Goal: Task Accomplishment & Management: Manage account settings

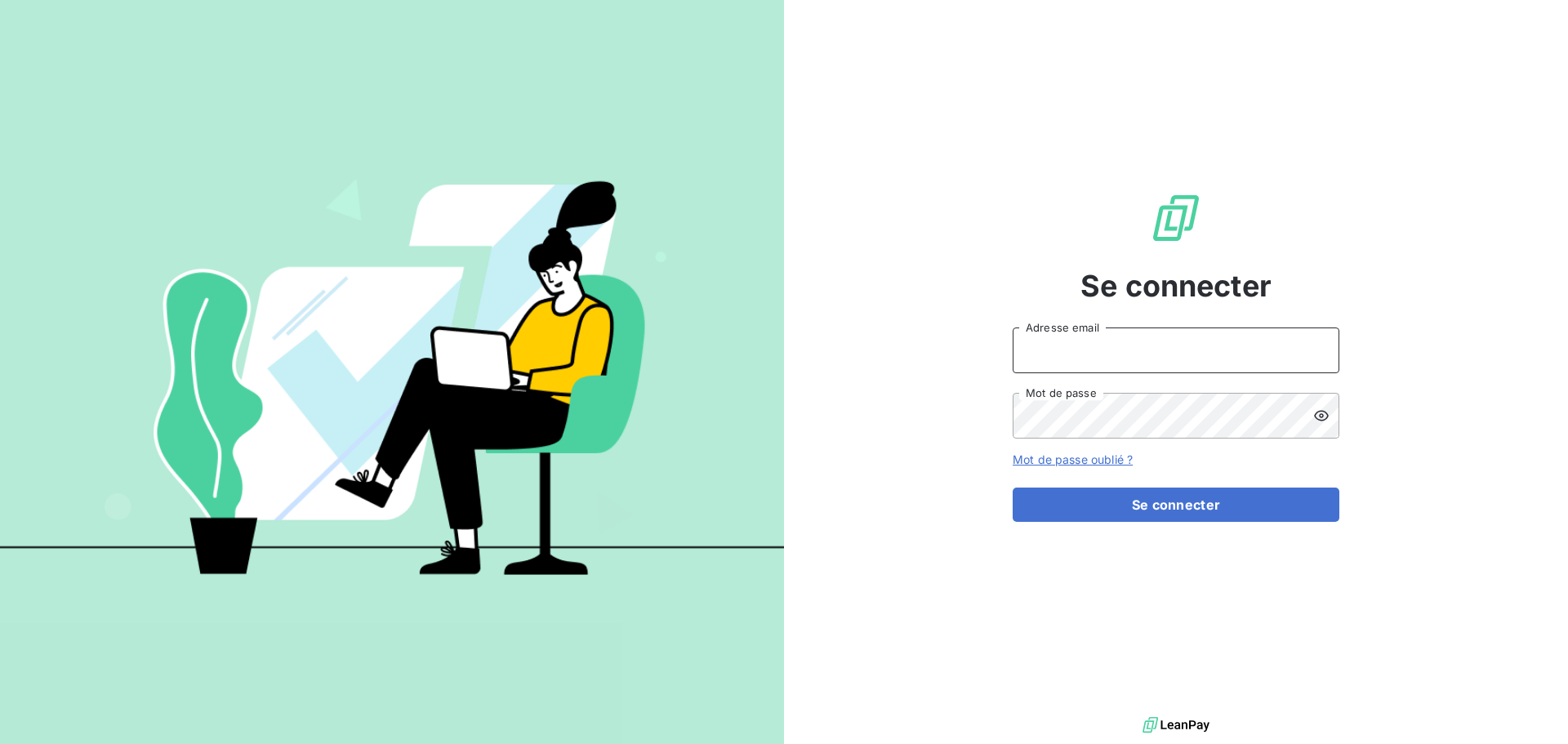
click at [1074, 355] on input "Adresse email" at bounding box center [1176, 351] width 327 height 46
type input "S"
type input "sdelamarche@itlink.fr"
click at [1013, 487] on button "Se connecter" at bounding box center [1176, 505] width 327 height 35
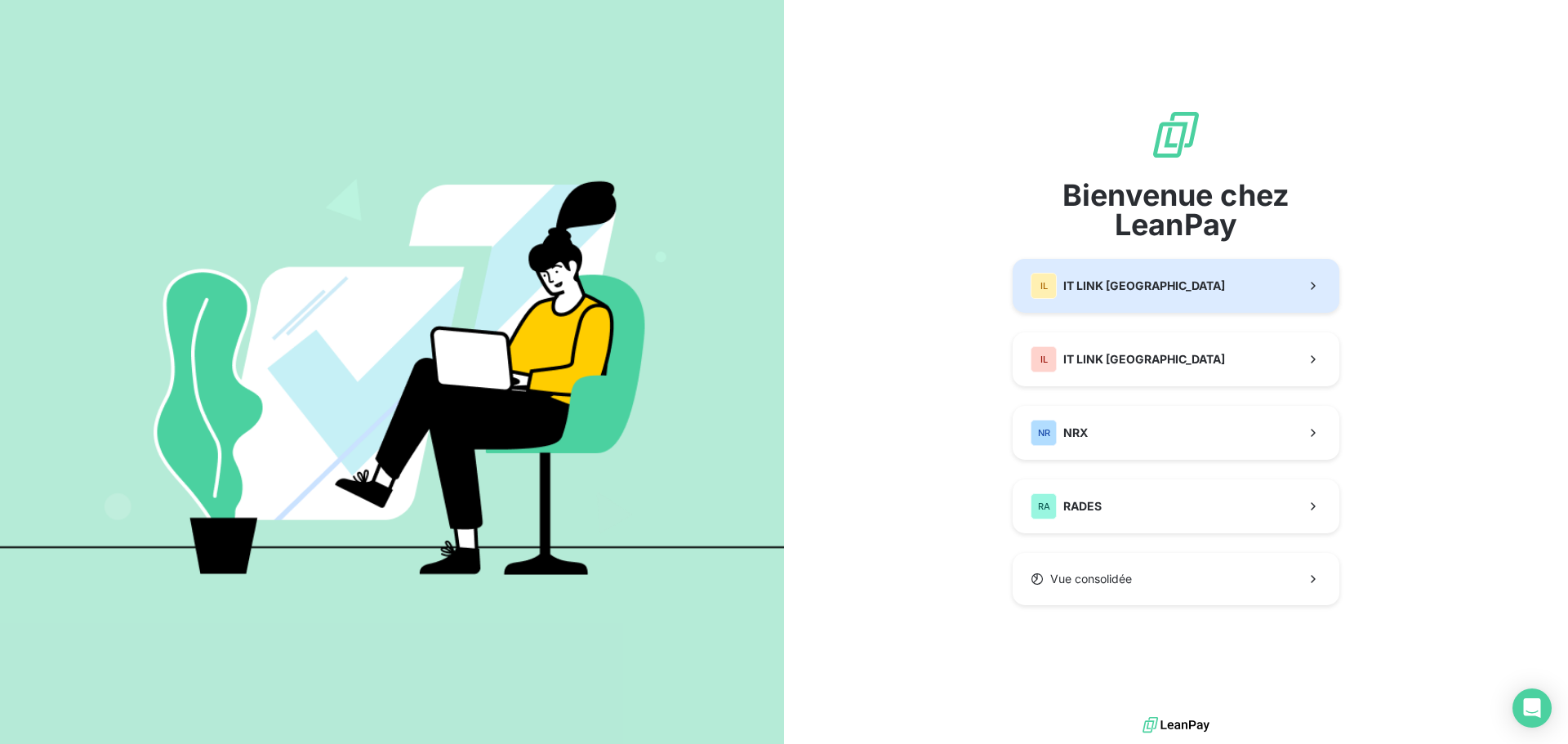
click at [1126, 294] on div "IL IT LINK BENELUX" at bounding box center [1127, 285] width 194 height 26
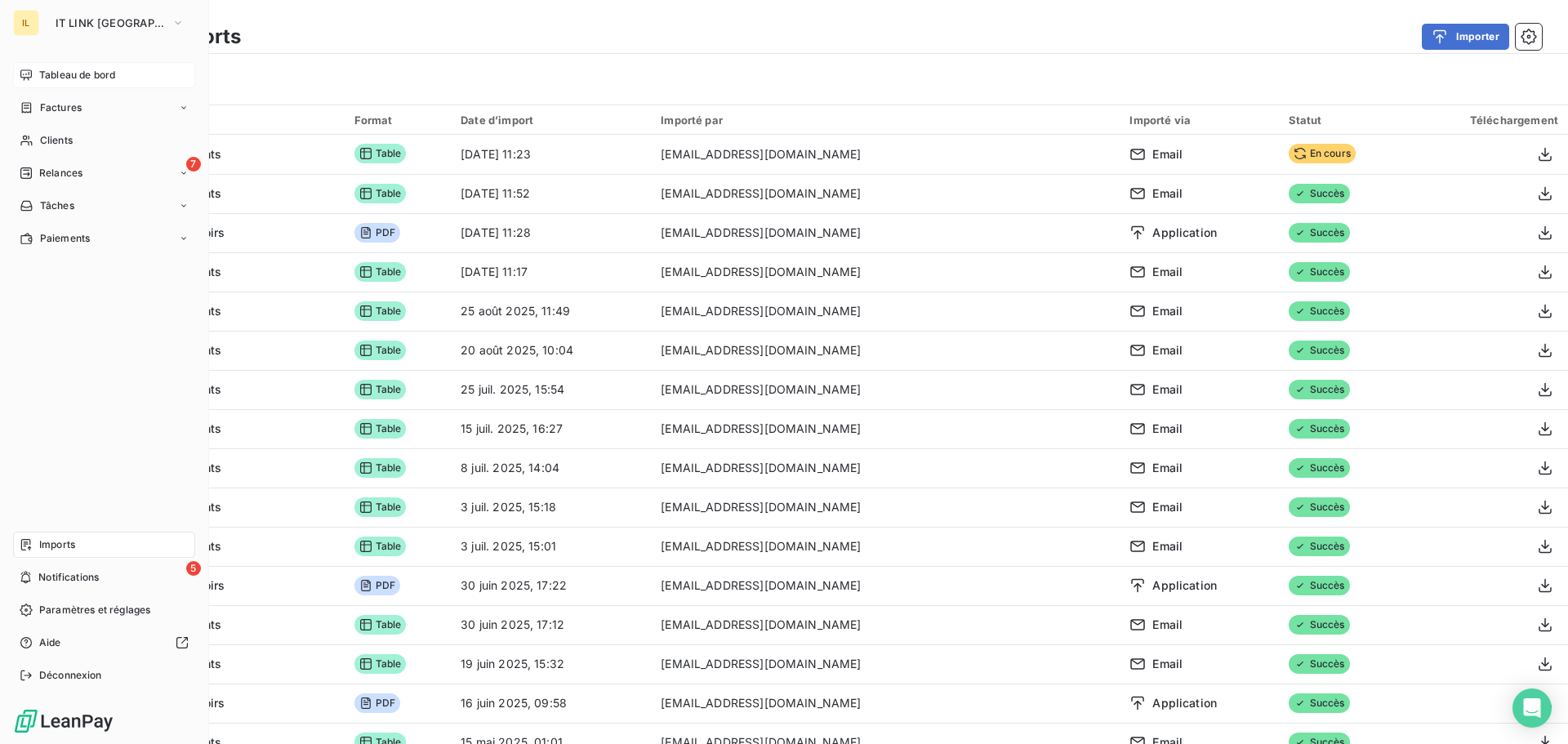
click at [95, 75] on span "Tableau de bord" at bounding box center [77, 75] width 76 height 14
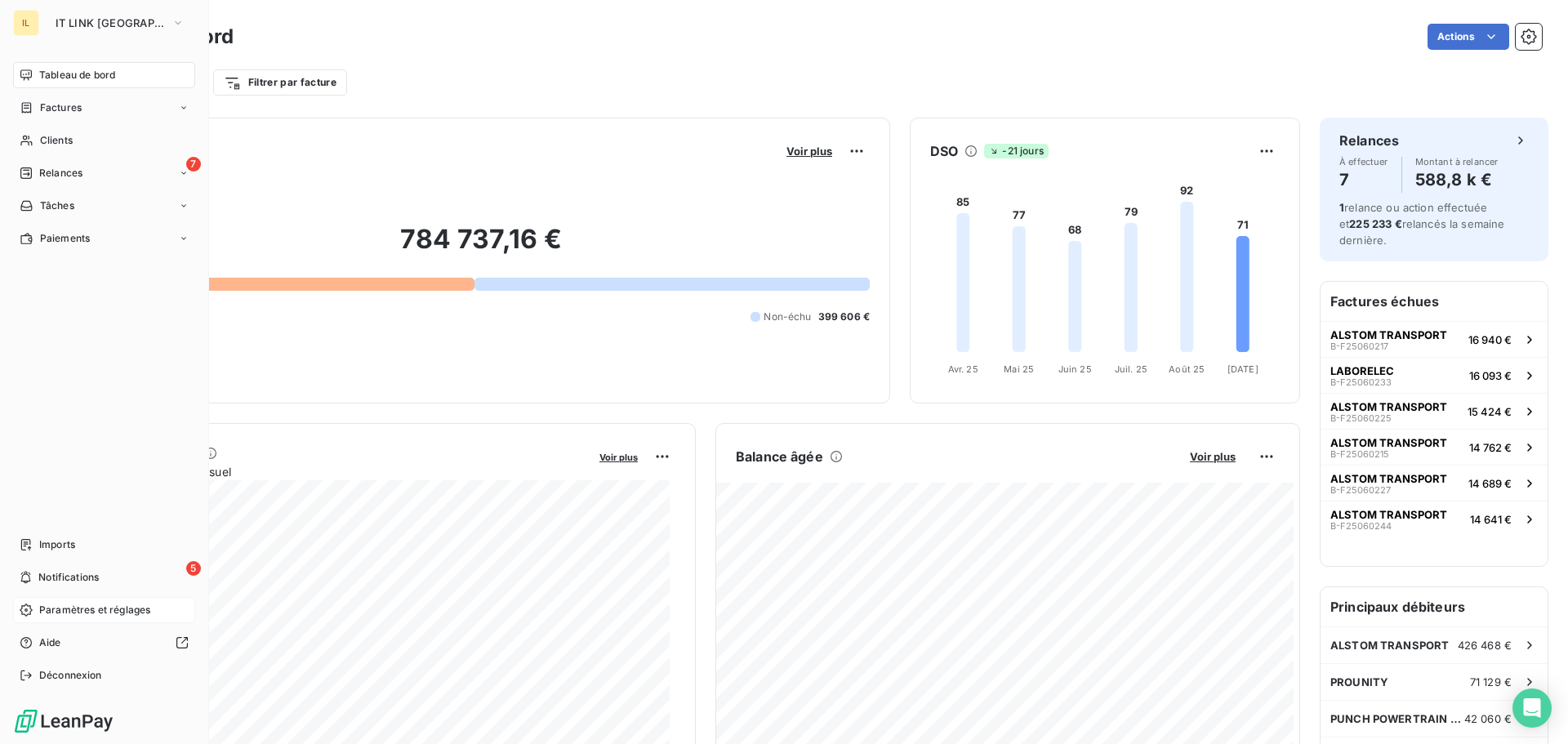
click at [79, 609] on span "Paramètres et réglages" at bounding box center [95, 609] width 111 height 14
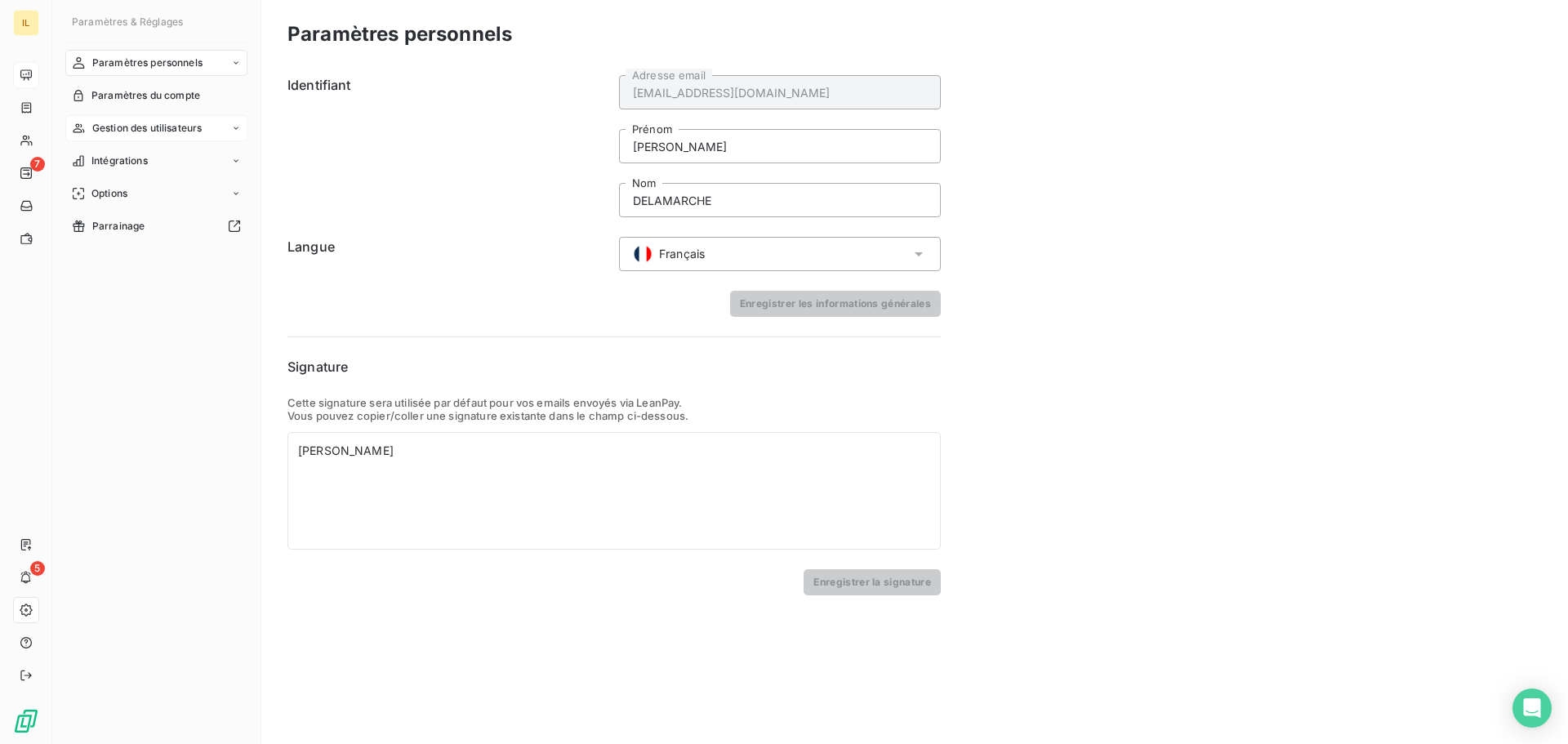
click at [154, 133] on span "Gestion des utilisateurs" at bounding box center [147, 128] width 110 height 14
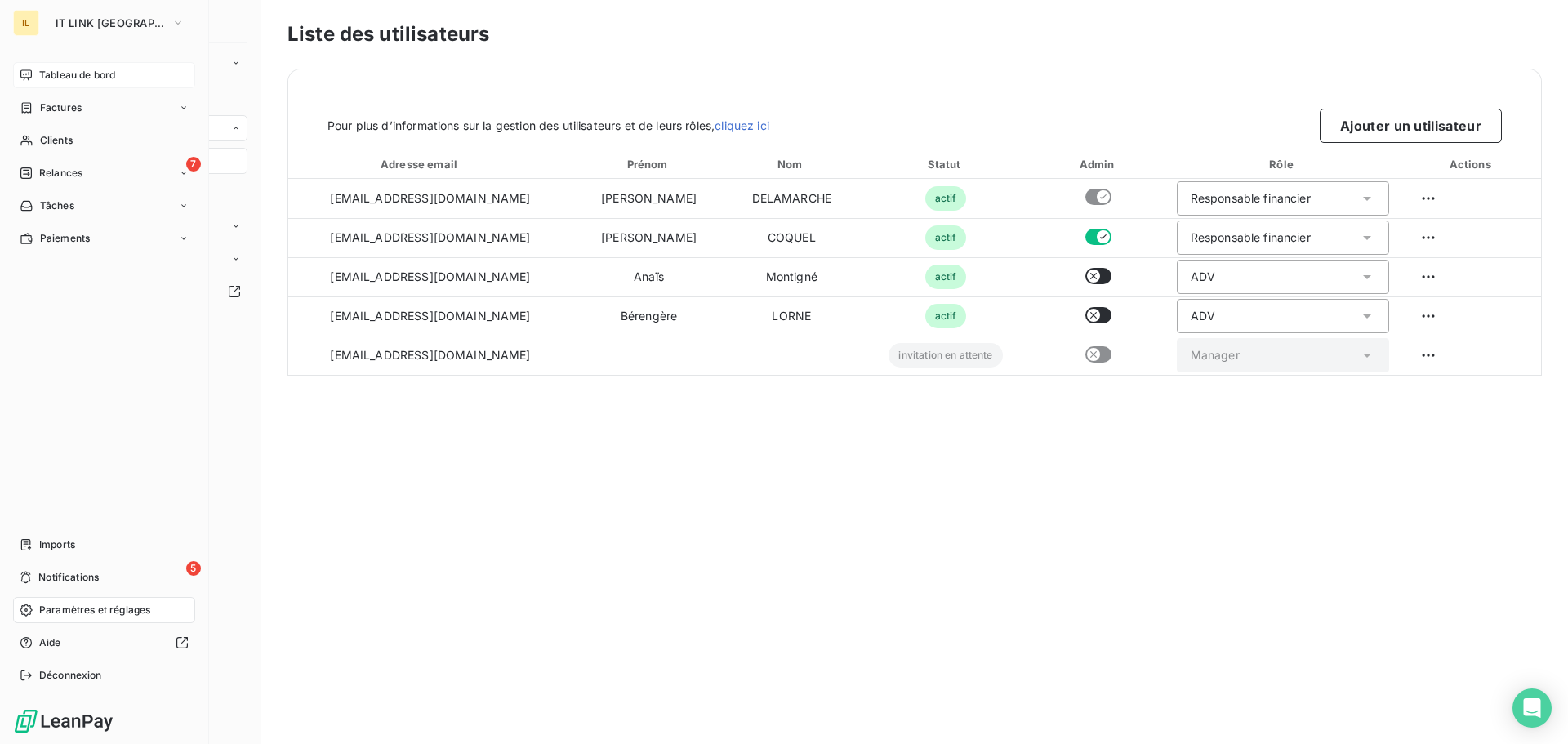
click at [91, 63] on div "Tableau de bord" at bounding box center [105, 75] width 183 height 26
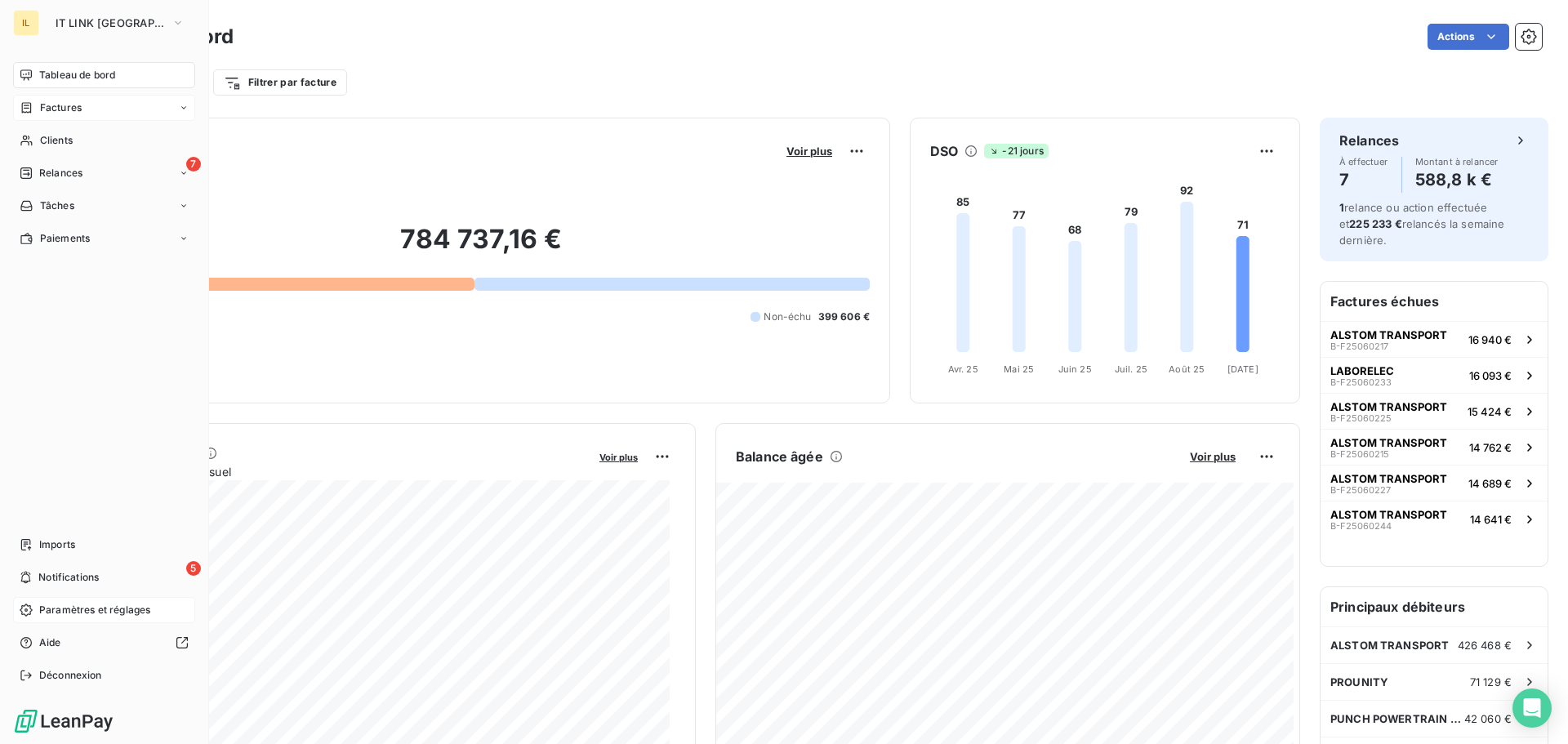
click at [106, 110] on div "Factures" at bounding box center [105, 108] width 183 height 26
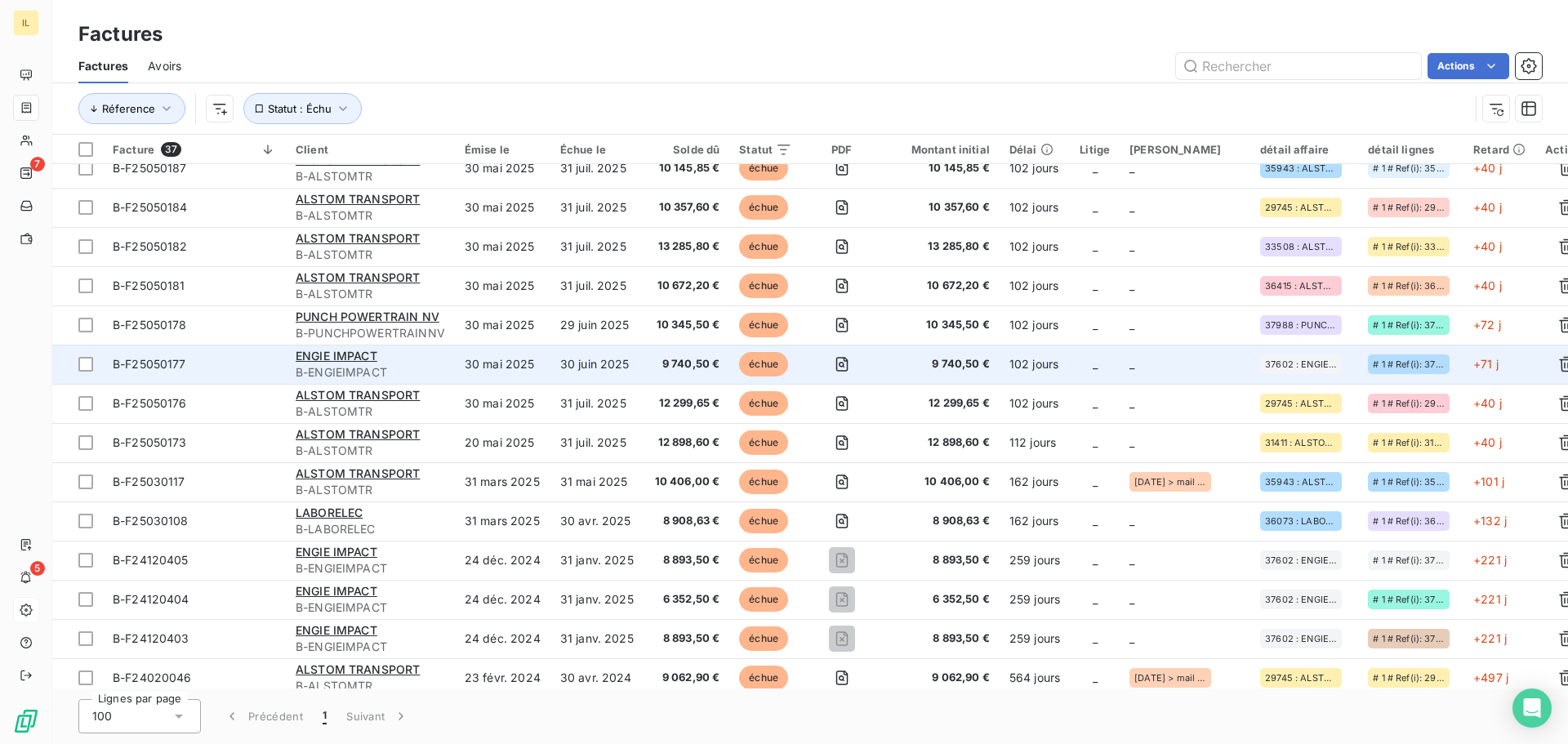
scroll to position [933, 0]
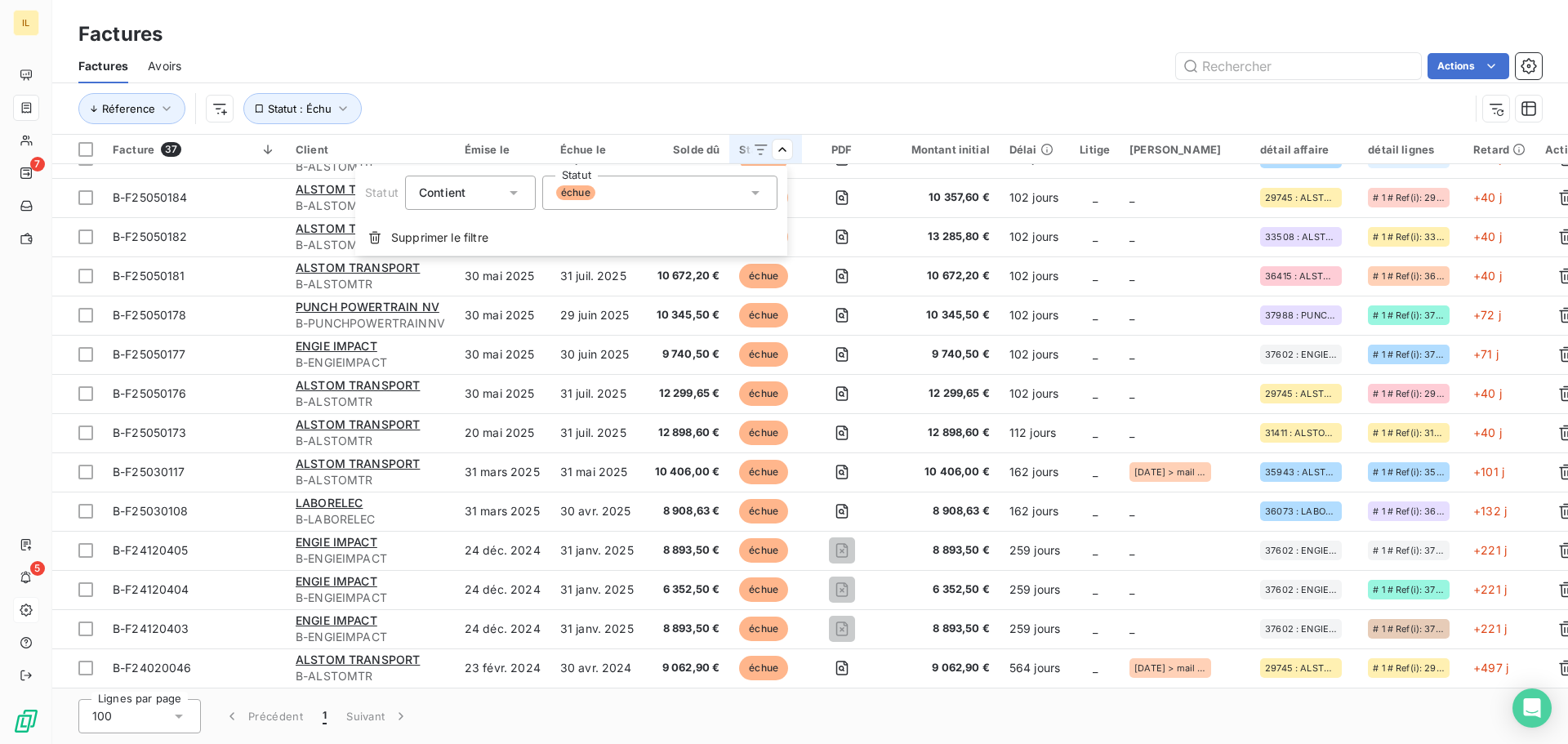
click at [660, 194] on div "échue" at bounding box center [659, 193] width 235 height 35
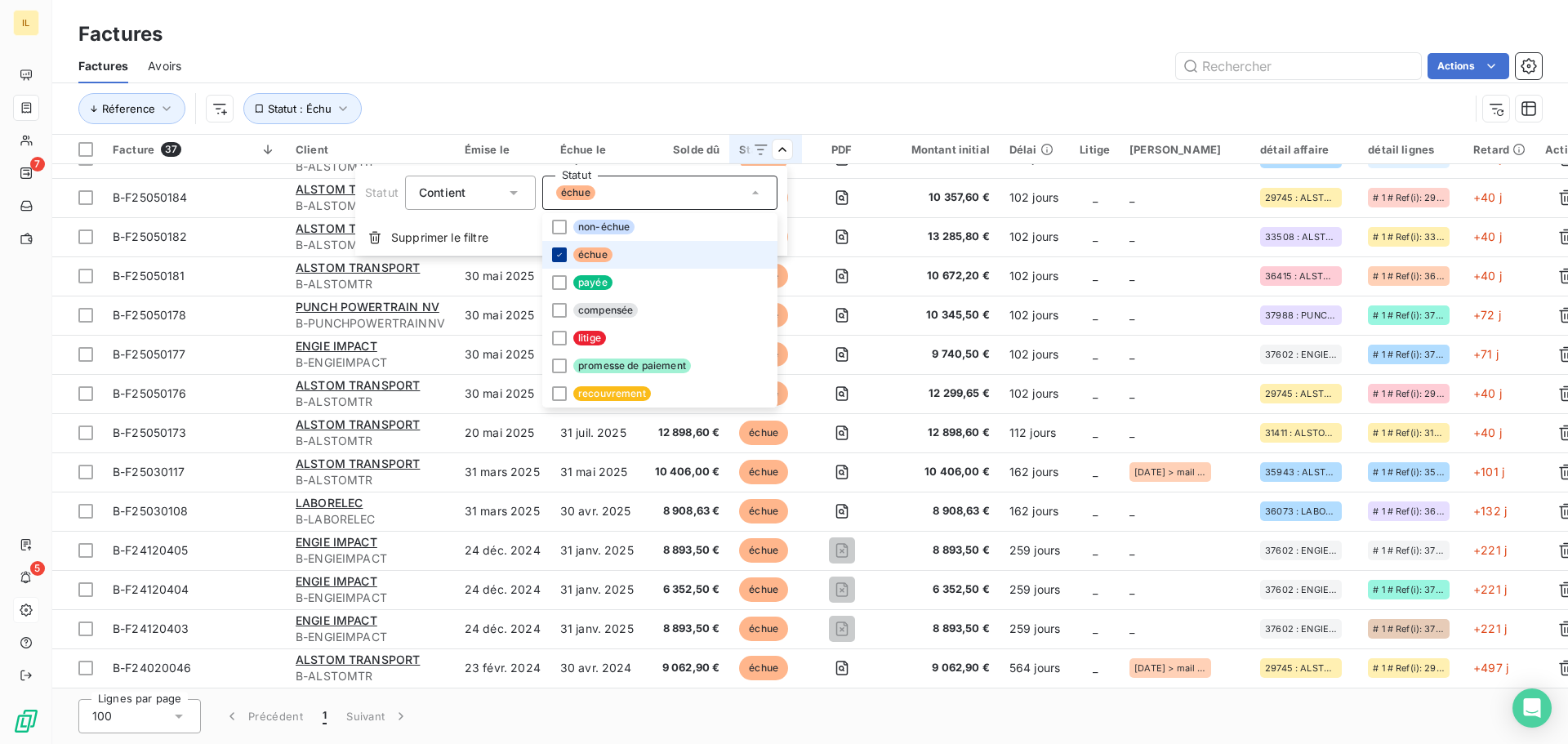
click at [558, 254] on icon at bounding box center [559, 255] width 10 height 10
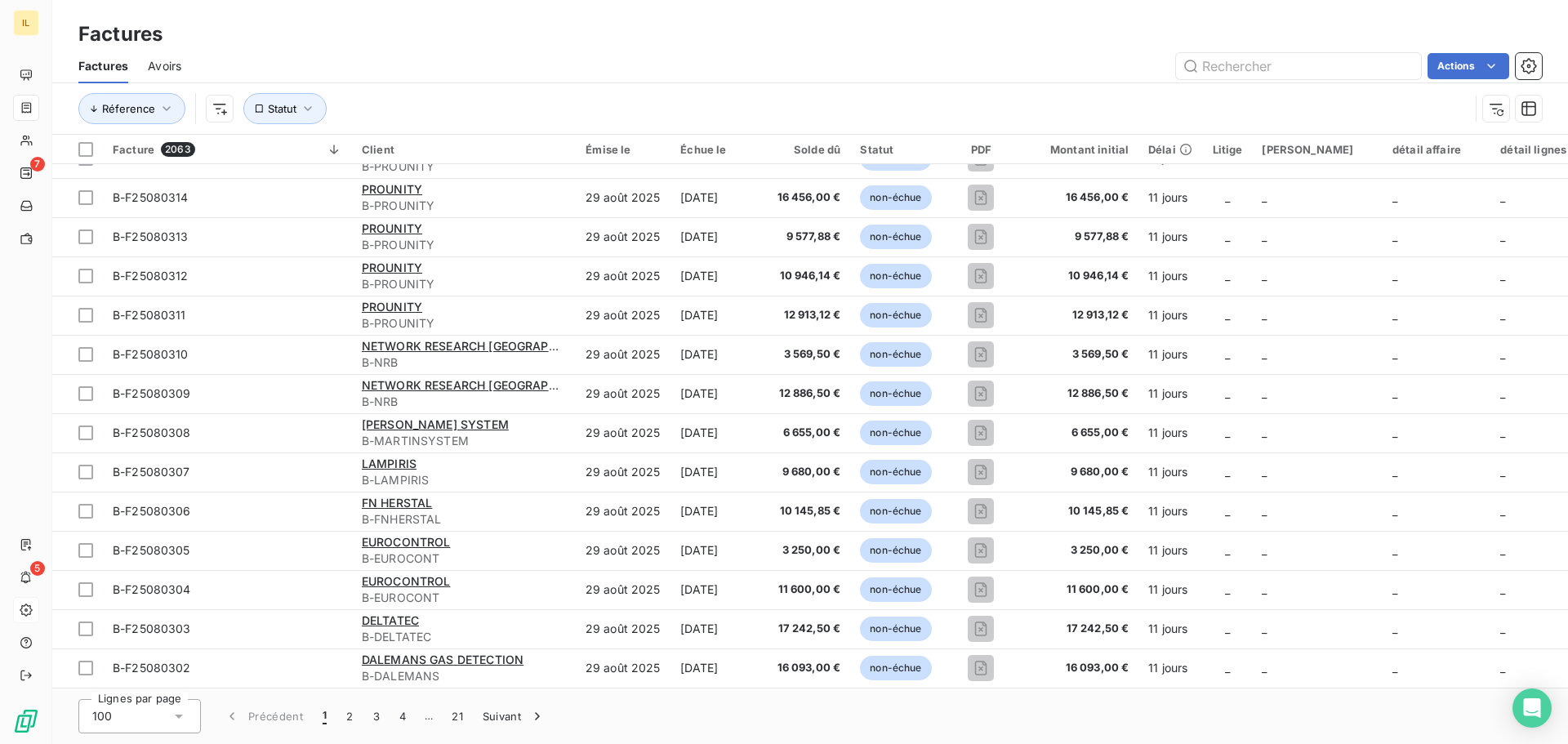
click at [793, 64] on html "IL 7 5 Factures Factures Avoirs Actions Réference Statut Facture 2063 Client Ém…" at bounding box center [784, 372] width 1568 height 744
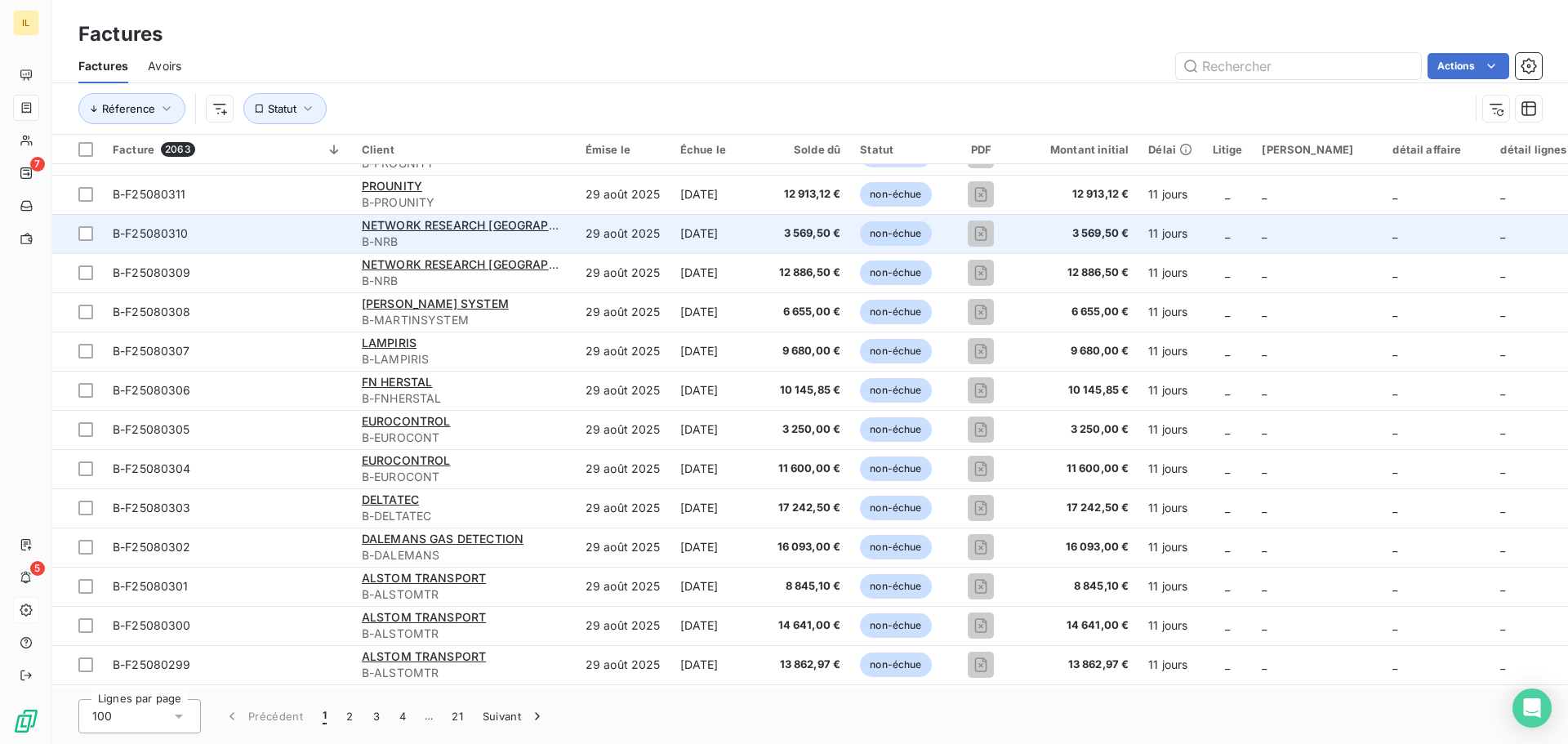
scroll to position [0, 0]
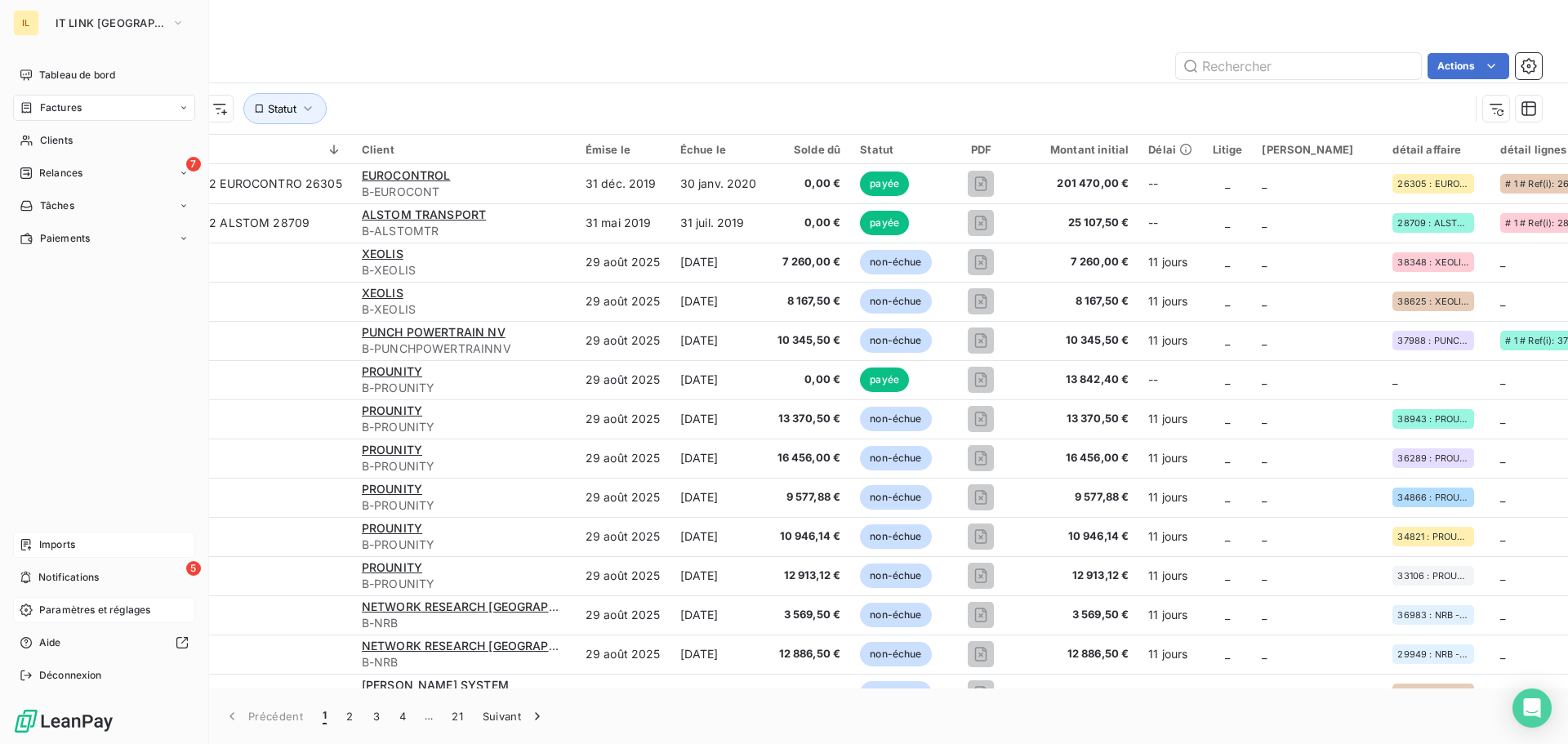
click at [58, 547] on span "Imports" at bounding box center [57, 544] width 36 height 14
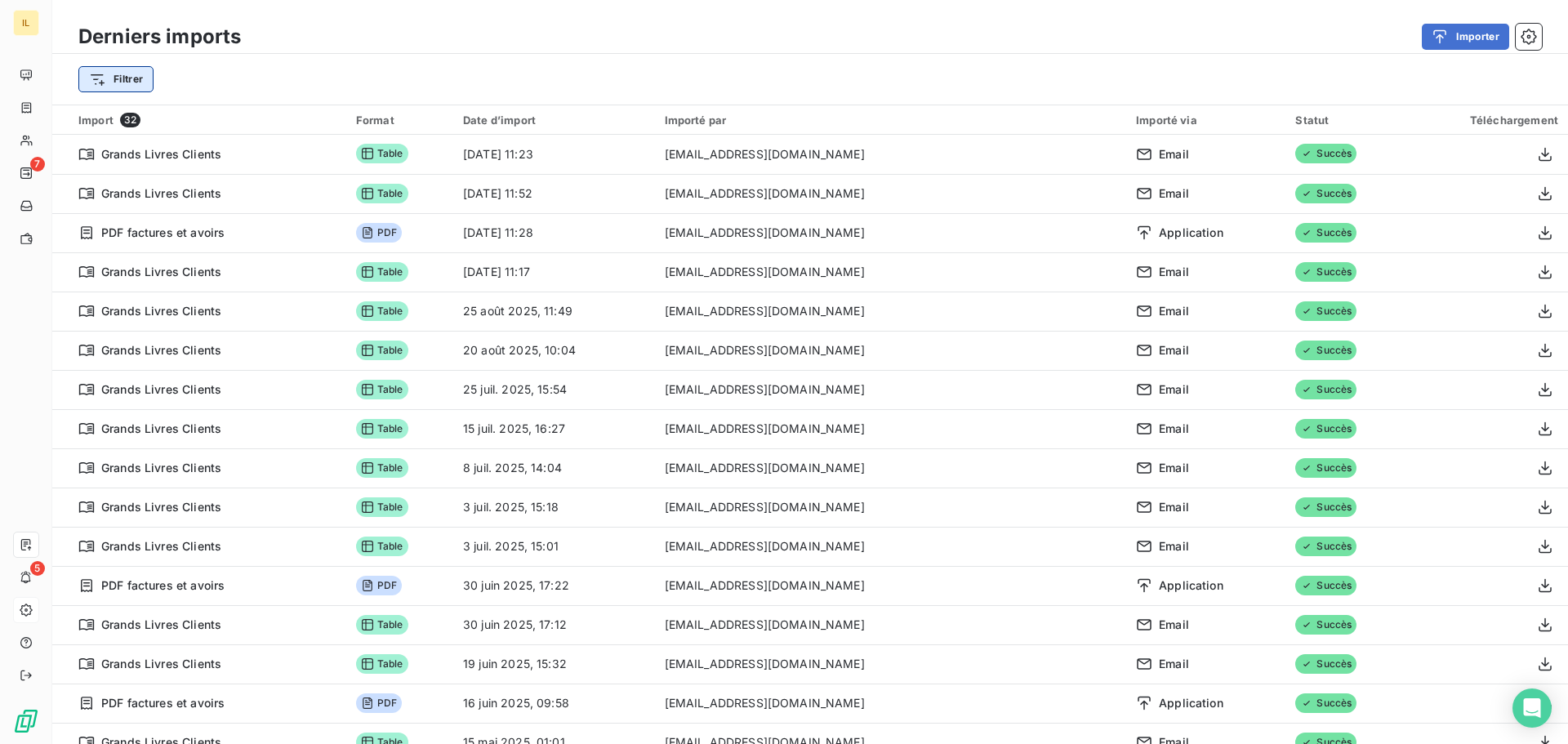
click at [137, 82] on html "IL 7 5 Derniers imports Importer Filtrer Import 32 Format Date d’import Importé…" at bounding box center [784, 372] width 1568 height 744
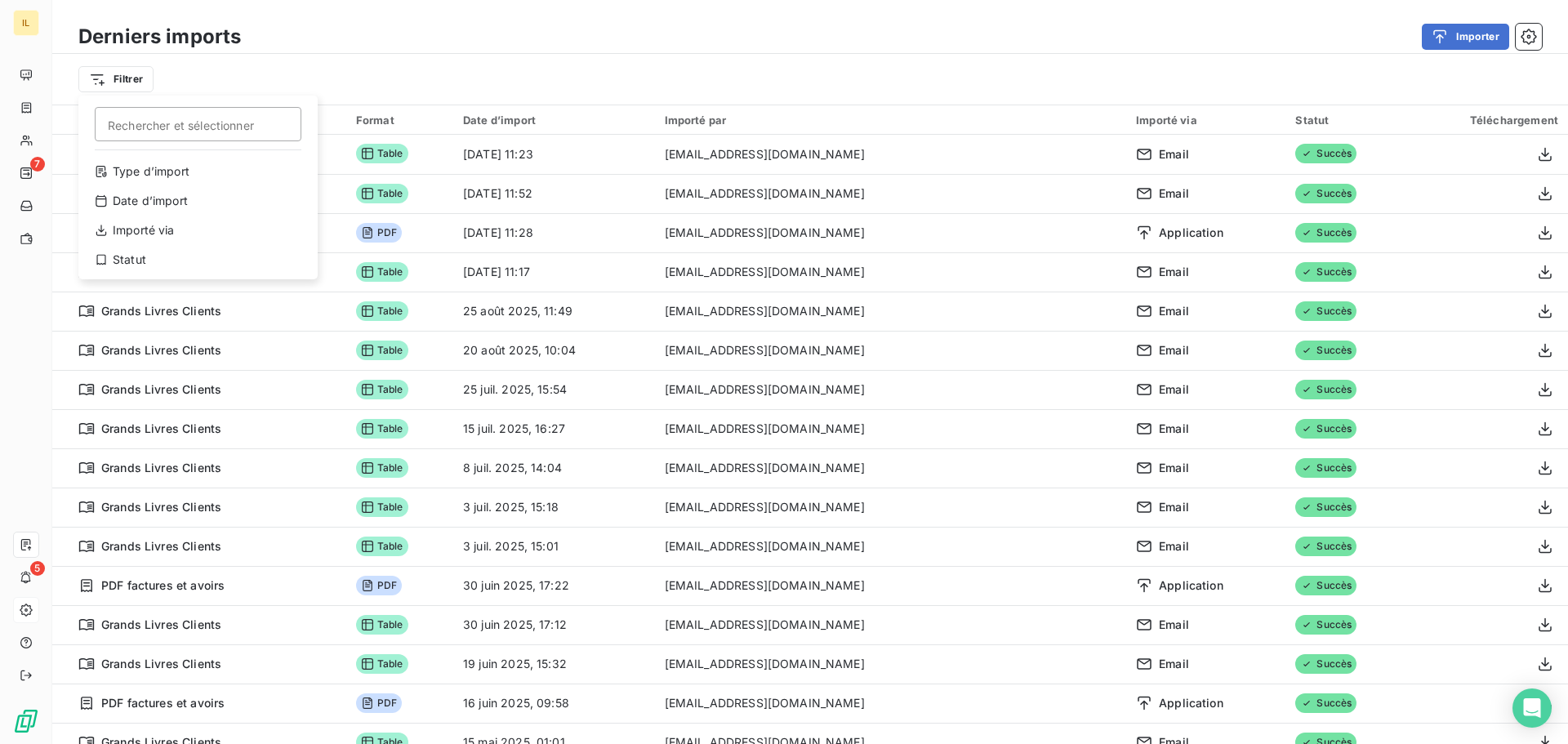
drag, startPoint x: 321, startPoint y: 71, endPoint x: 404, endPoint y: 73, distance: 83.0
click at [322, 71] on html "IL 7 5 Derniers imports Importer Filtrer Rechercher et sélectionner Type d’impo…" at bounding box center [784, 372] width 1568 height 744
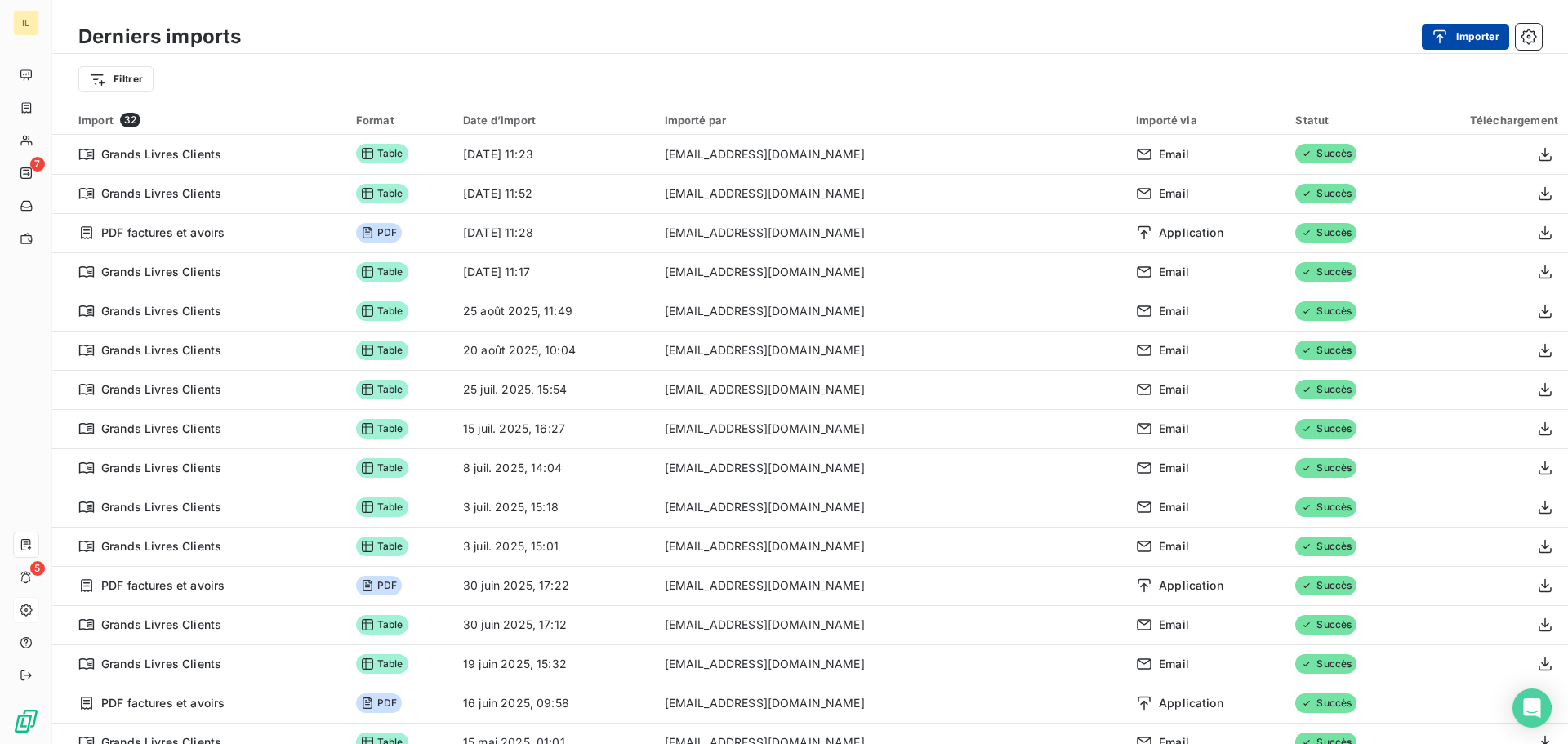
click at [1474, 41] on button "Importer" at bounding box center [1464, 37] width 87 height 26
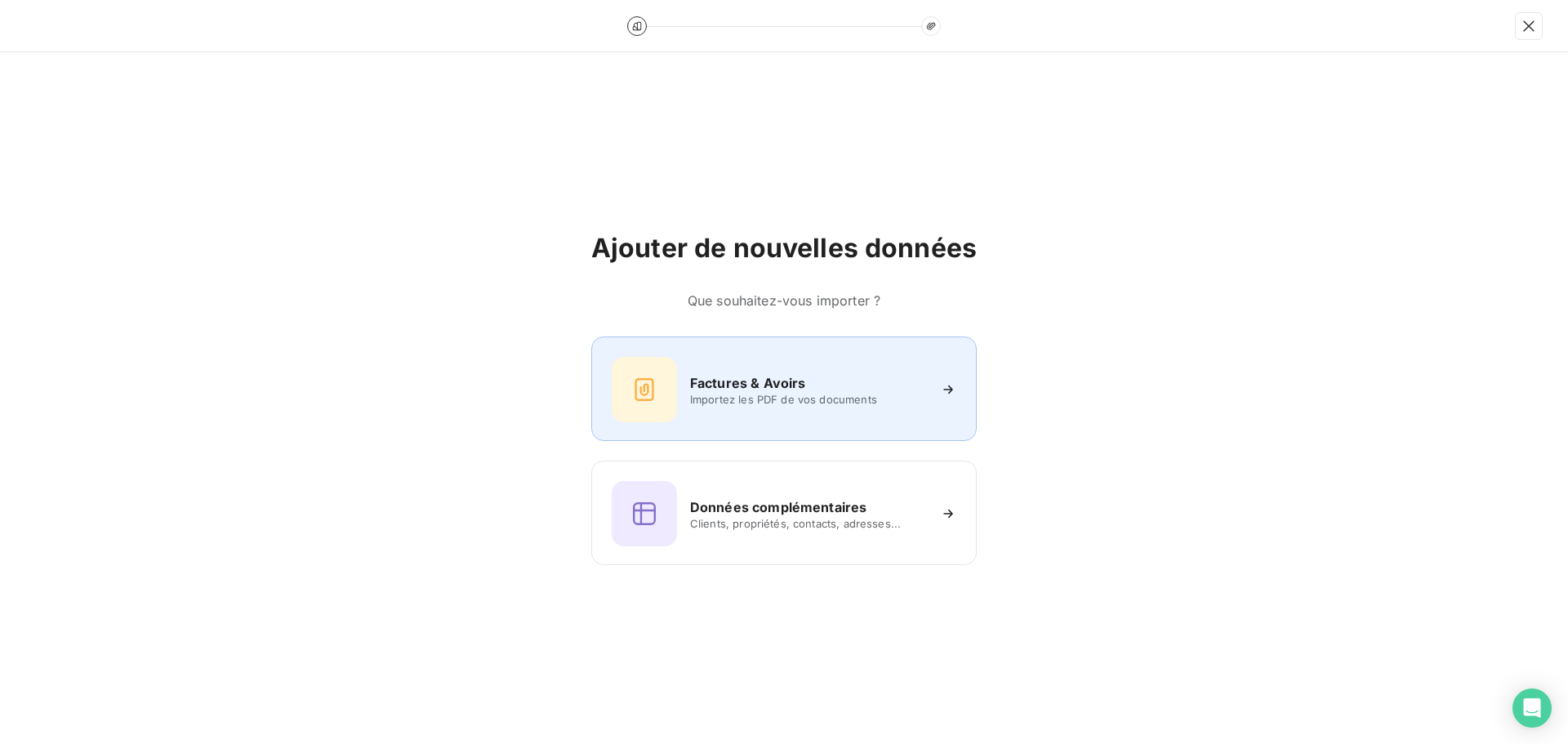
click at [772, 411] on div "Factures & Avoirs Importez les PDF de vos documents" at bounding box center [783, 389] width 345 height 65
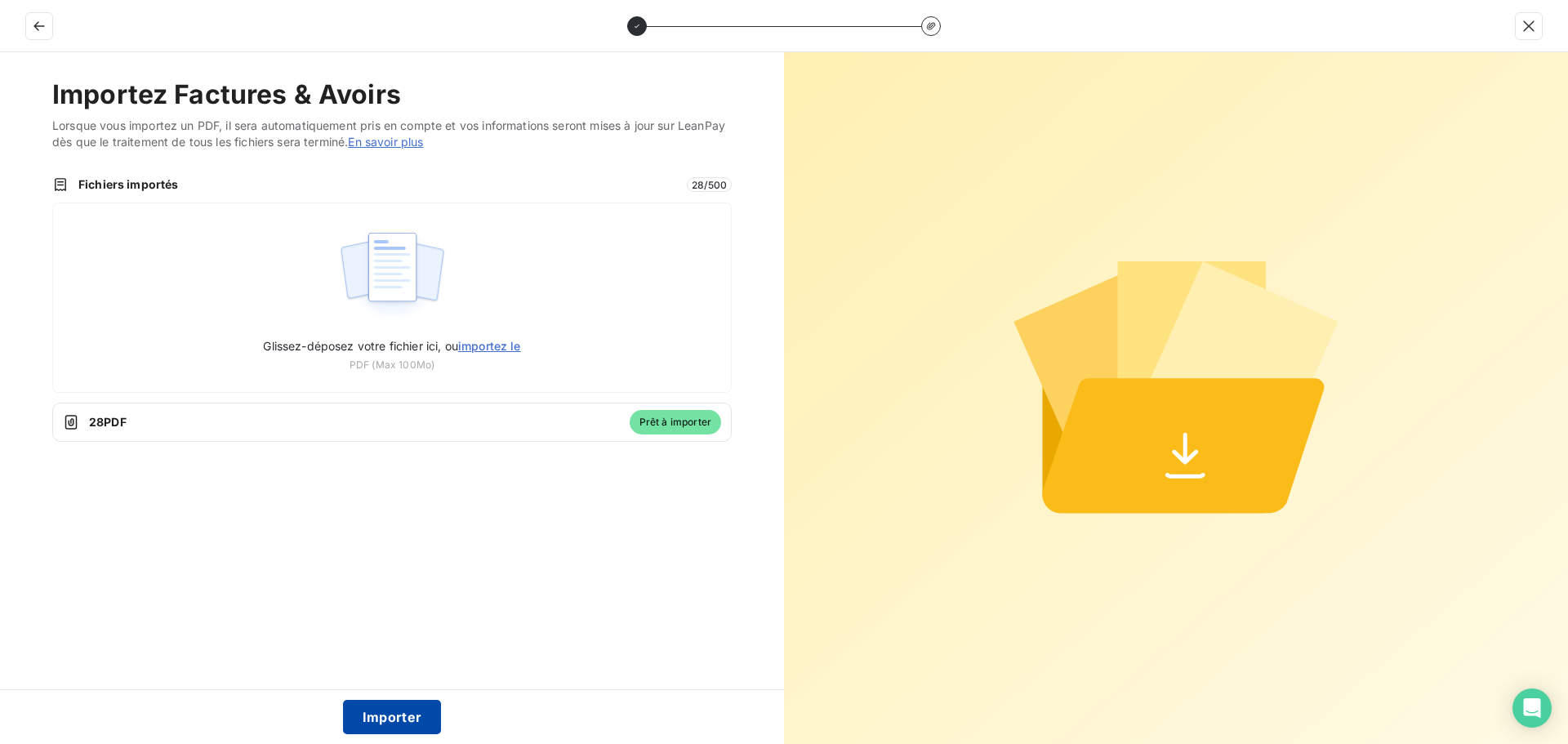
click at [416, 714] on button "Importer" at bounding box center [392, 717] width 99 height 35
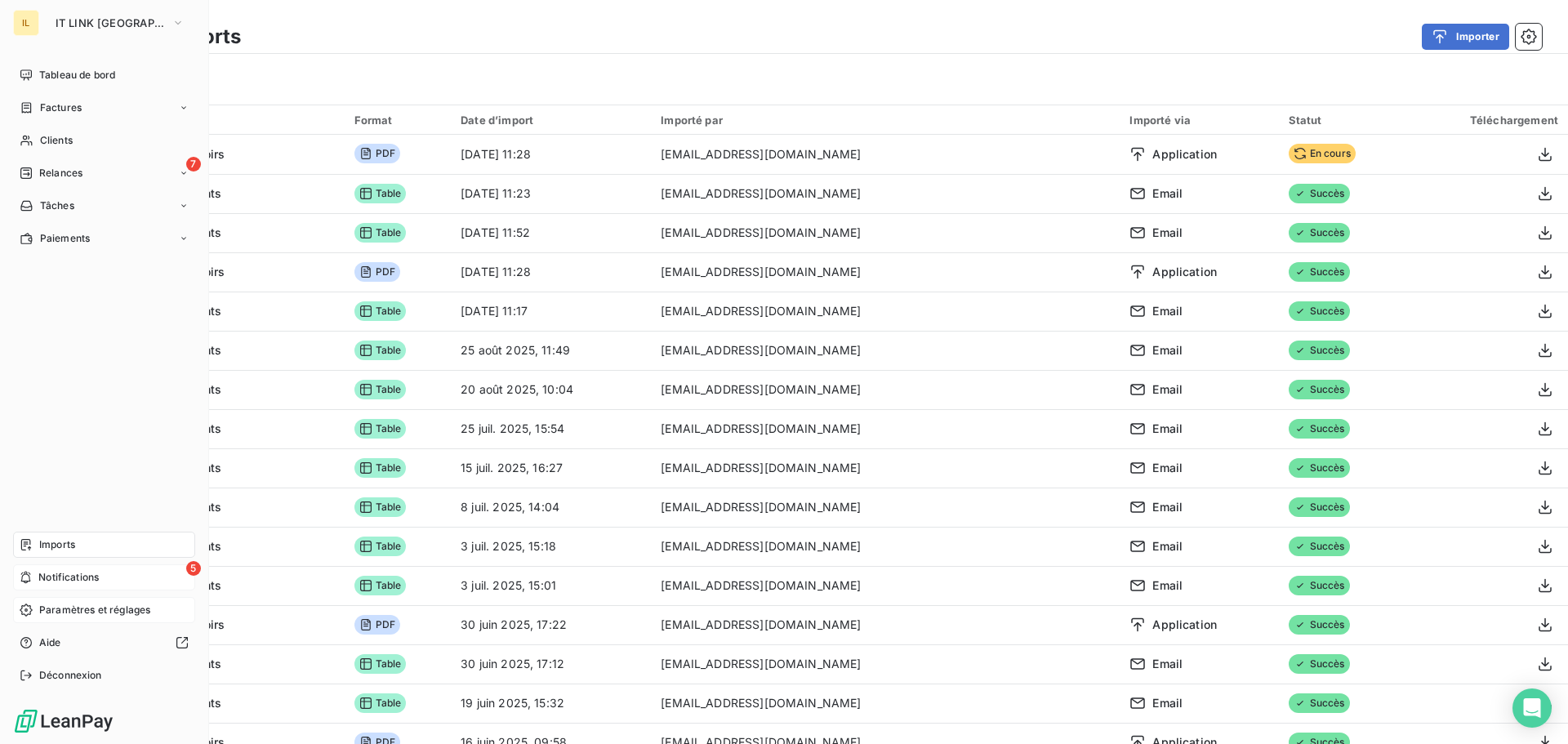
click at [122, 585] on div "5 Notifications" at bounding box center [105, 577] width 183 height 26
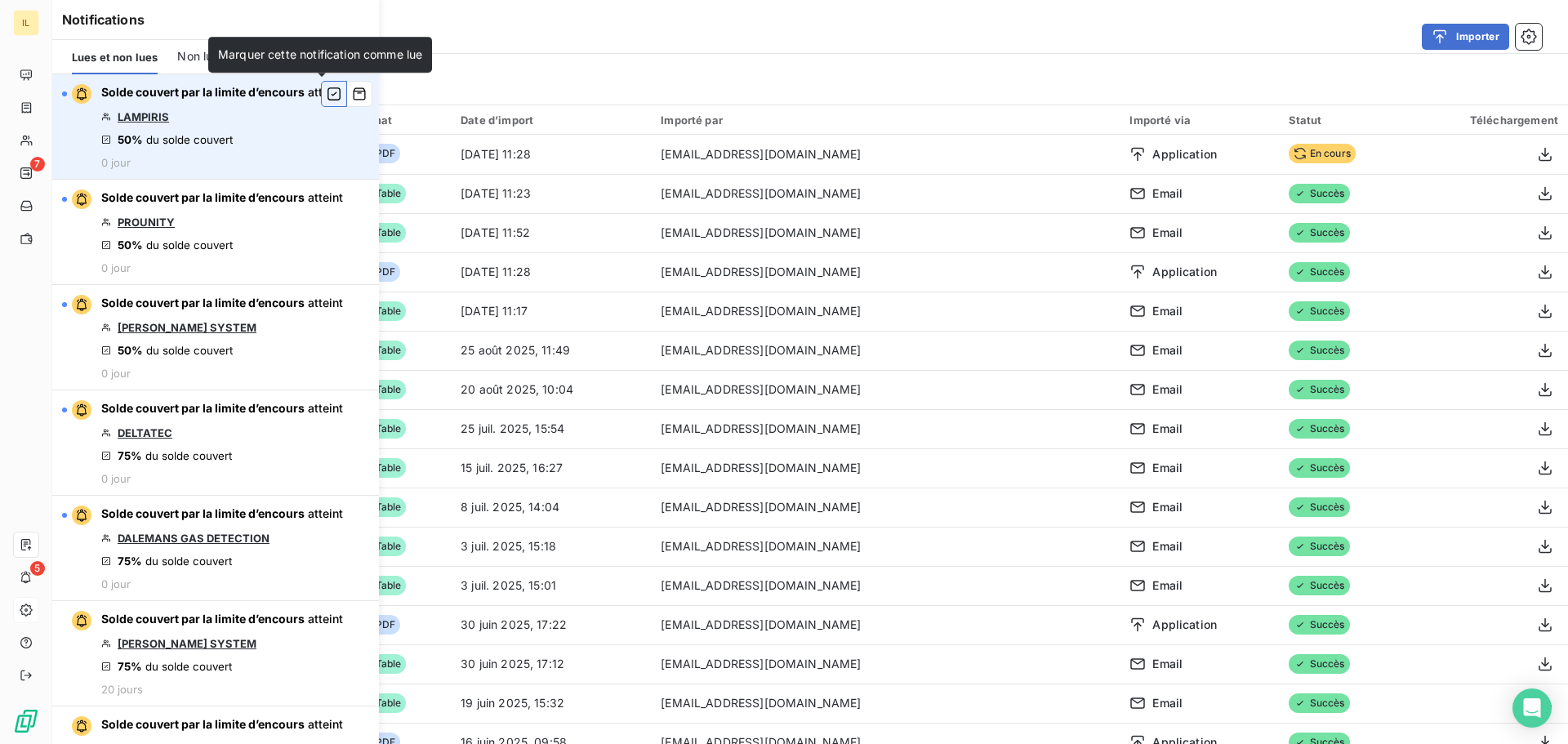
click at [327, 99] on icon "button" at bounding box center [333, 93] width 14 height 16
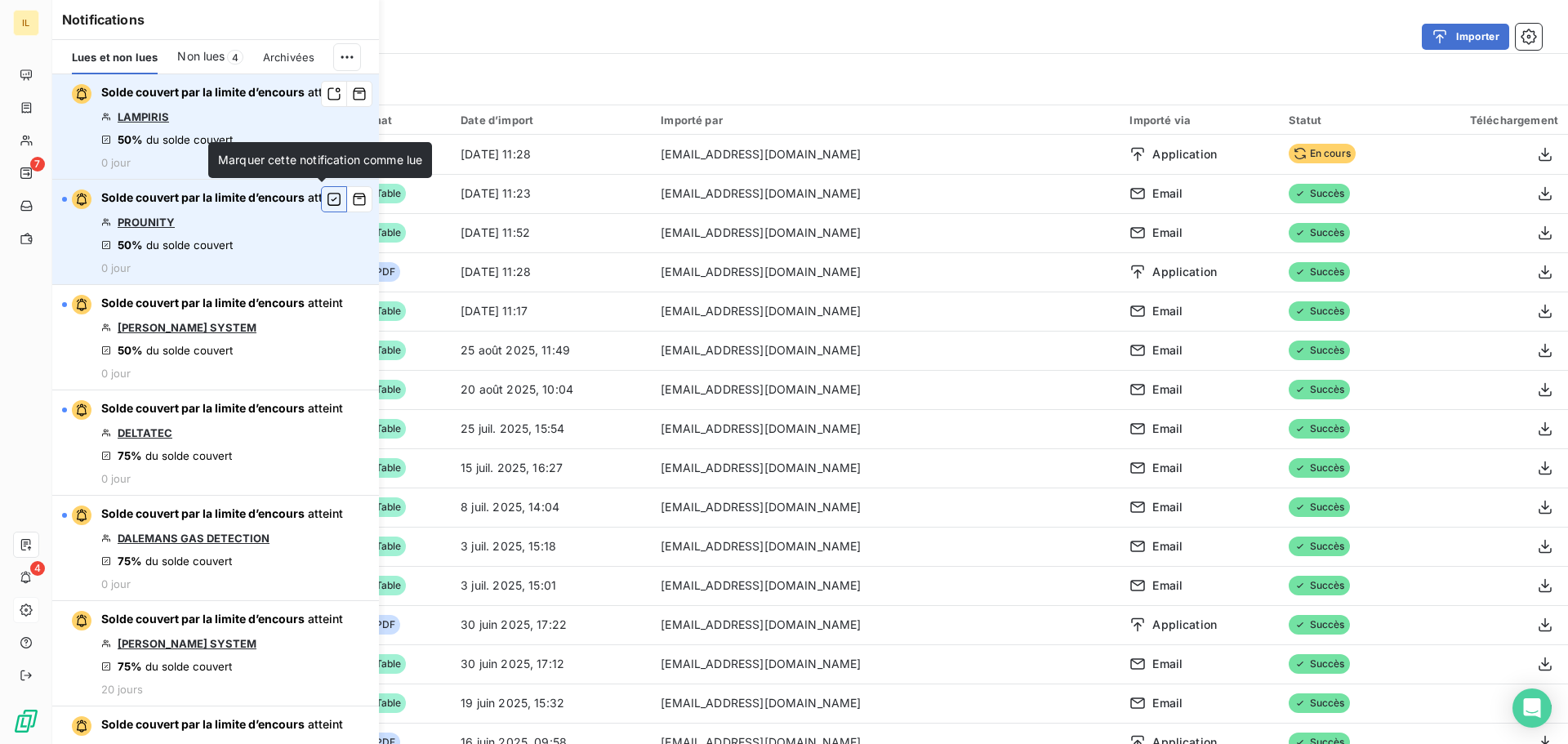
click at [328, 204] on icon "button" at bounding box center [334, 200] width 13 height 13
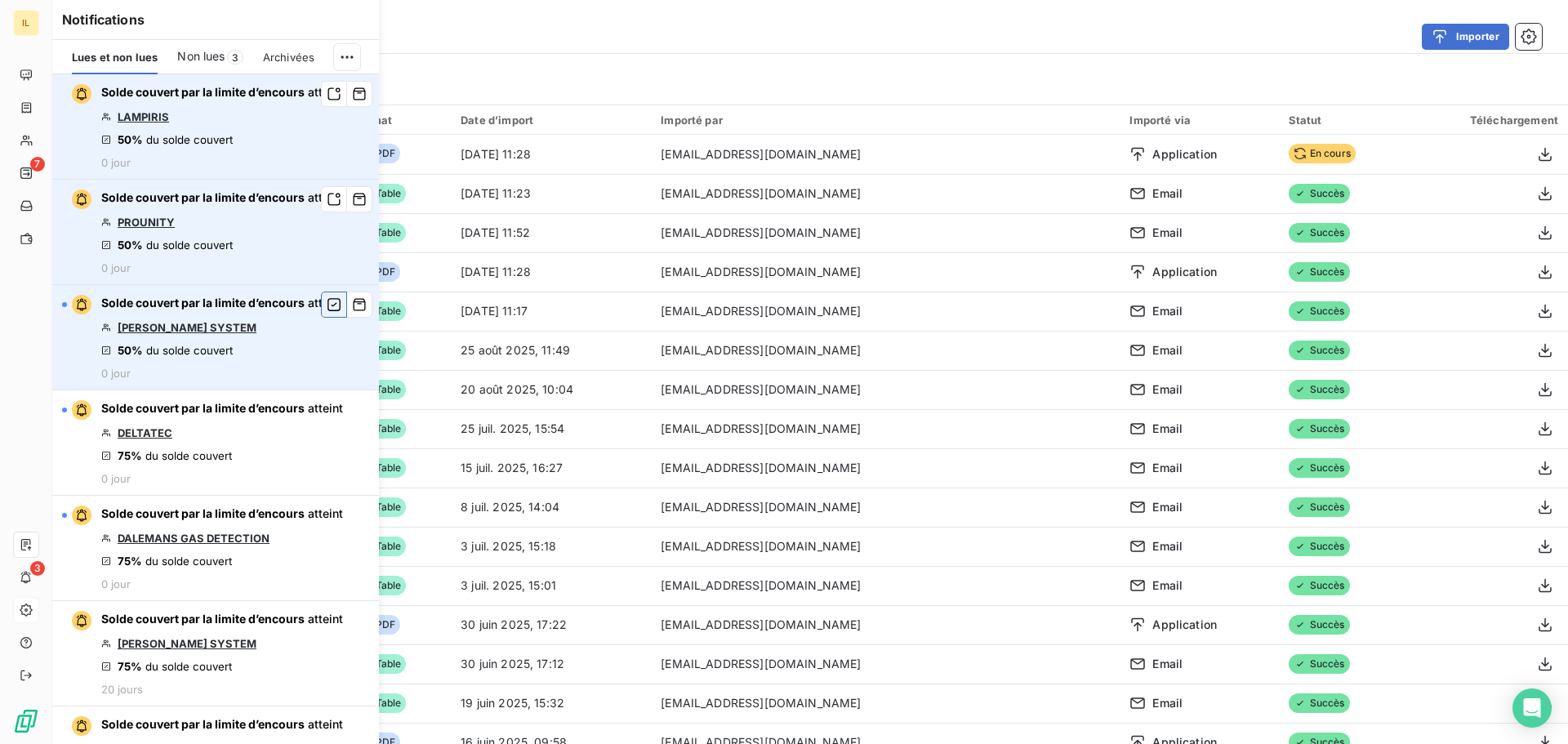
click at [327, 306] on icon "button" at bounding box center [333, 304] width 14 height 16
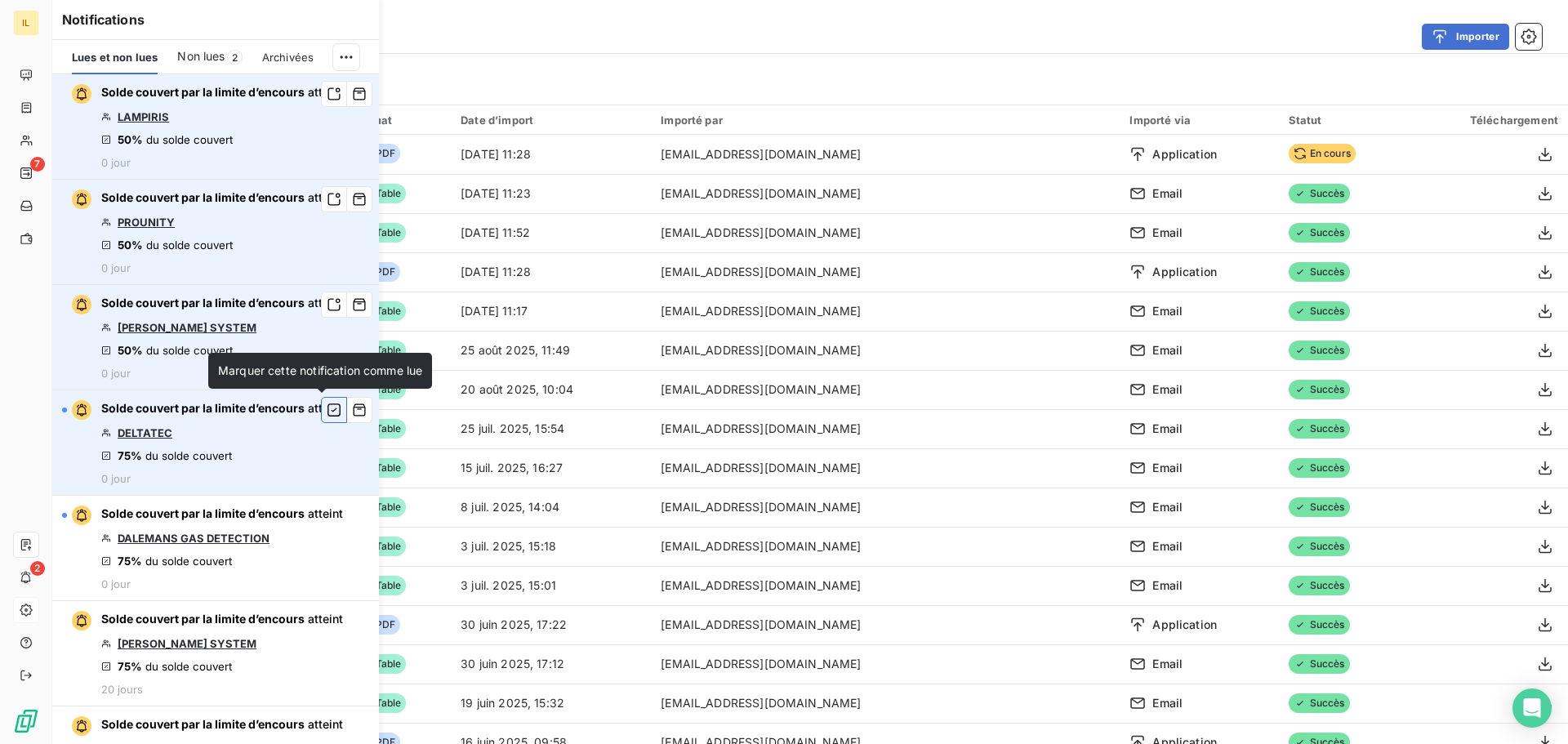
click at [328, 408] on icon "button" at bounding box center [334, 410] width 13 height 13
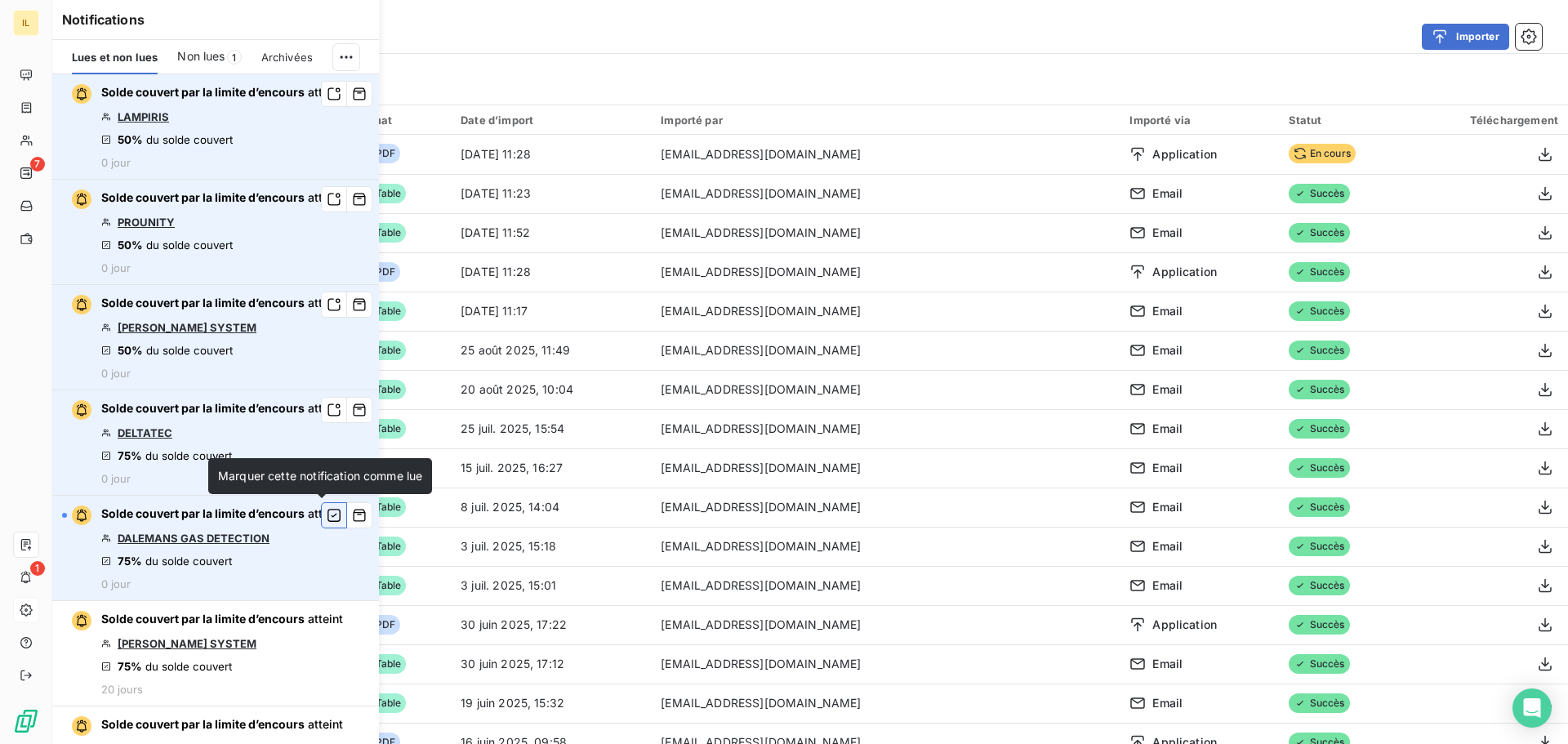
click at [327, 514] on icon "button" at bounding box center [333, 515] width 14 height 16
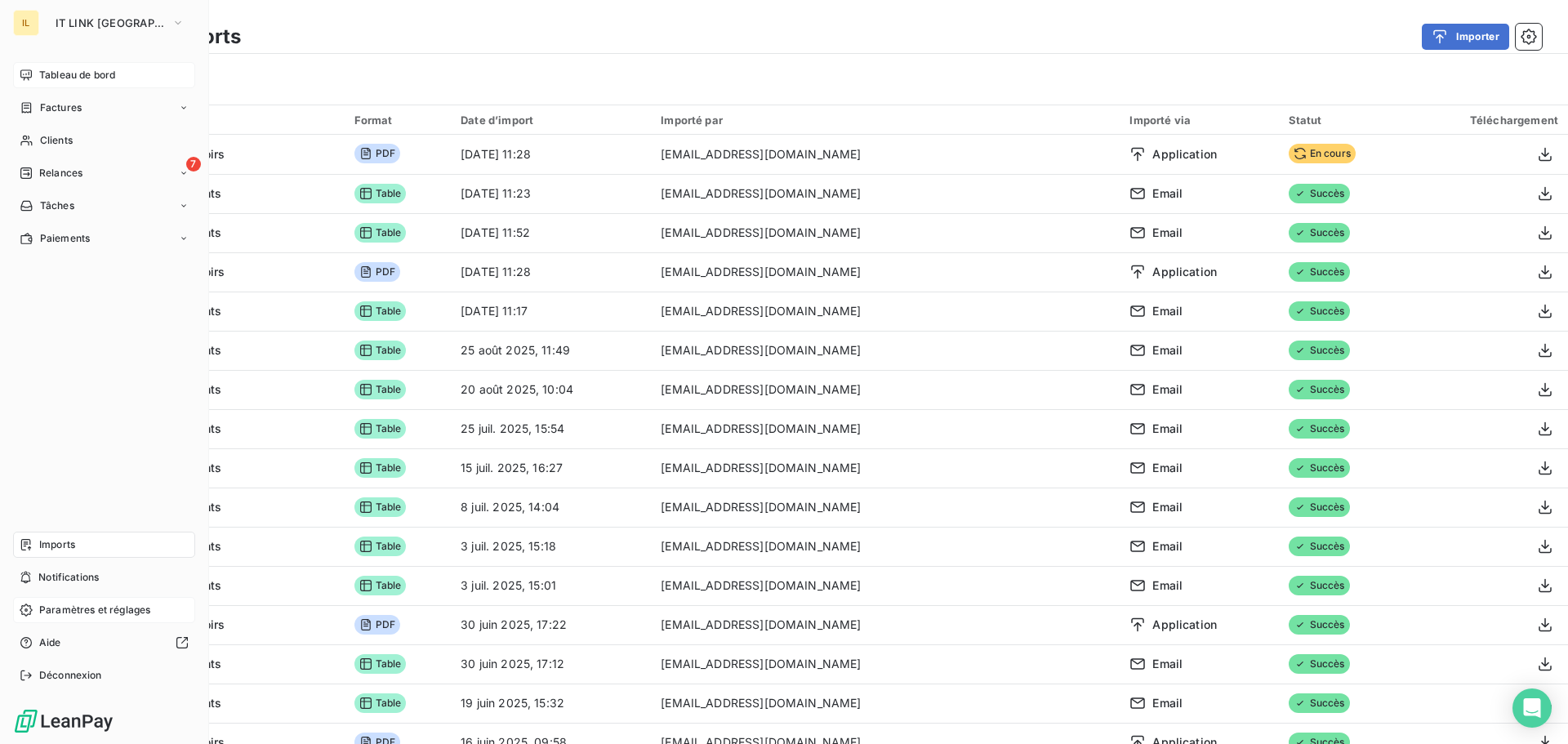
click at [89, 73] on span "Tableau de bord" at bounding box center [77, 75] width 76 height 14
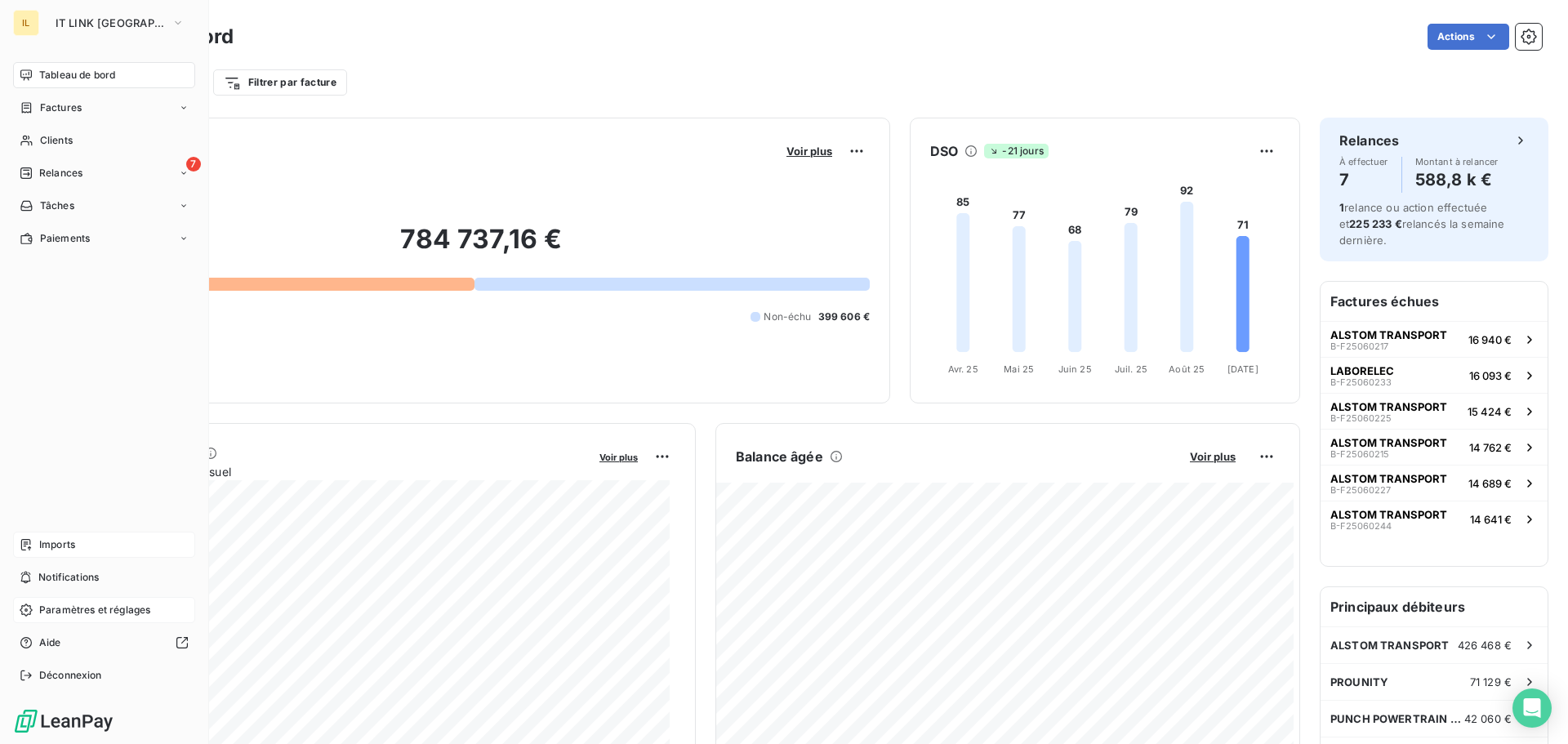
click at [77, 542] on div "Imports" at bounding box center [105, 544] width 183 height 26
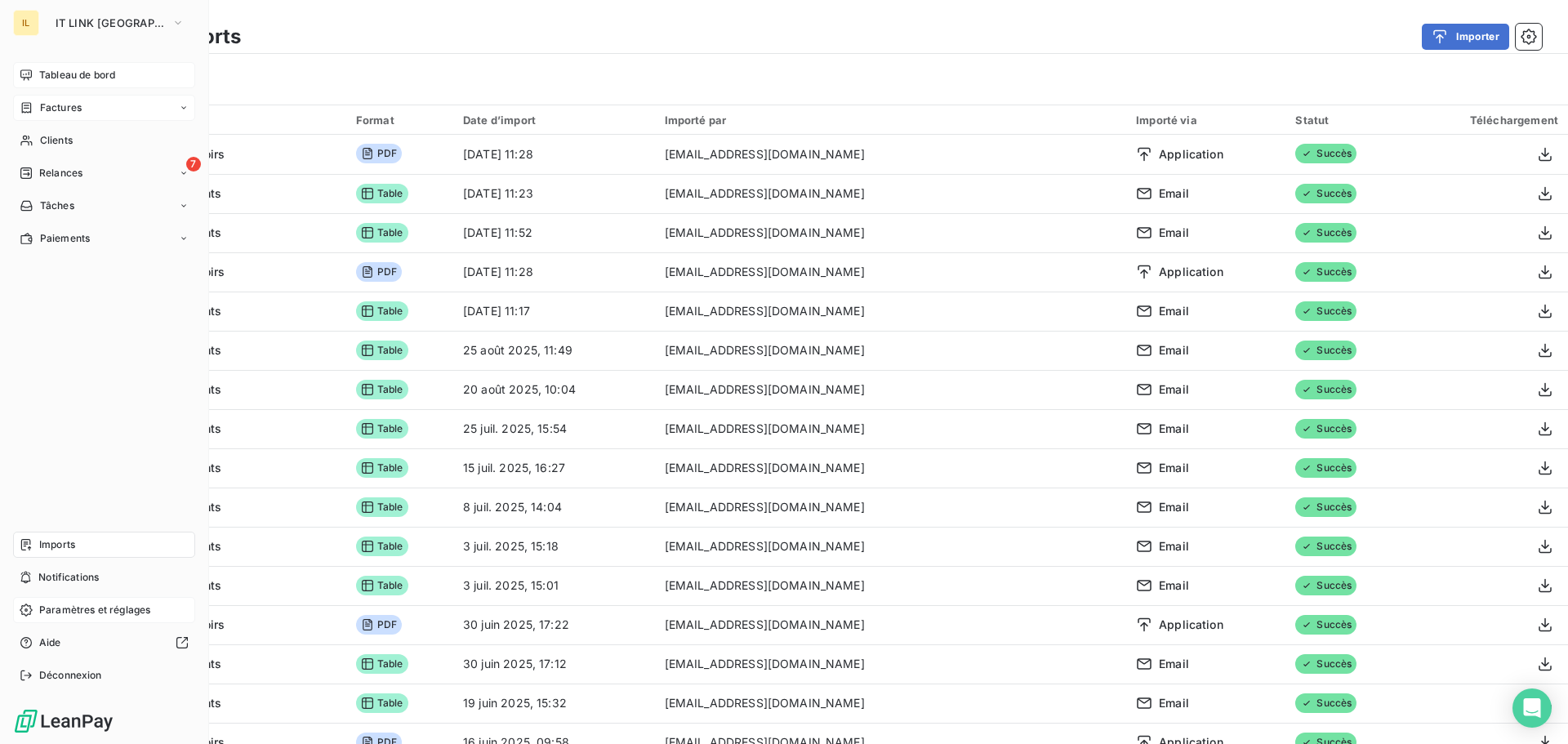
click at [79, 115] on div "Factures" at bounding box center [105, 108] width 183 height 26
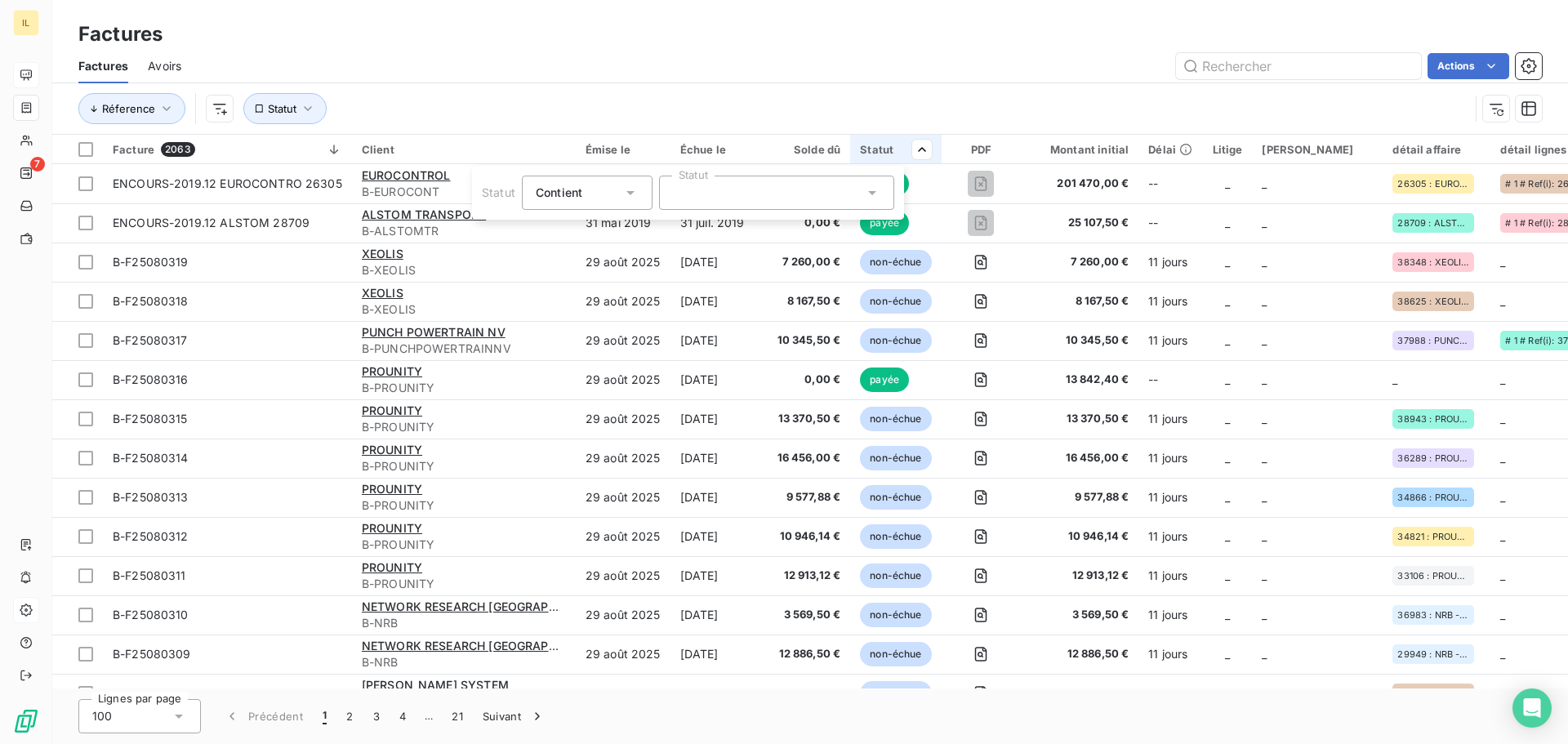
click at [814, 190] on div at bounding box center [776, 193] width 235 height 35
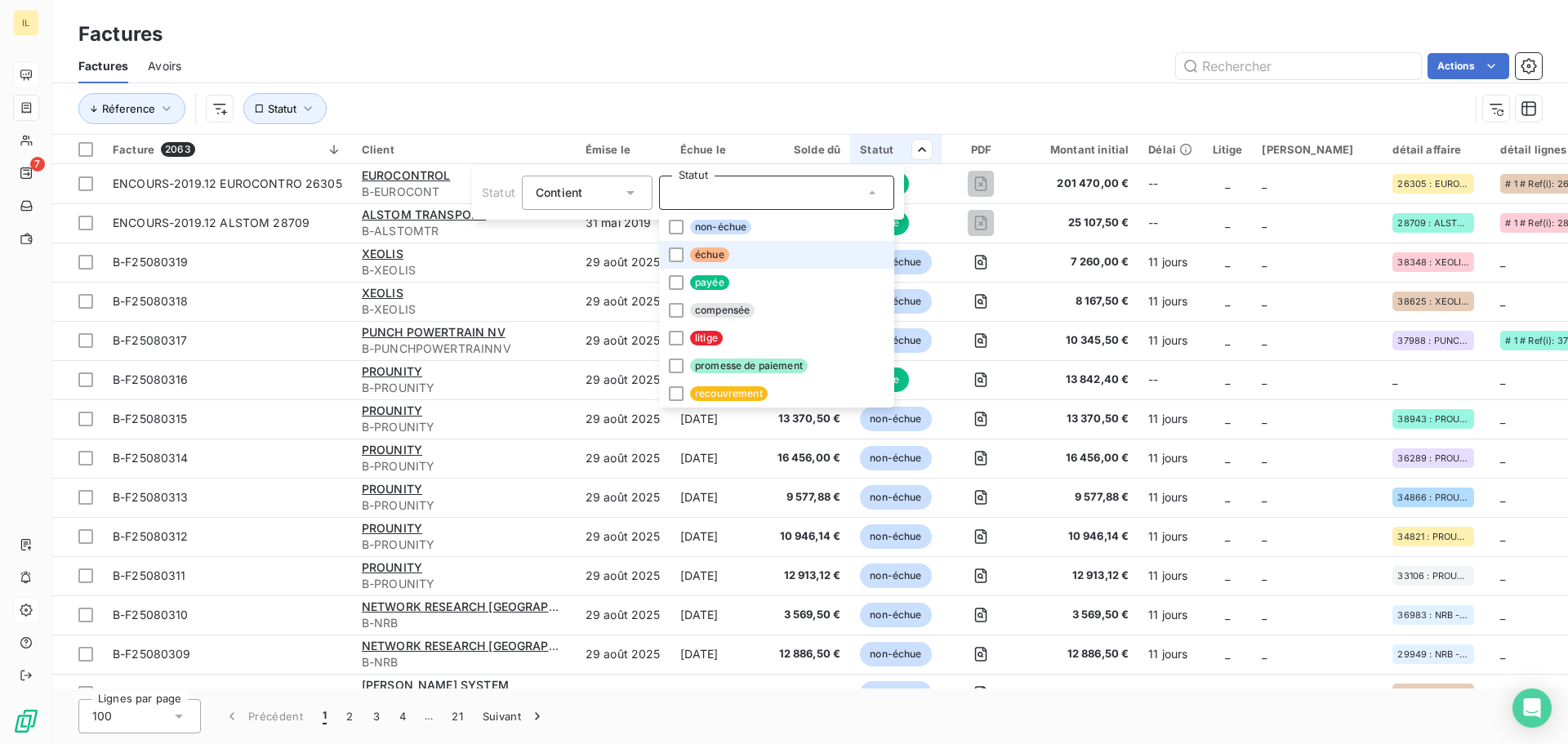
click at [761, 253] on li "échue" at bounding box center [776, 255] width 235 height 28
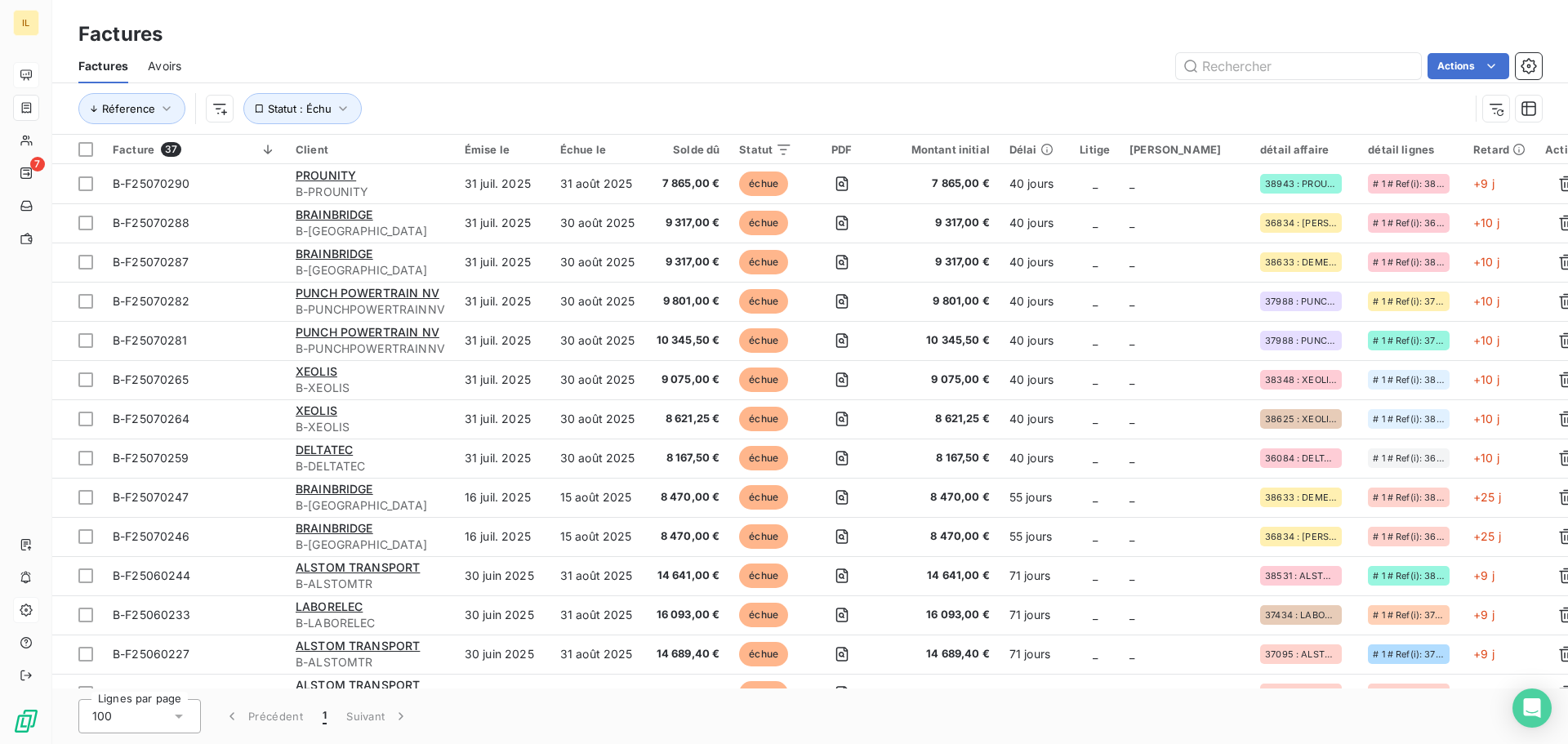
drag, startPoint x: 937, startPoint y: 79, endPoint x: 927, endPoint y: 81, distance: 10.2
click at [933, 79] on html "IL 7 Factures Factures Avoirs Actions Réference Statut : Échu Facture 37 Client…" at bounding box center [784, 372] width 1568 height 744
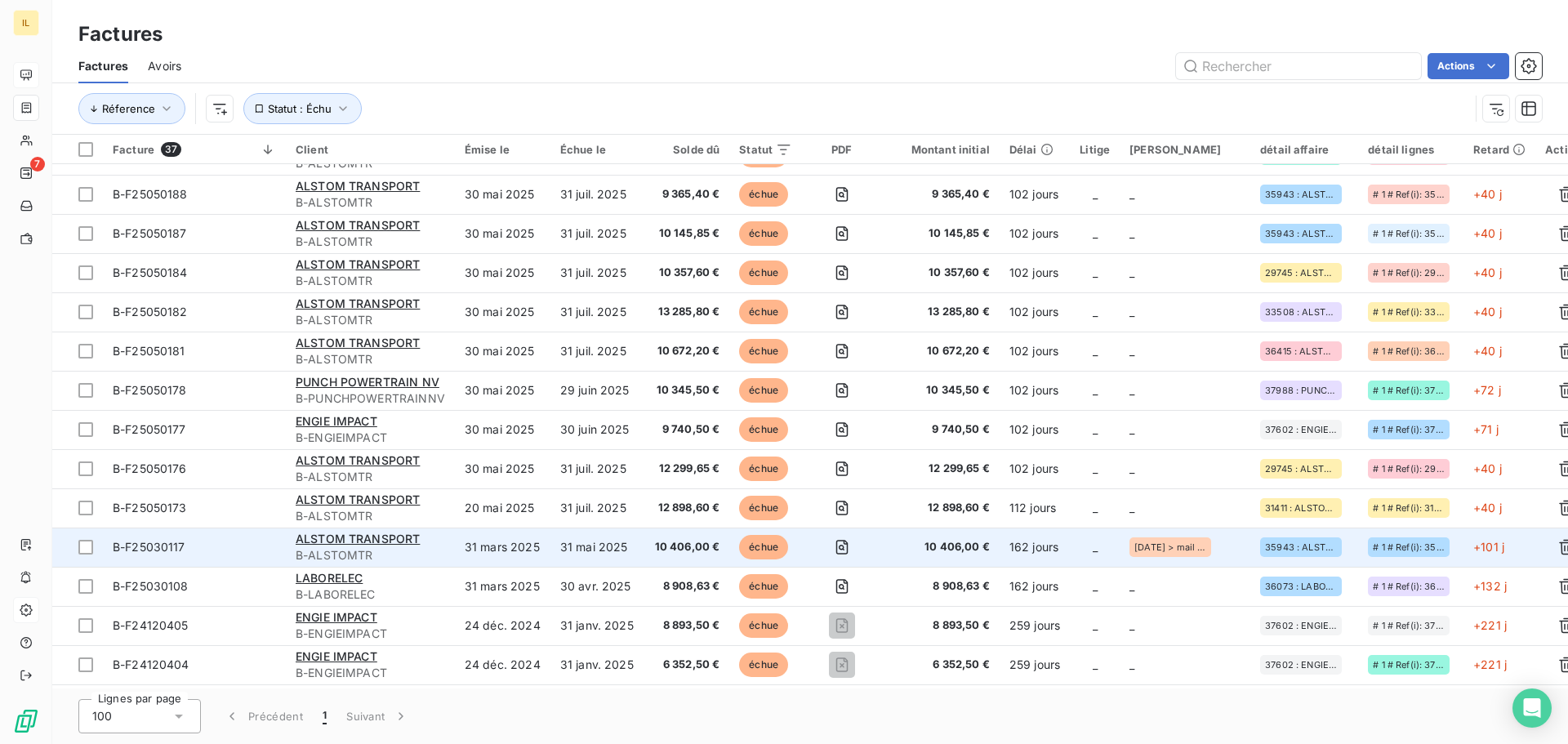
scroll to position [933, 0]
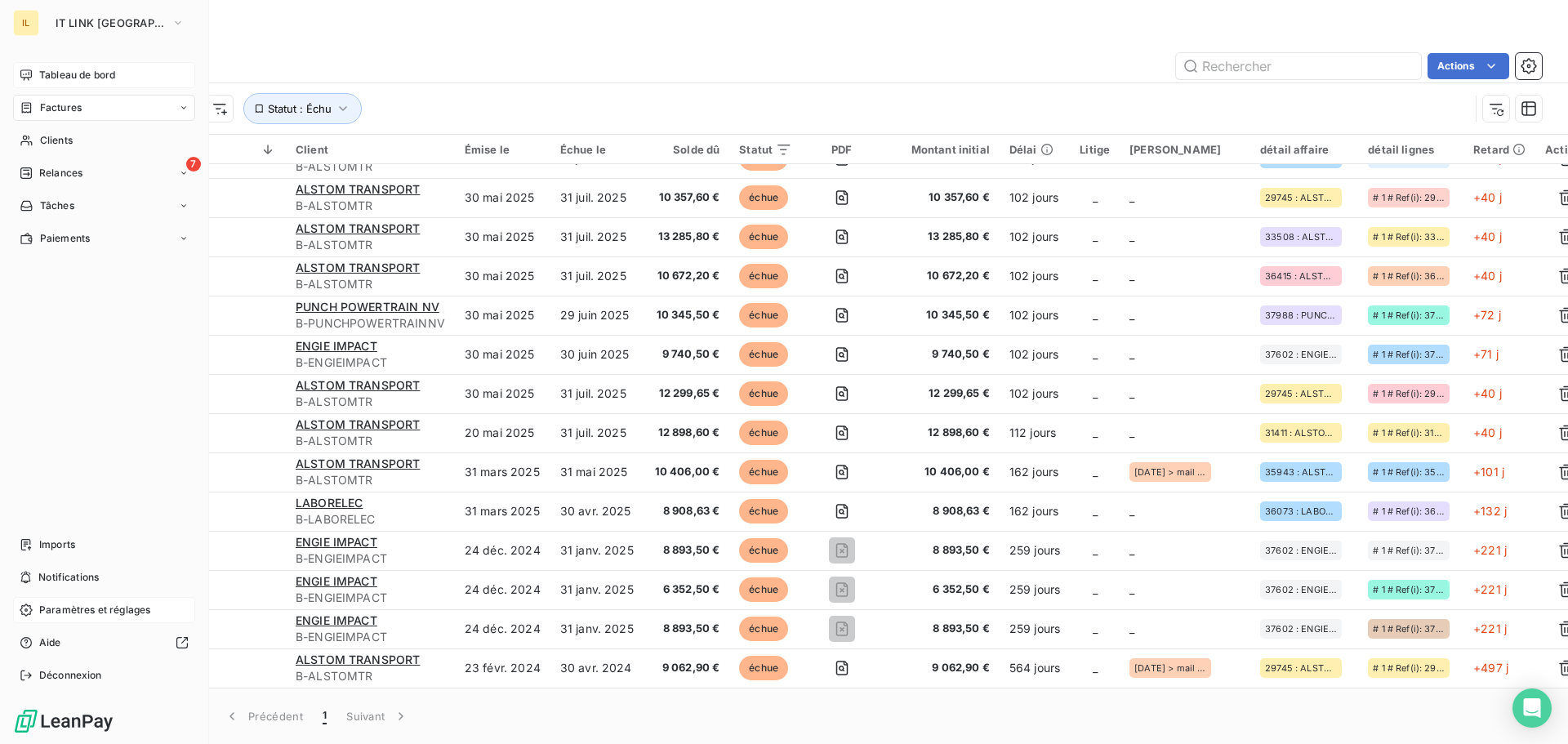
click at [57, 76] on span "Tableau de bord" at bounding box center [77, 75] width 76 height 14
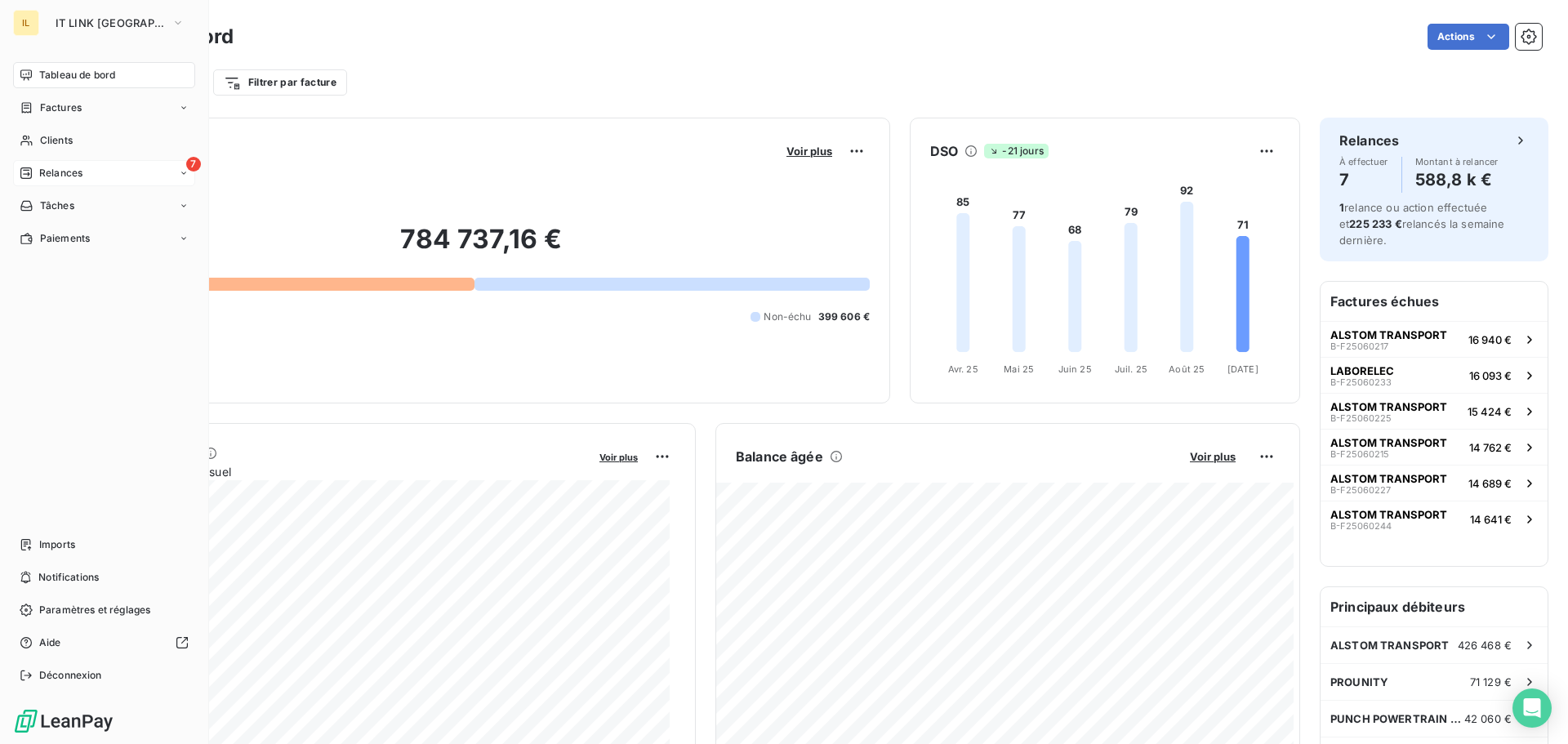
click at [73, 164] on div "7 Relances" at bounding box center [105, 173] width 183 height 26
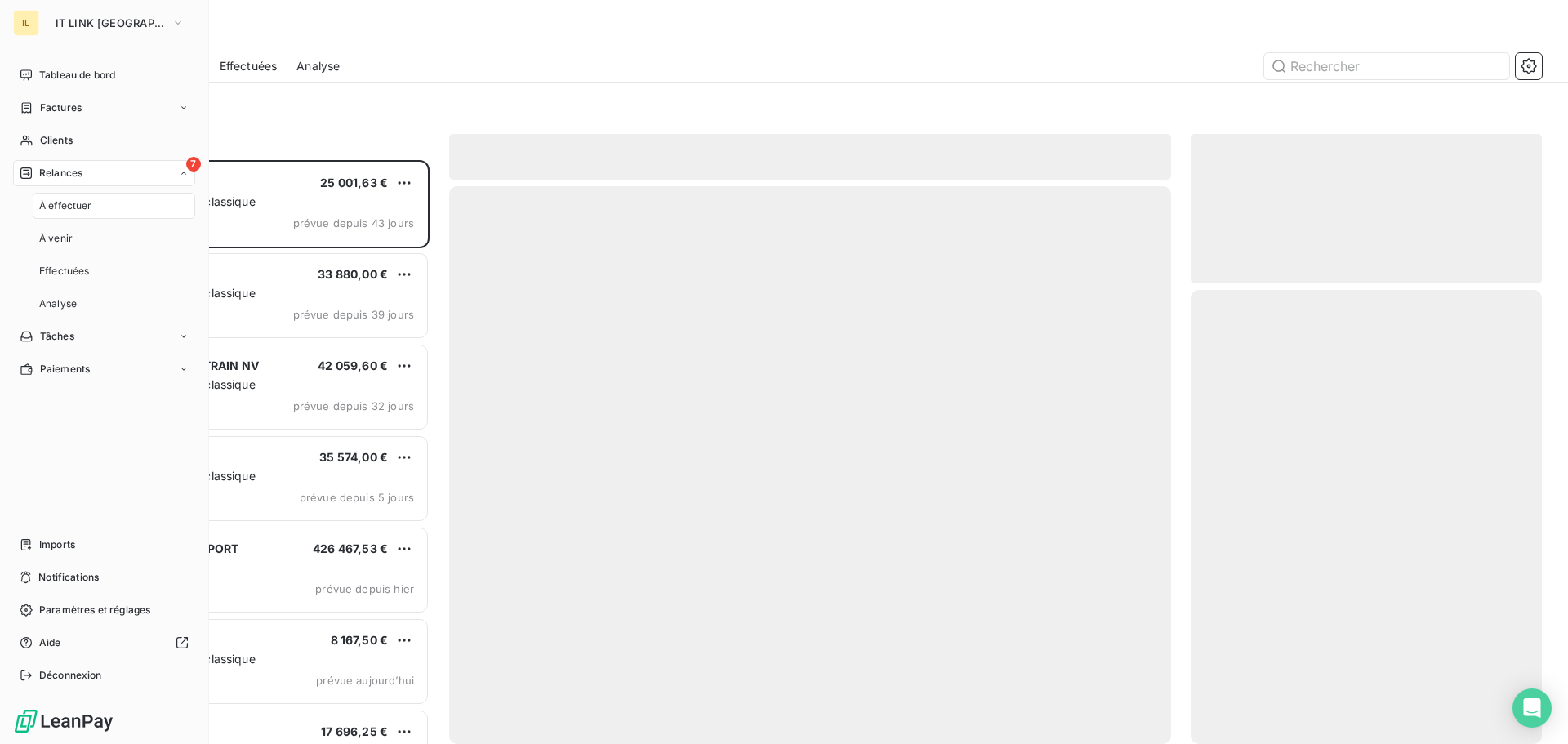
scroll to position [572, 339]
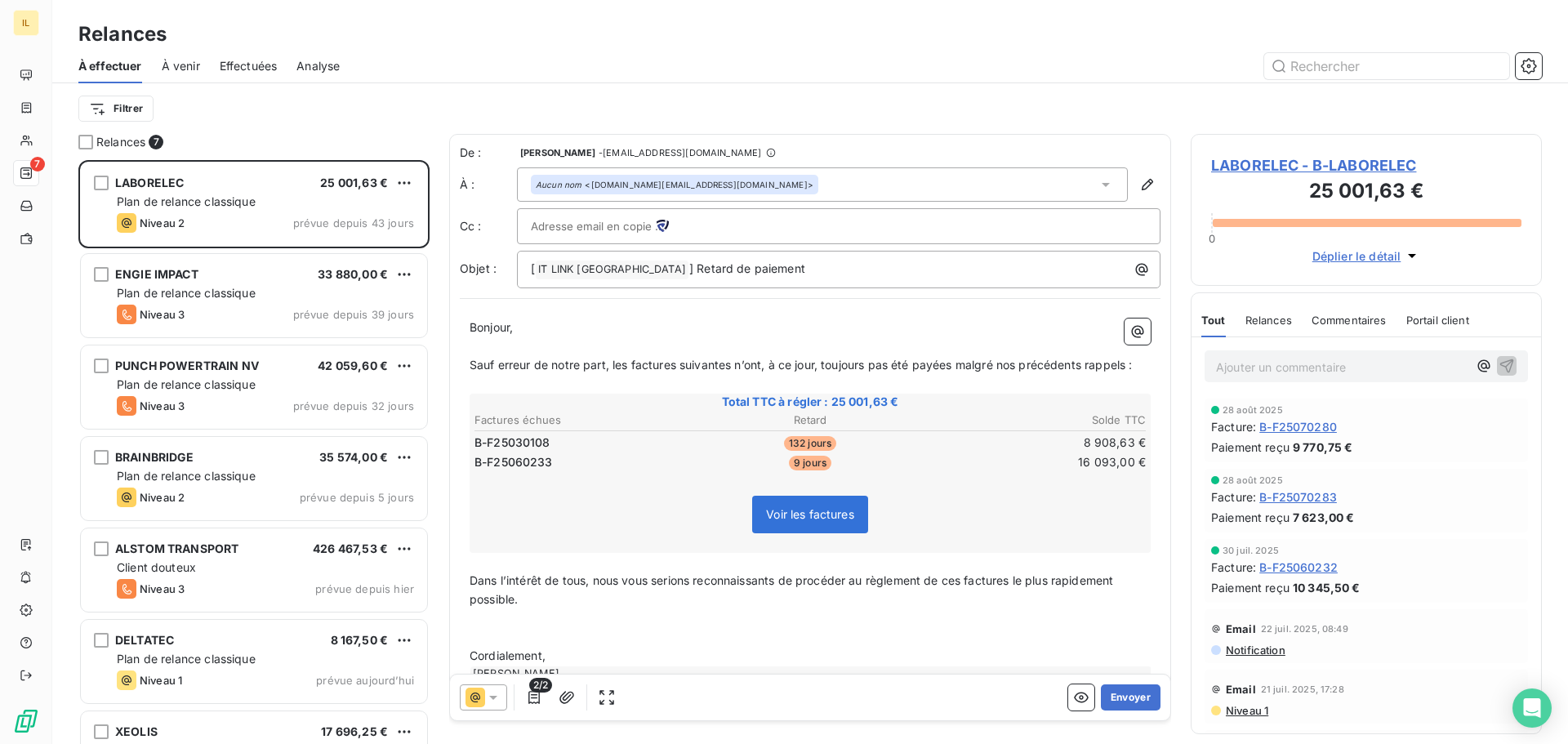
click at [362, 104] on div "Filtrer" at bounding box center [810, 109] width 1463 height 31
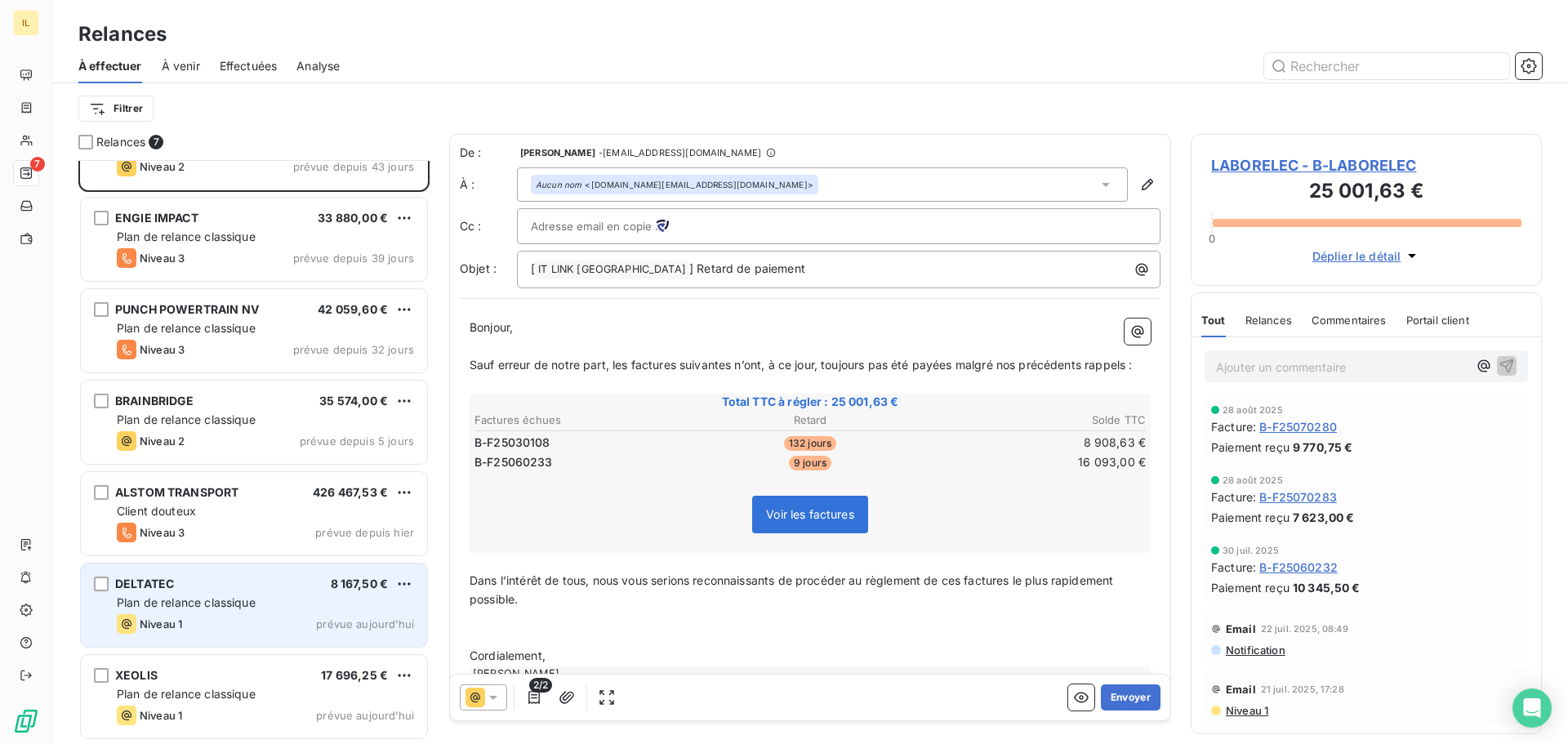
scroll to position [0, 0]
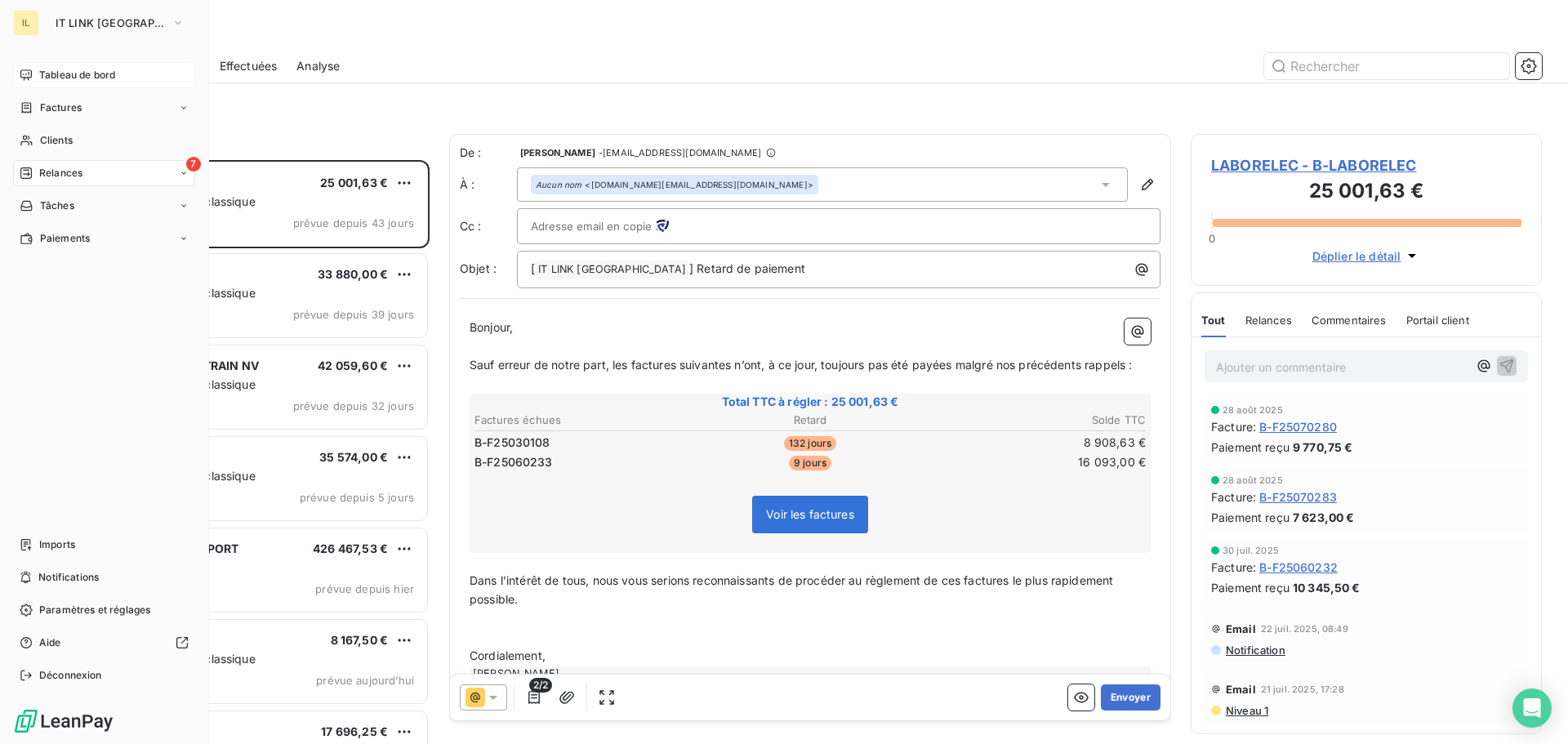
click at [75, 75] on span "Tableau de bord" at bounding box center [77, 75] width 76 height 14
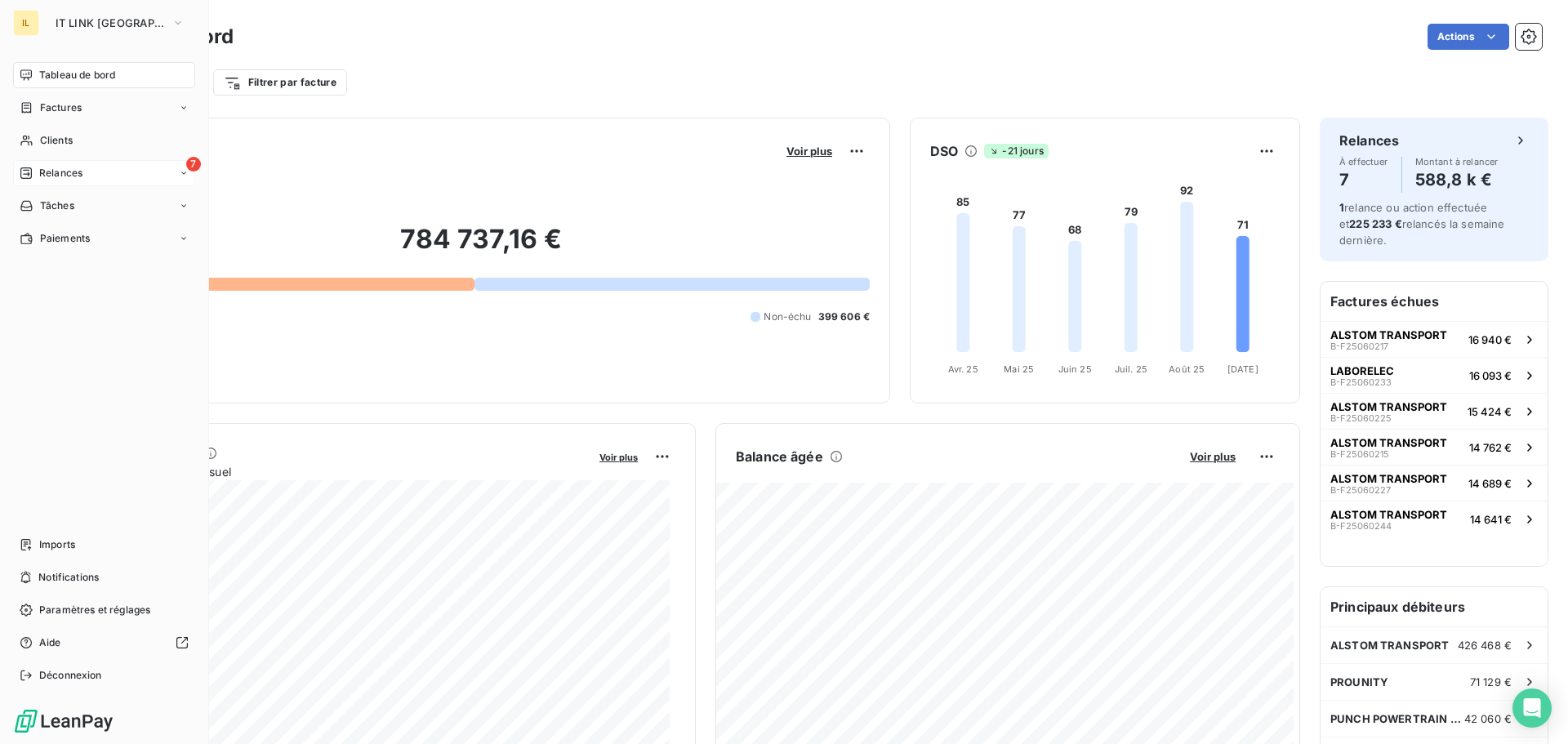
click at [95, 167] on div "7 Relances" at bounding box center [105, 173] width 183 height 26
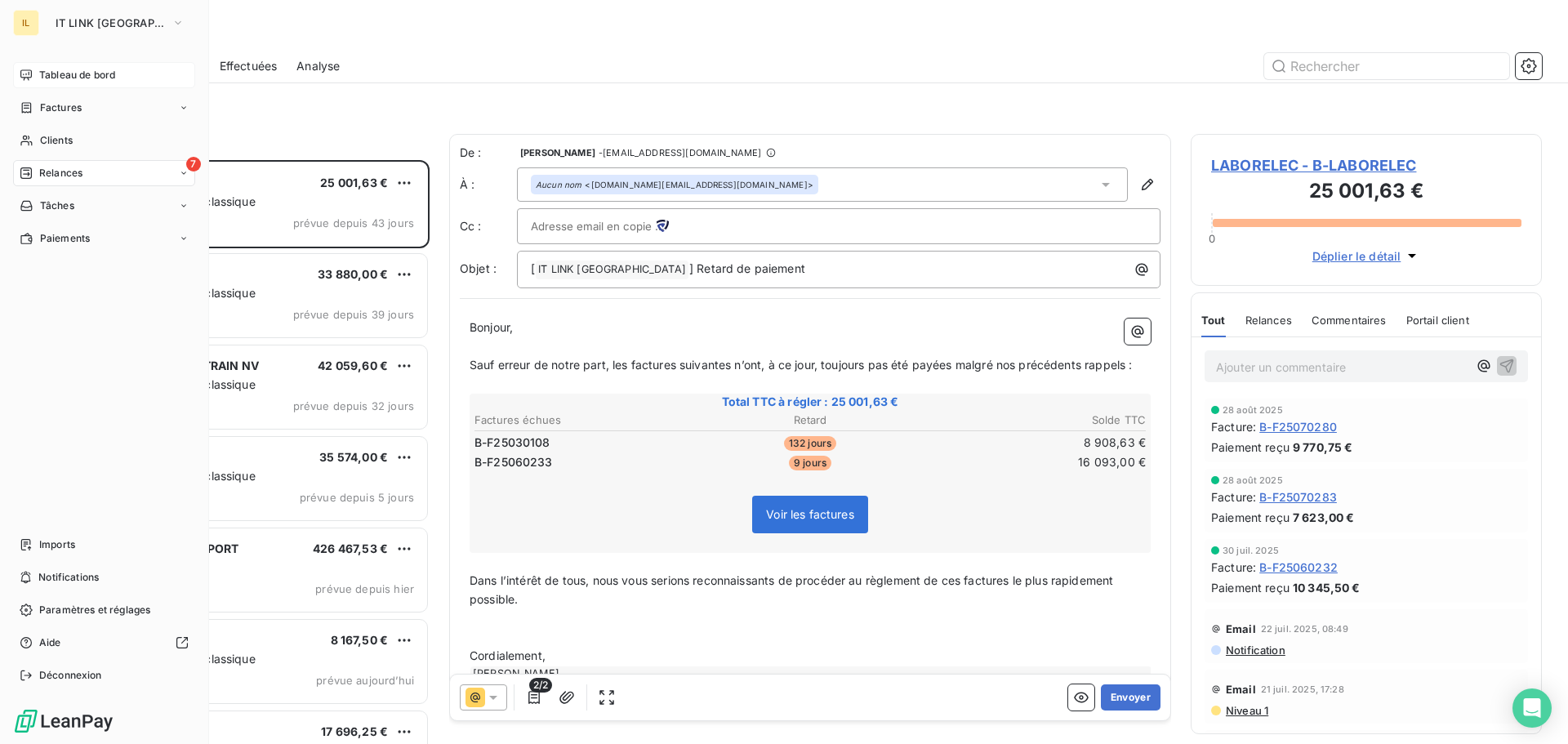
click at [32, 73] on icon at bounding box center [26, 74] width 12 height 11
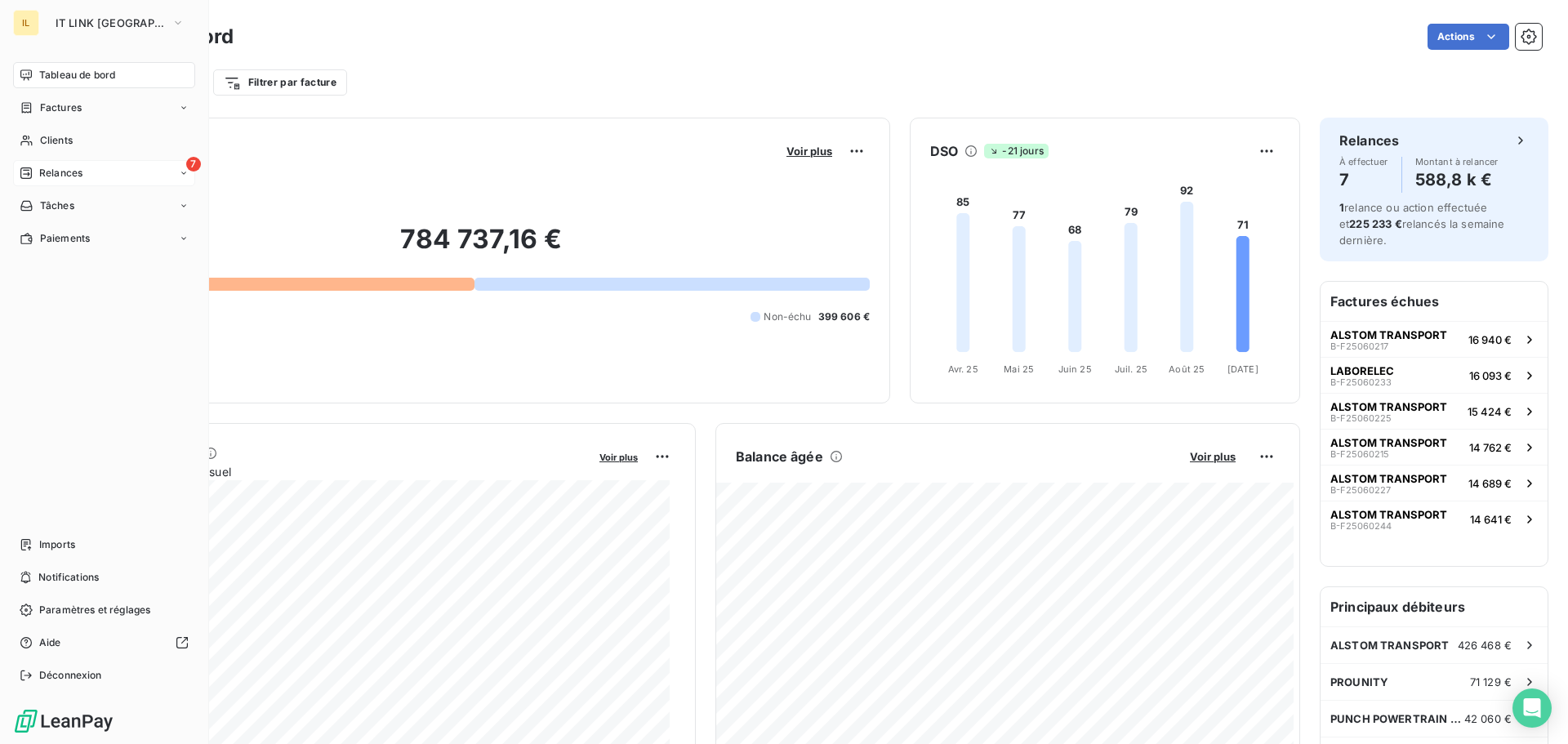
click at [150, 177] on div "7 Relances" at bounding box center [105, 173] width 183 height 26
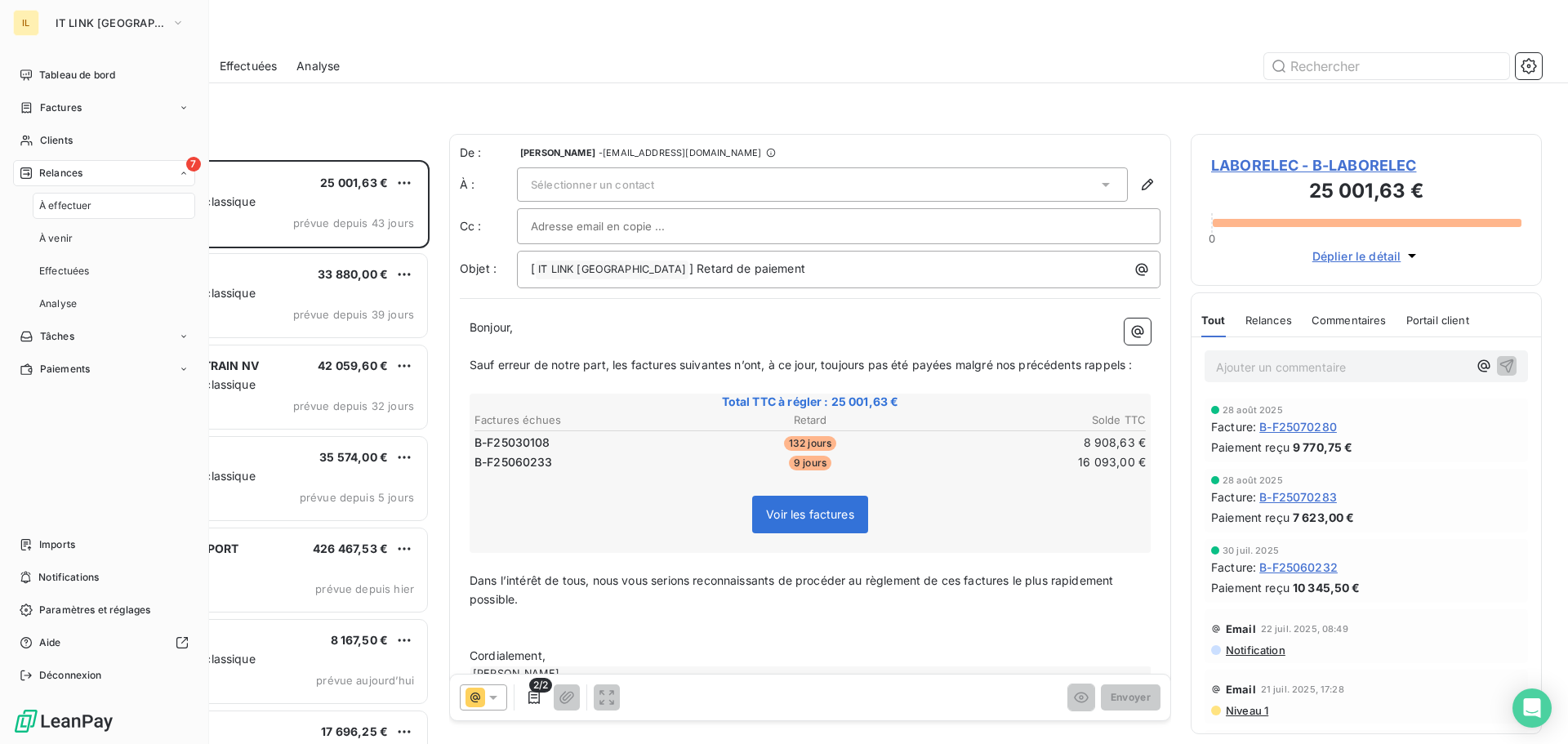
scroll to position [572, 339]
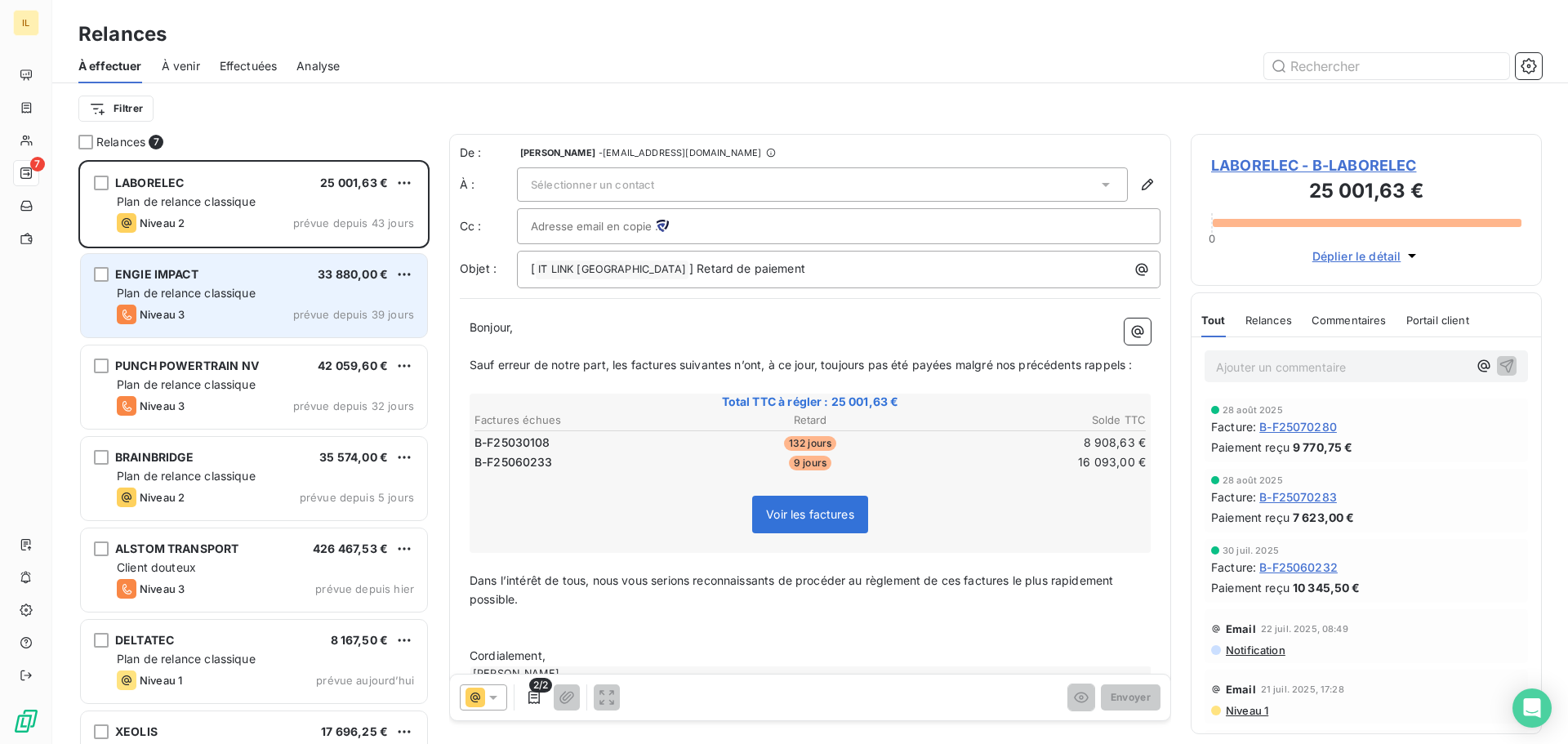
click at [203, 311] on div "Niveau 3 prévue depuis 39 jours" at bounding box center [265, 314] width 297 height 19
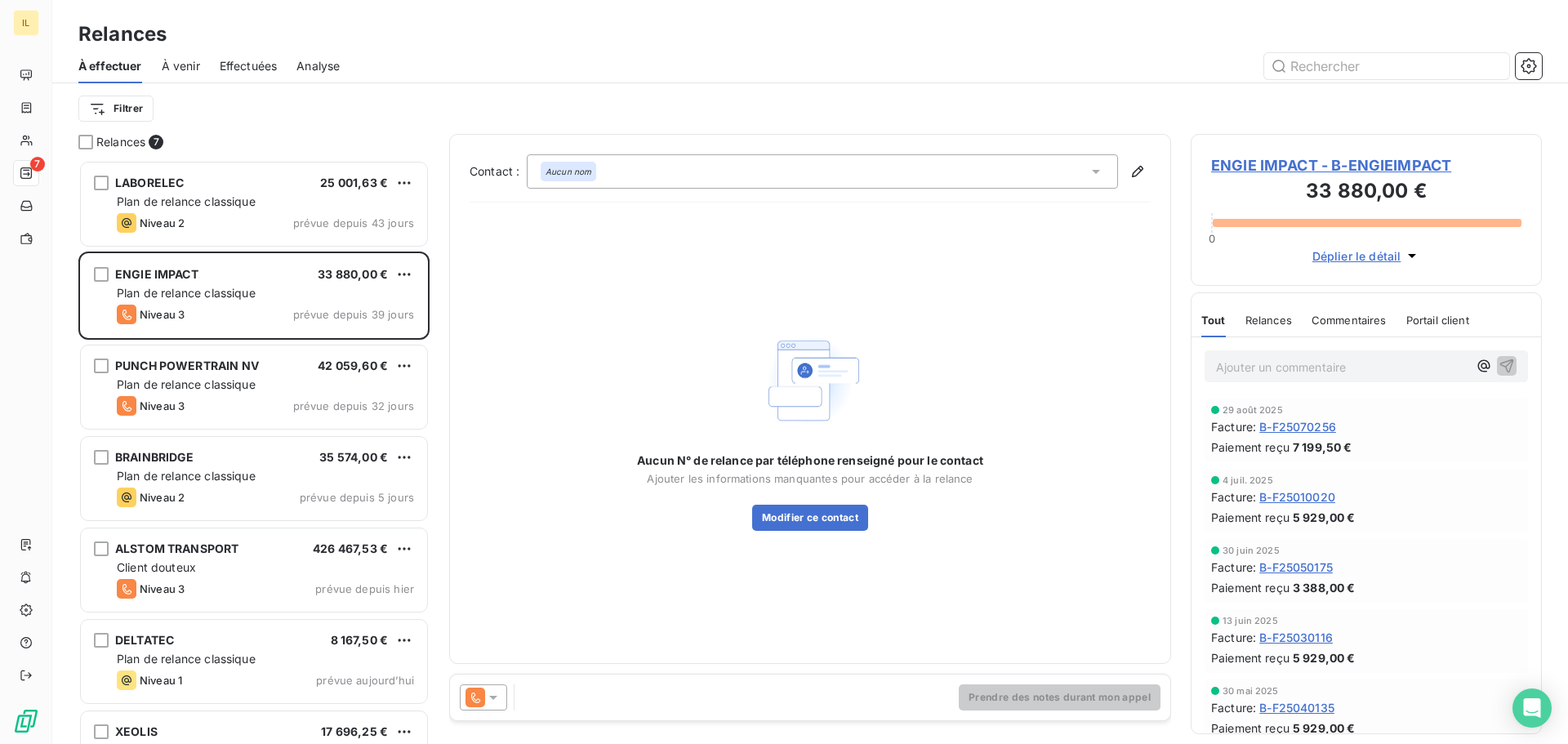
click at [488, 703] on icon at bounding box center [493, 697] width 16 height 16
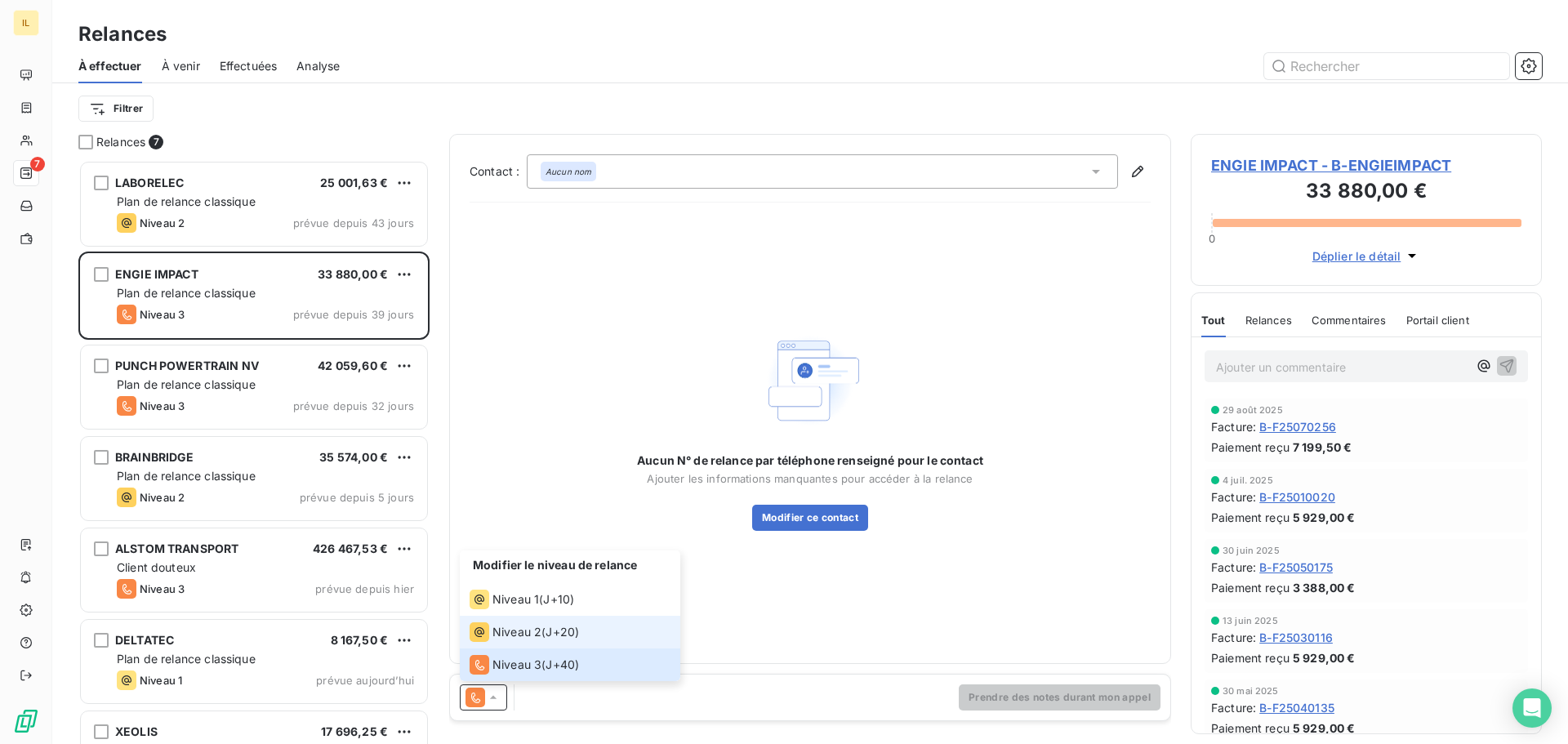
click at [514, 640] on div "Niveau 2" at bounding box center [505, 632] width 72 height 19
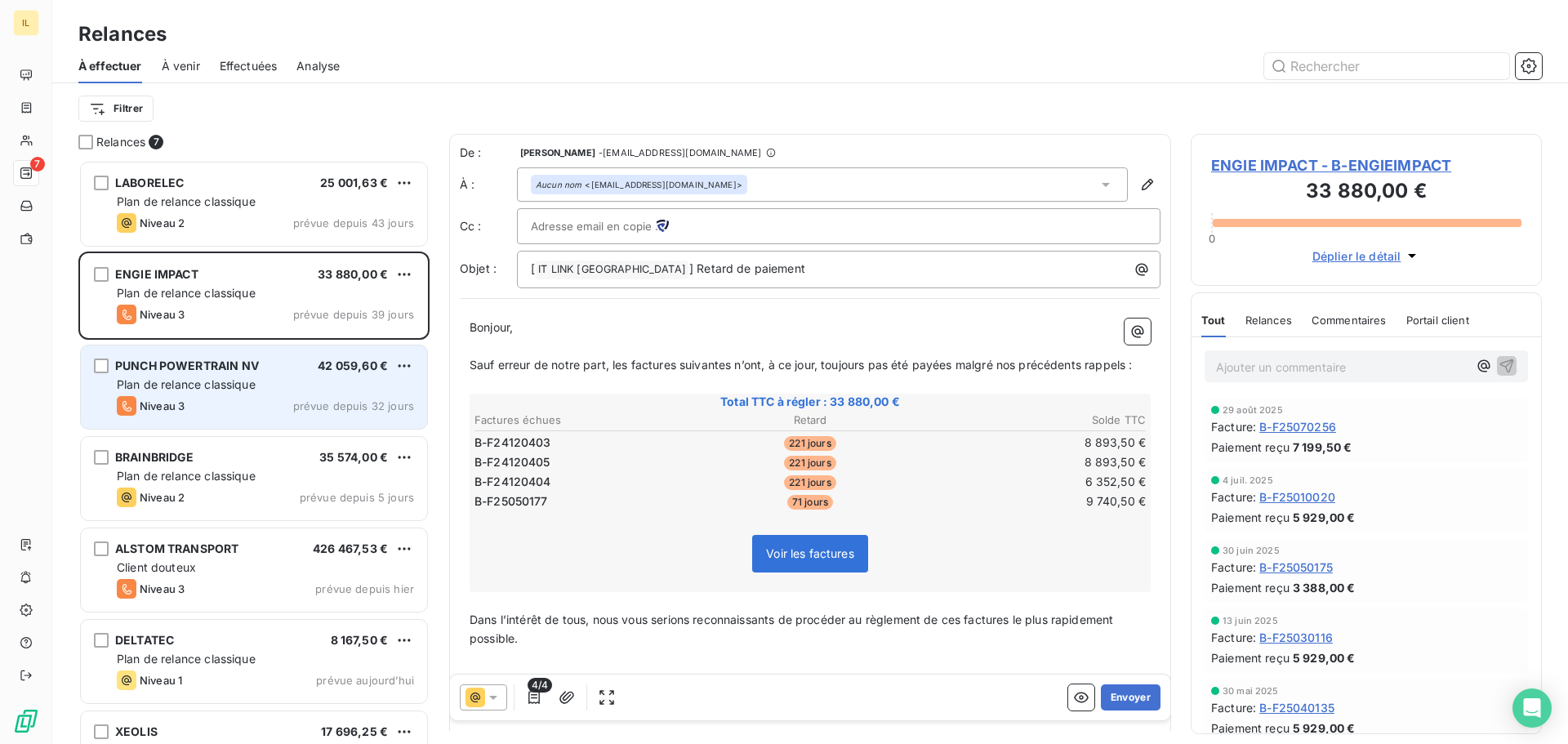
click at [202, 397] on div "Niveau 3 prévue depuis 32 jours" at bounding box center [265, 406] width 297 height 19
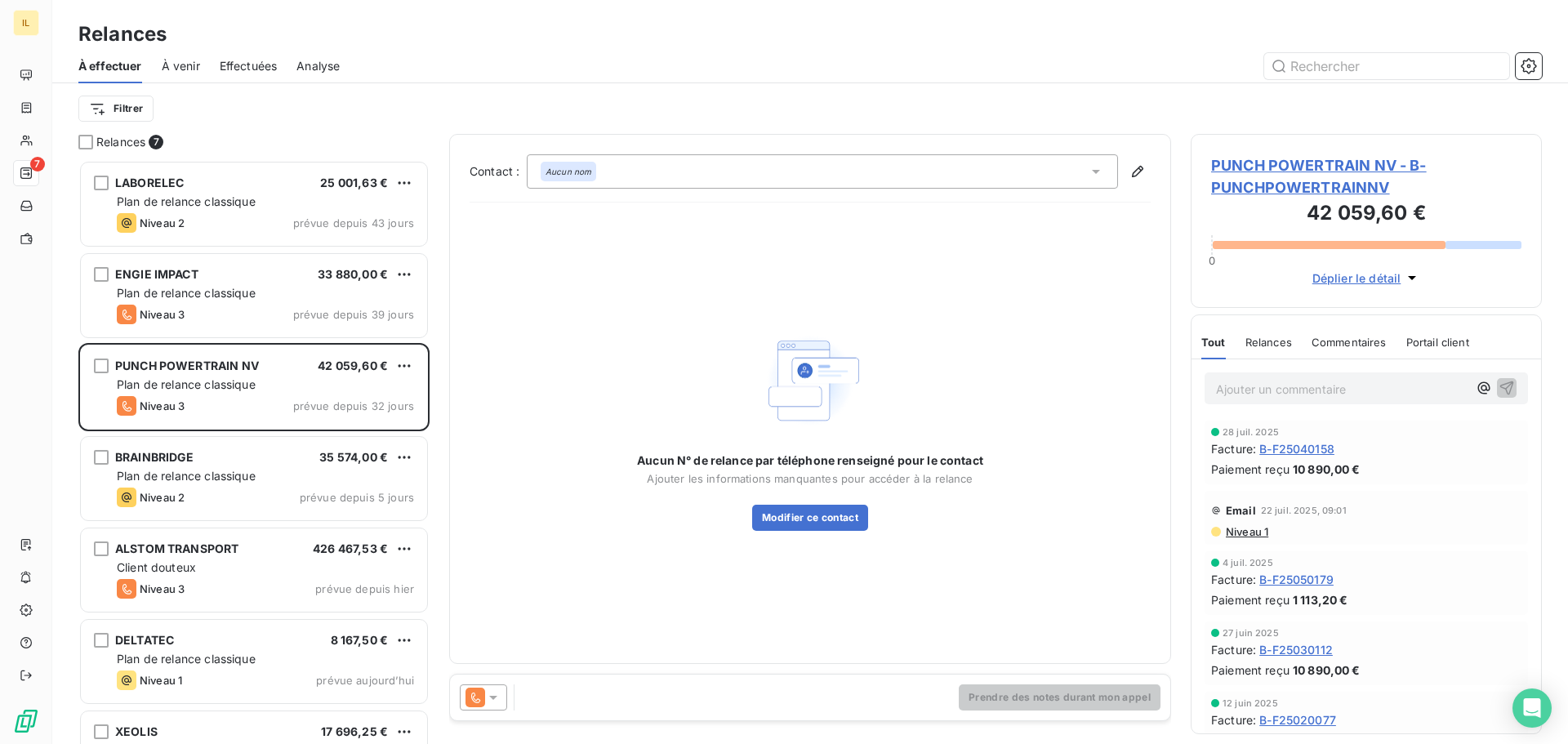
click at [500, 694] on icon at bounding box center [493, 697] width 16 height 16
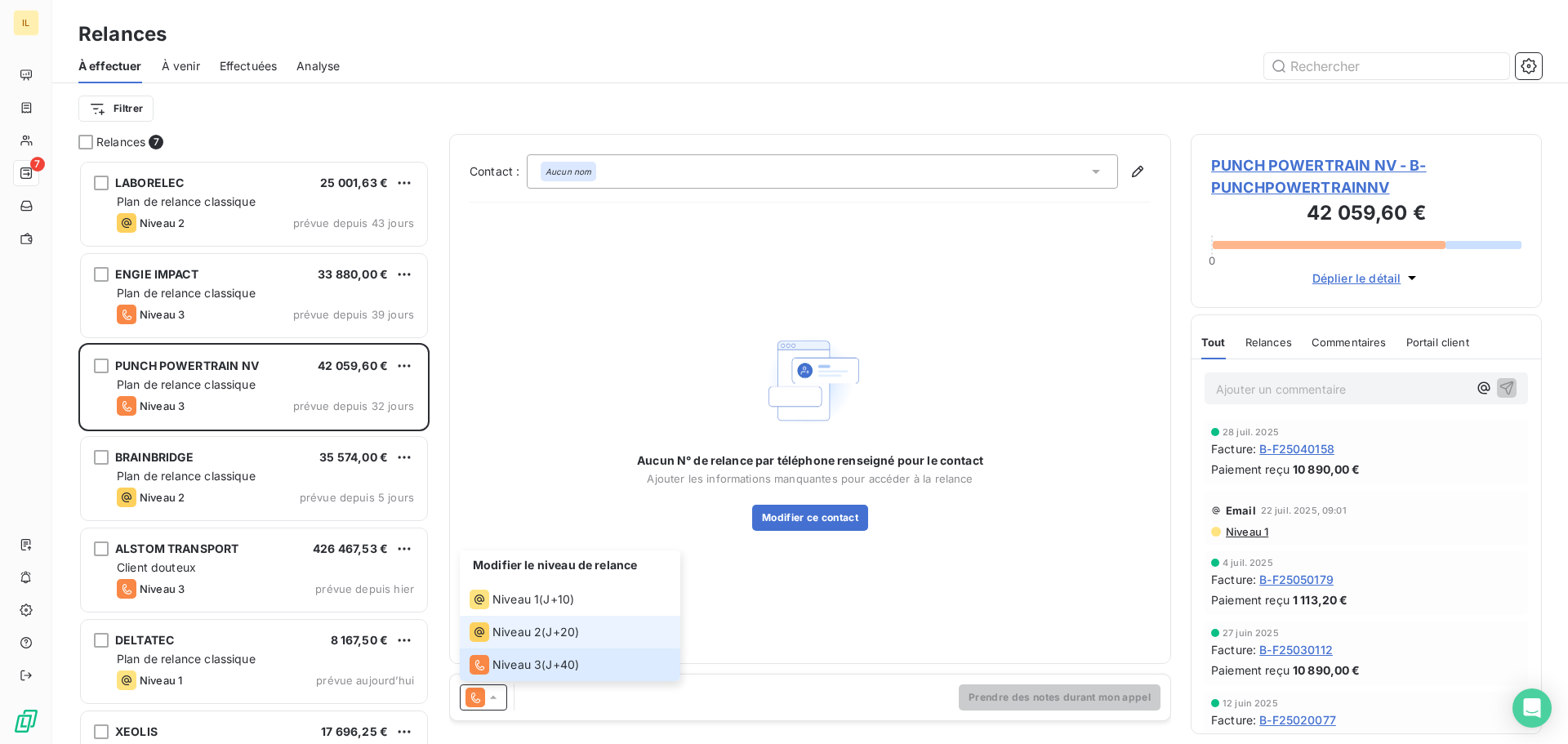
click at [508, 637] on span "Niveau 2" at bounding box center [516, 632] width 49 height 16
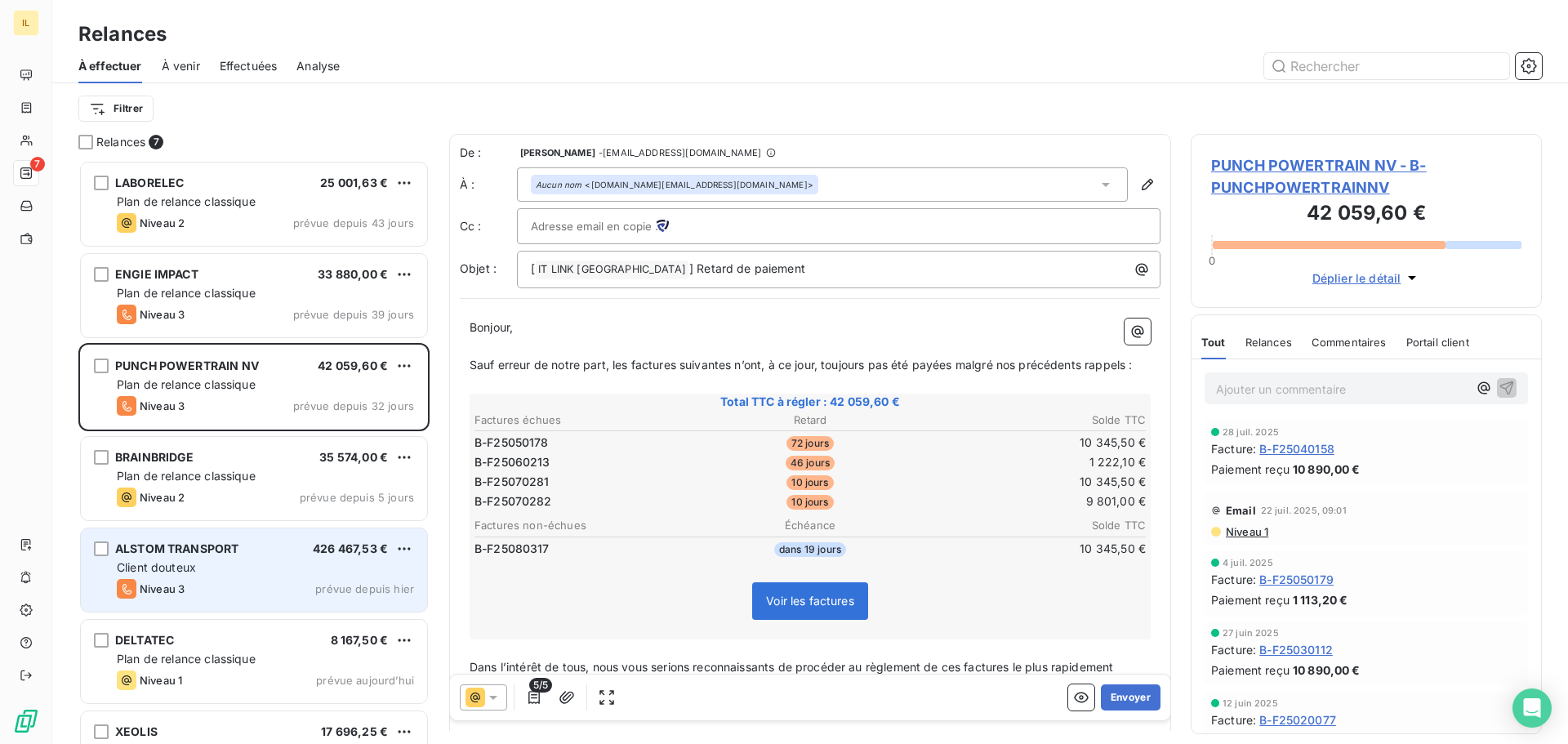
click at [203, 564] on div "Client douteux" at bounding box center [265, 567] width 297 height 16
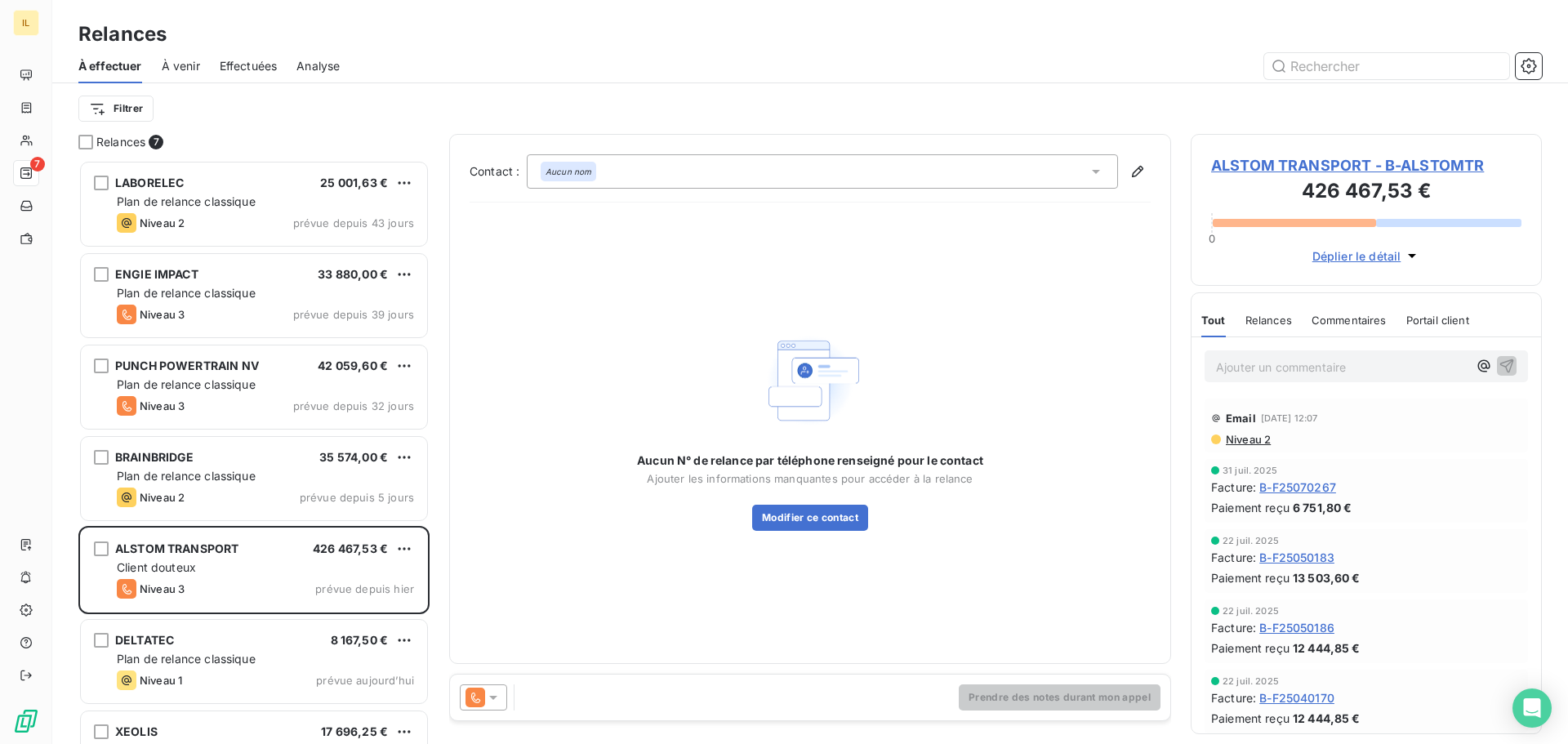
click at [493, 699] on icon at bounding box center [493, 698] width 8 height 4
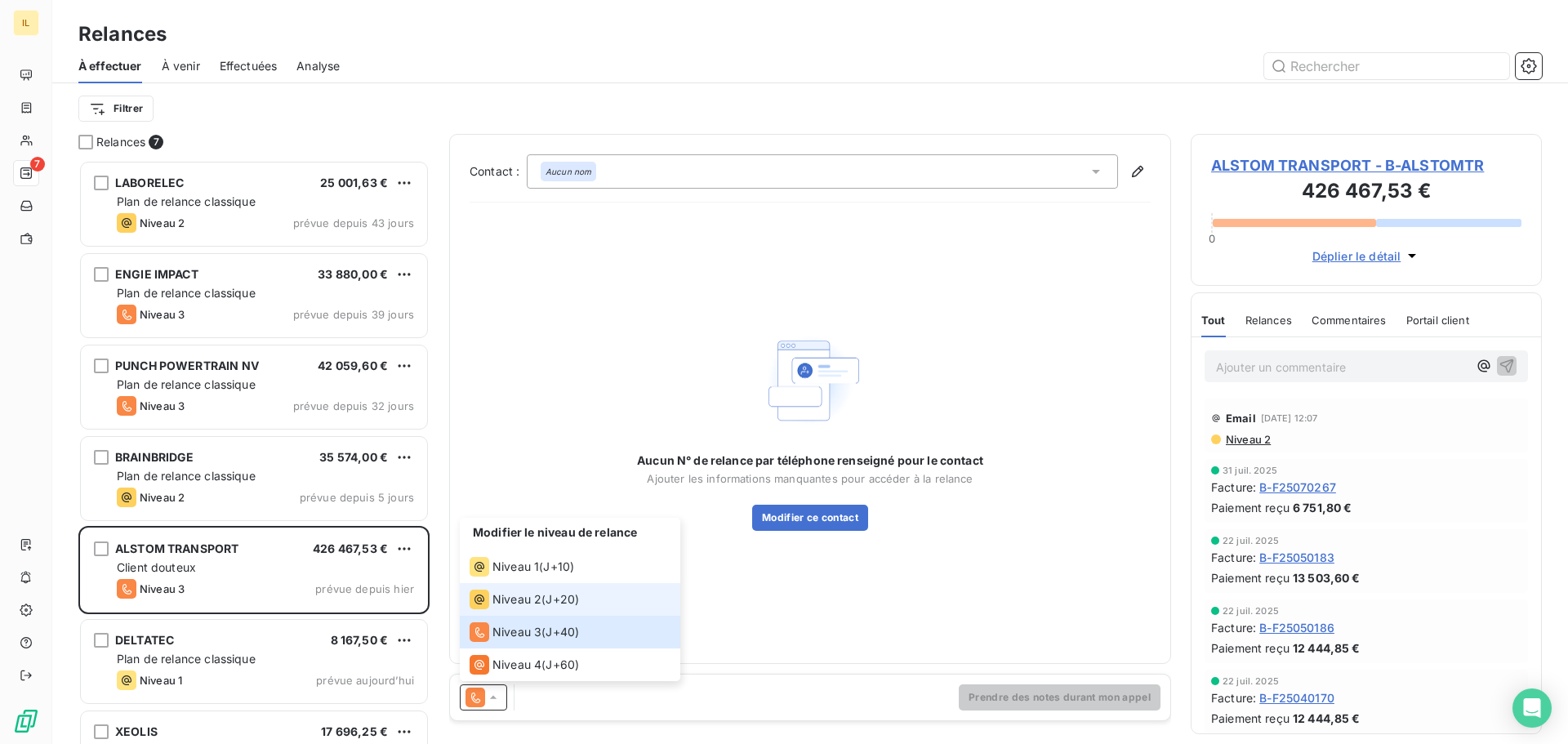
click at [526, 602] on span "Niveau 2" at bounding box center [516, 599] width 49 height 16
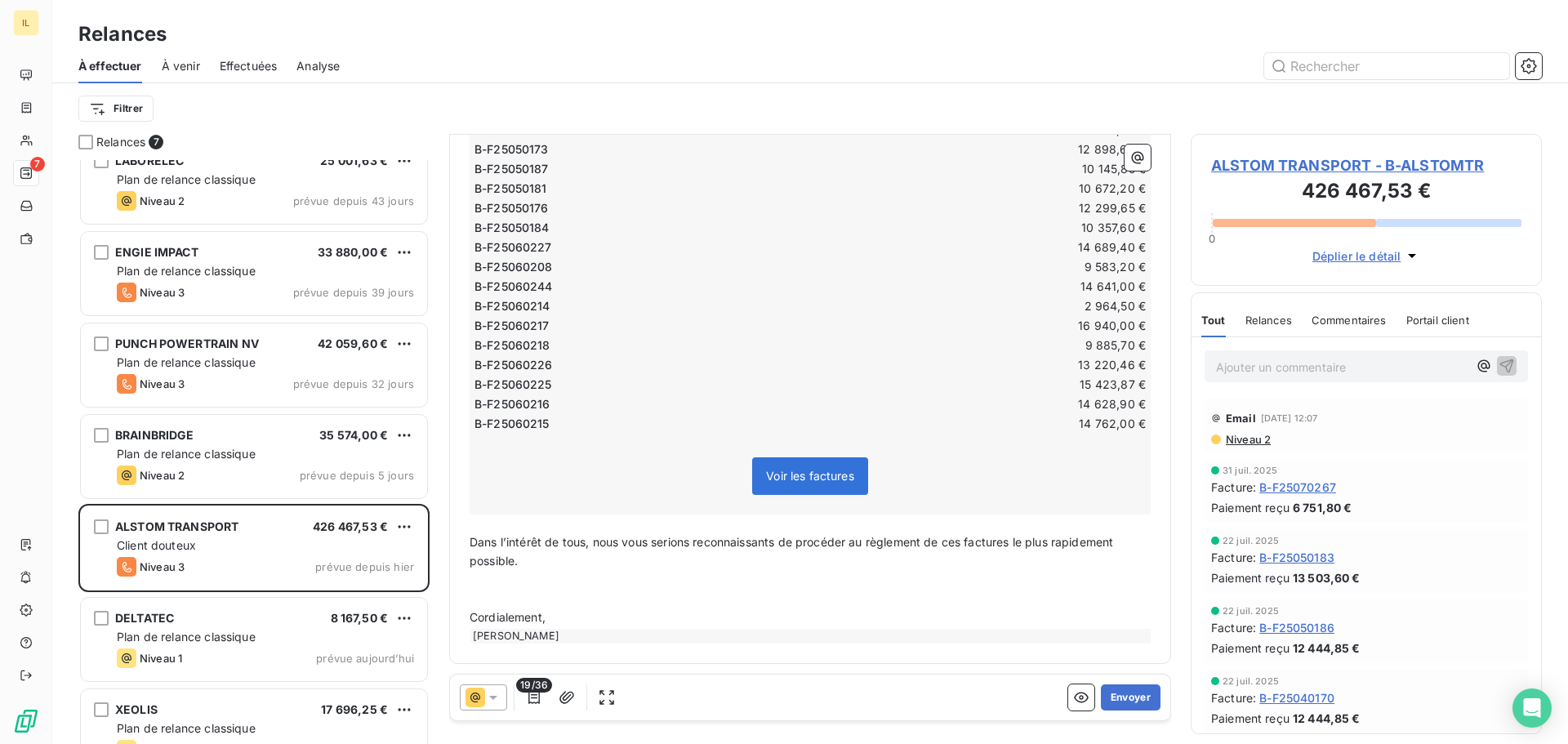
scroll to position [57, 0]
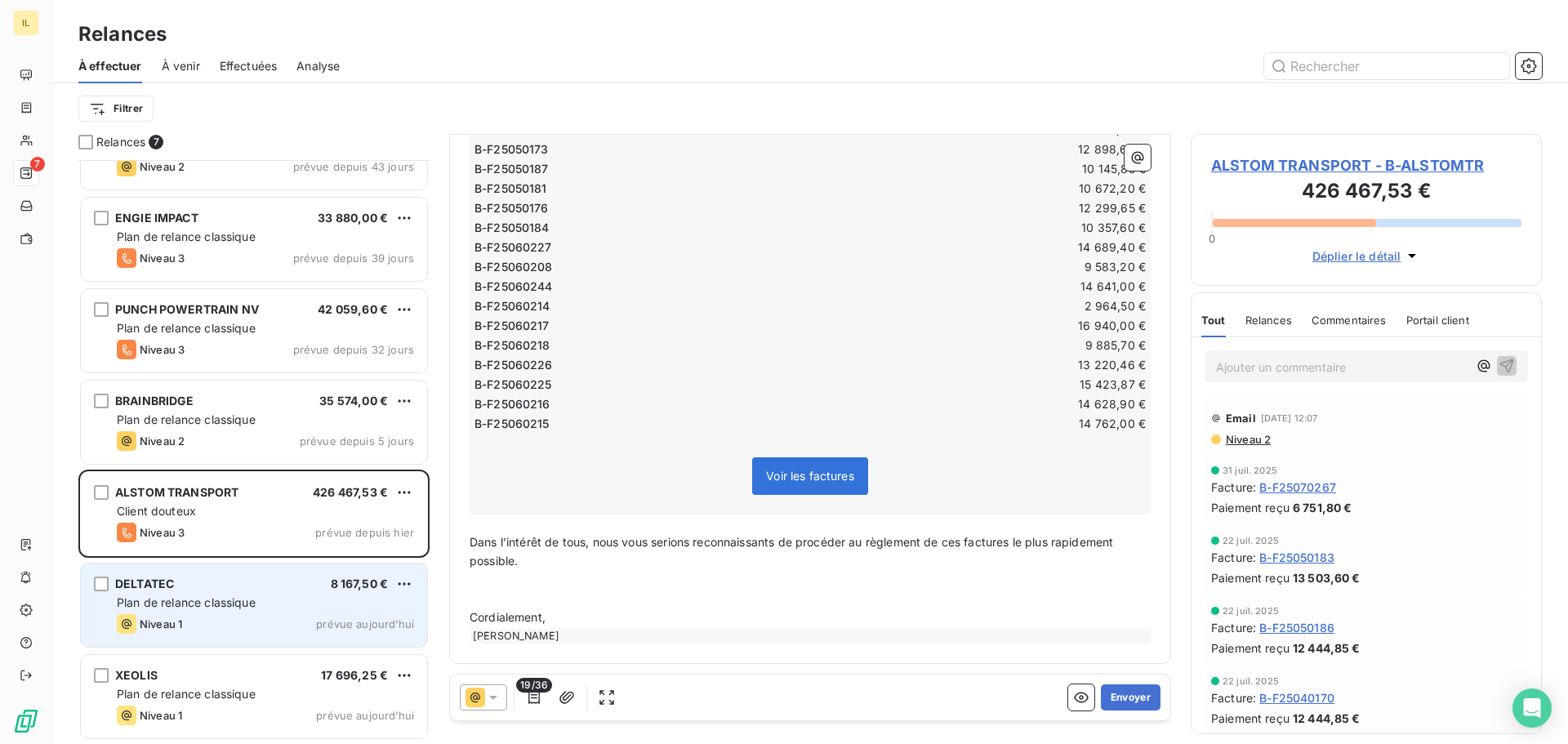
click at [200, 596] on span "Plan de relance classique" at bounding box center [186, 602] width 138 height 13
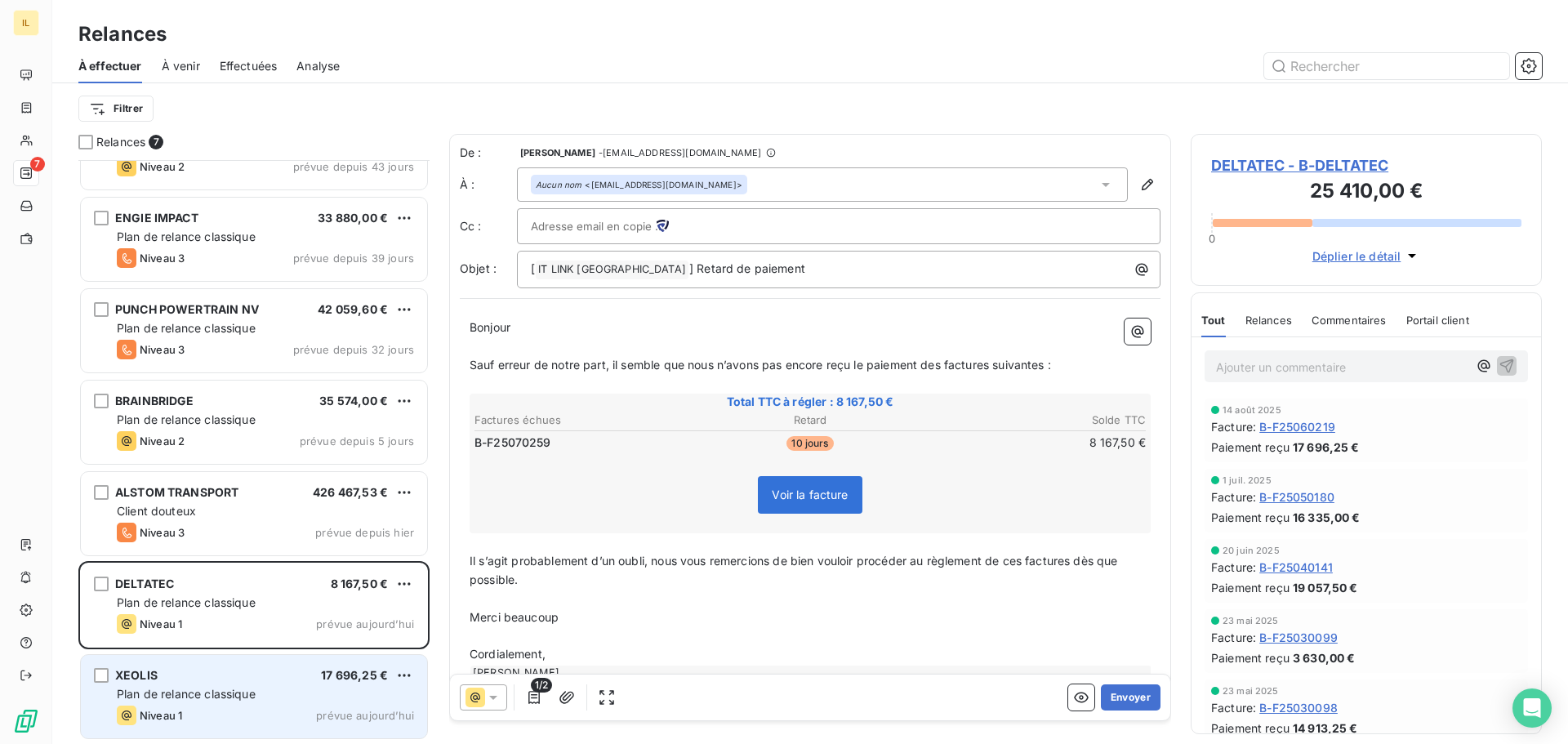
click at [221, 689] on span "Plan de relance classique" at bounding box center [186, 694] width 138 height 13
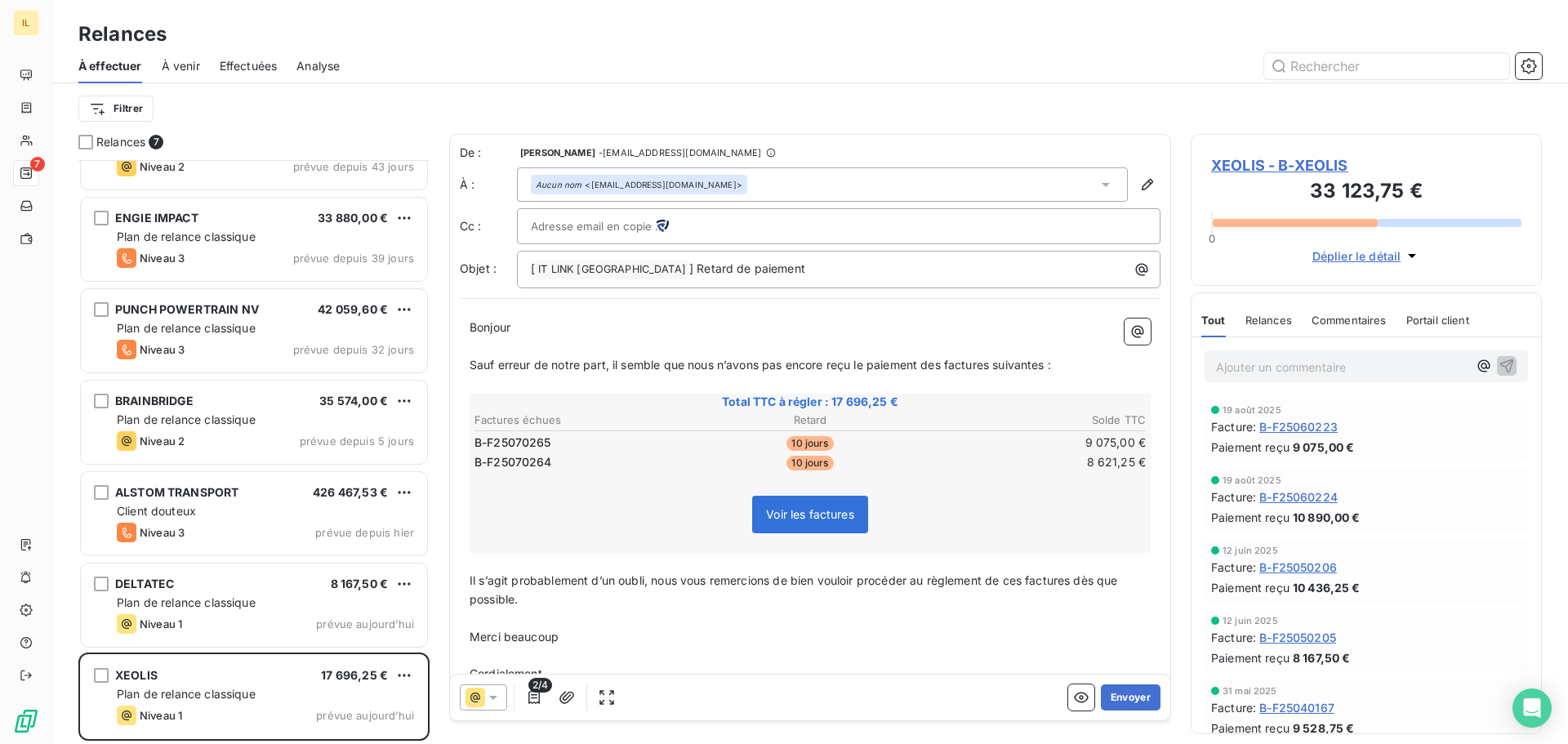
click at [586, 226] on input "text" at bounding box center [618, 226] width 176 height 24
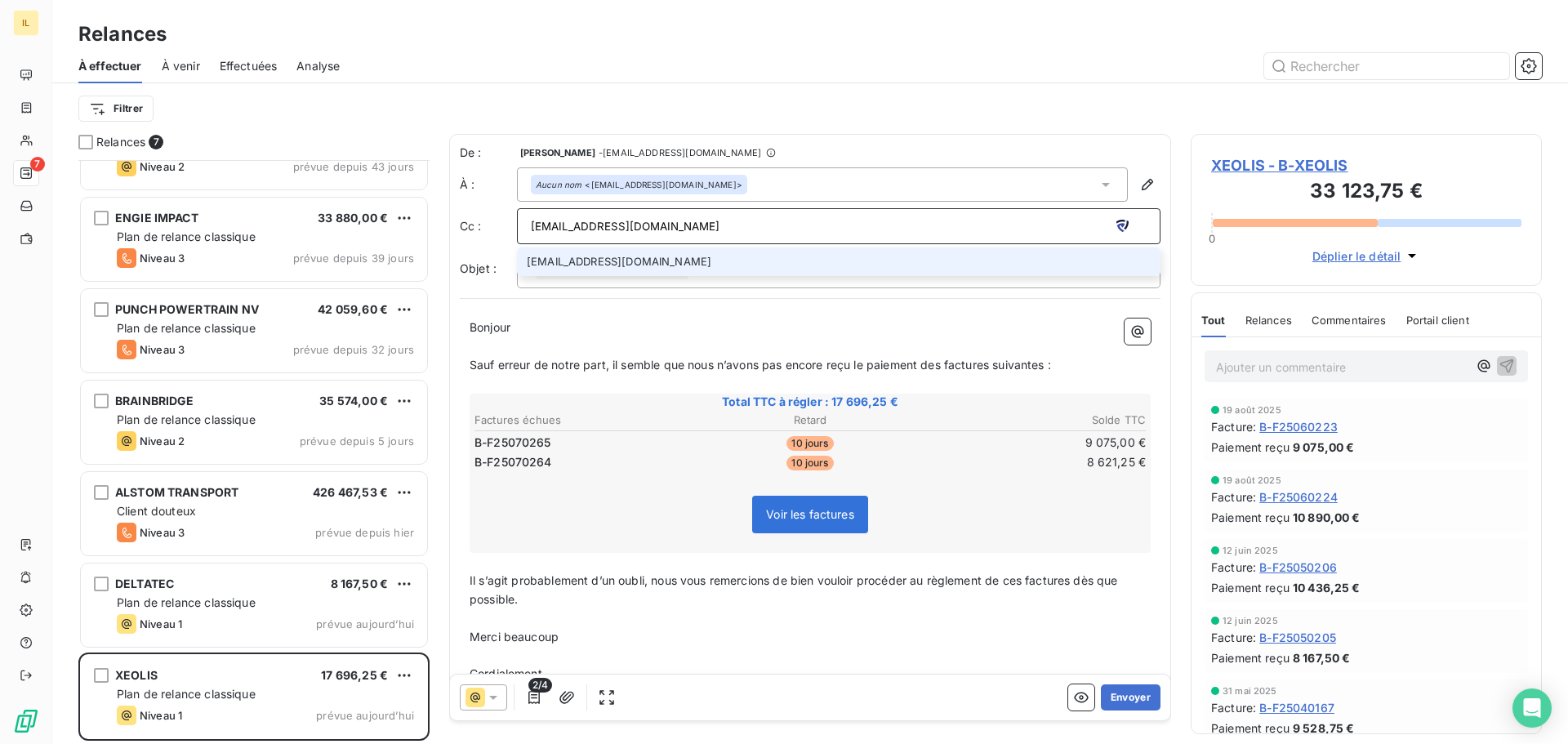
drag, startPoint x: 625, startPoint y: 228, endPoint x: 502, endPoint y: 230, distance: 123.0
click at [502, 230] on div "Cc : blorne@itlink.fr blorne@itlink.fr" at bounding box center [809, 226] width 700 height 36
type input "blorne@itlink.fr"
click at [894, 94] on div "Filtrer" at bounding box center [810, 109] width 1463 height 31
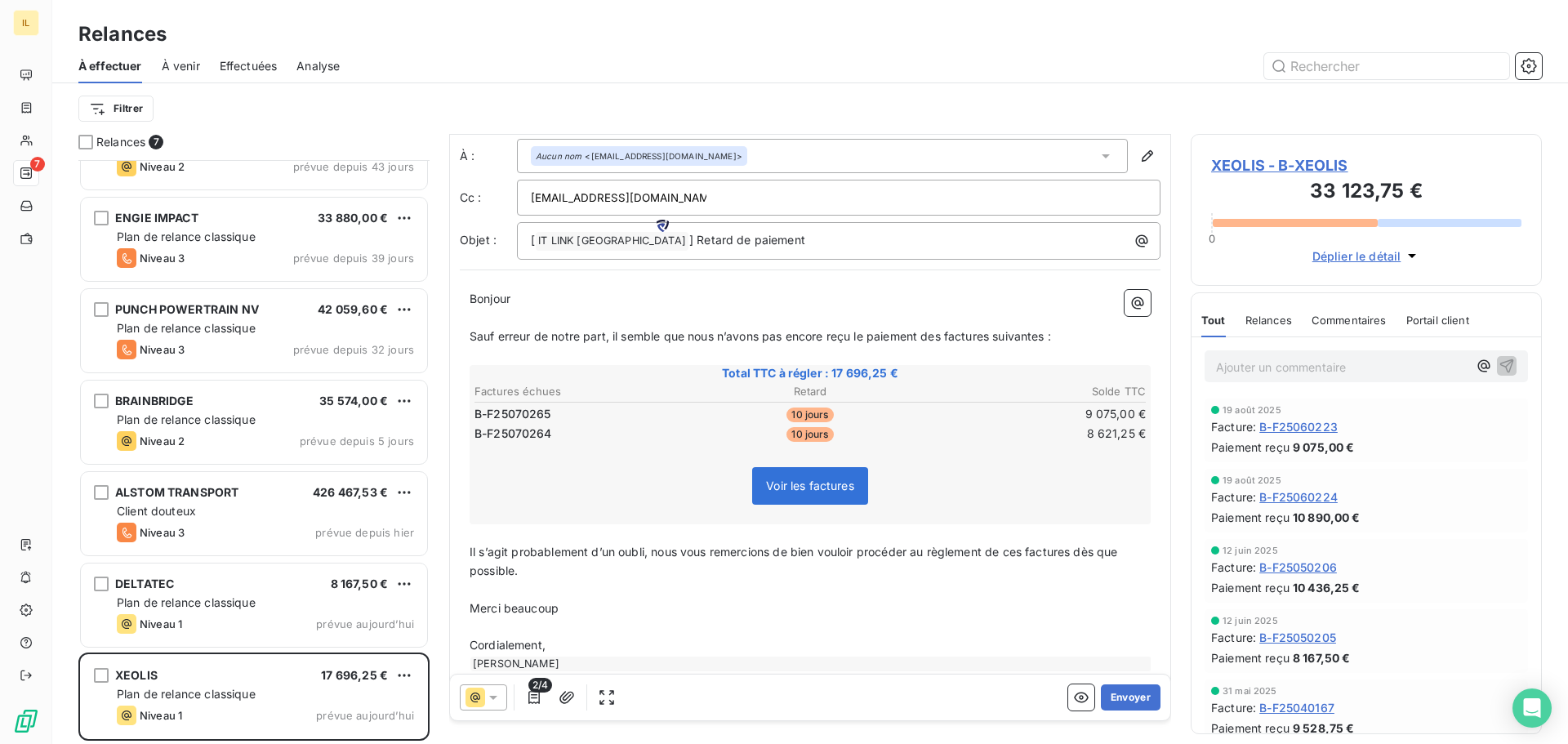
scroll to position [57, 0]
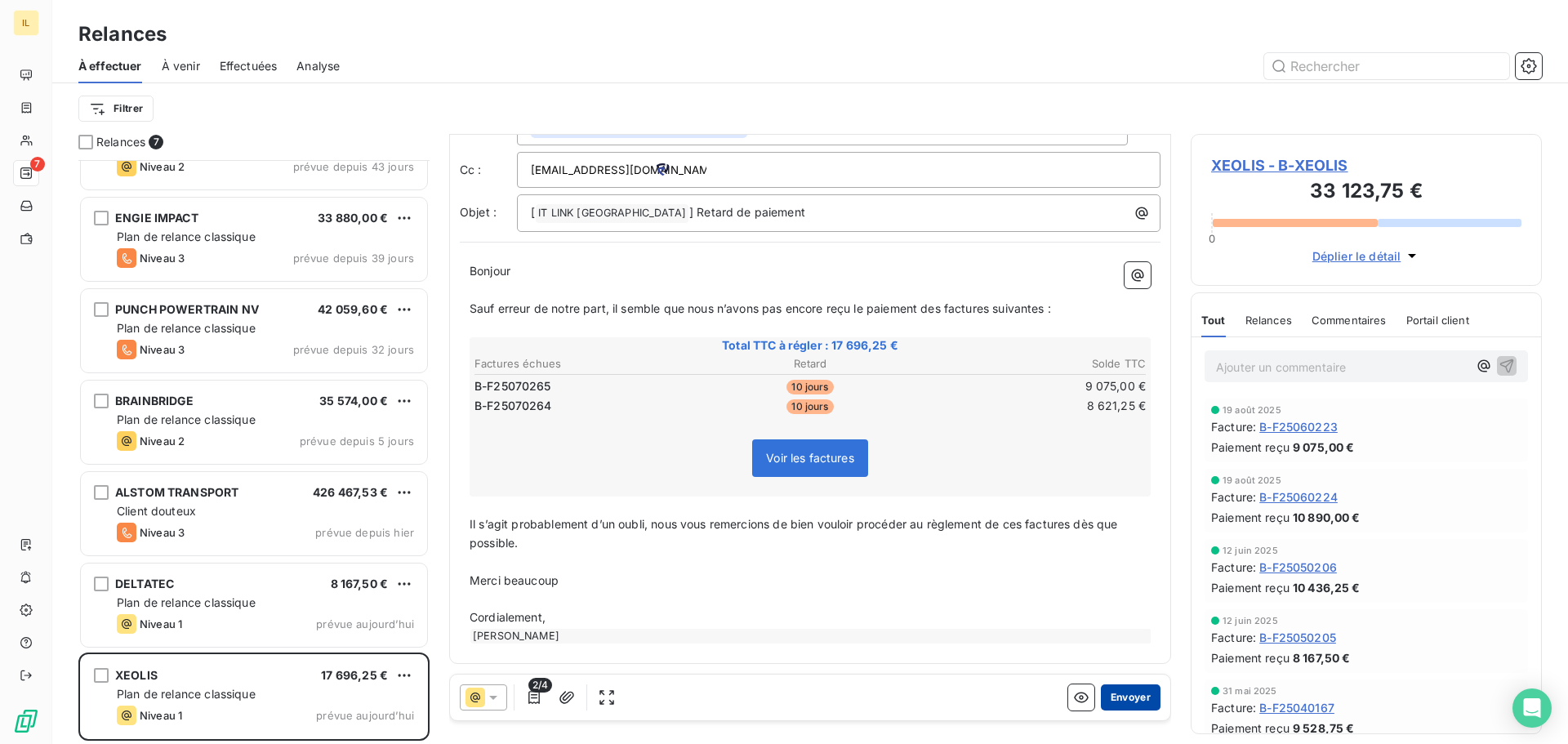
click at [1122, 692] on button "Envoyer" at bounding box center [1130, 697] width 60 height 26
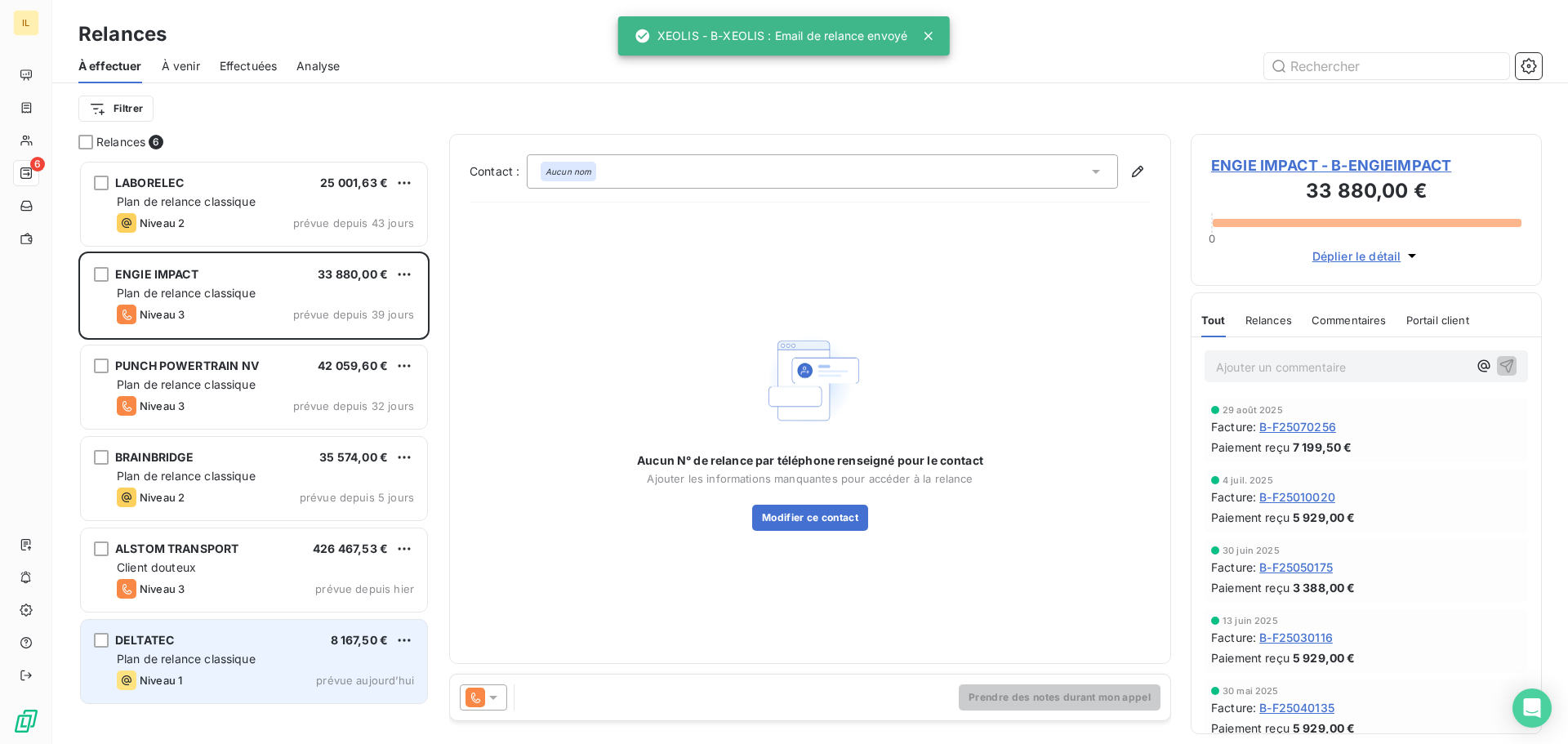
click at [200, 664] on span "Plan de relance classique" at bounding box center [186, 658] width 138 height 13
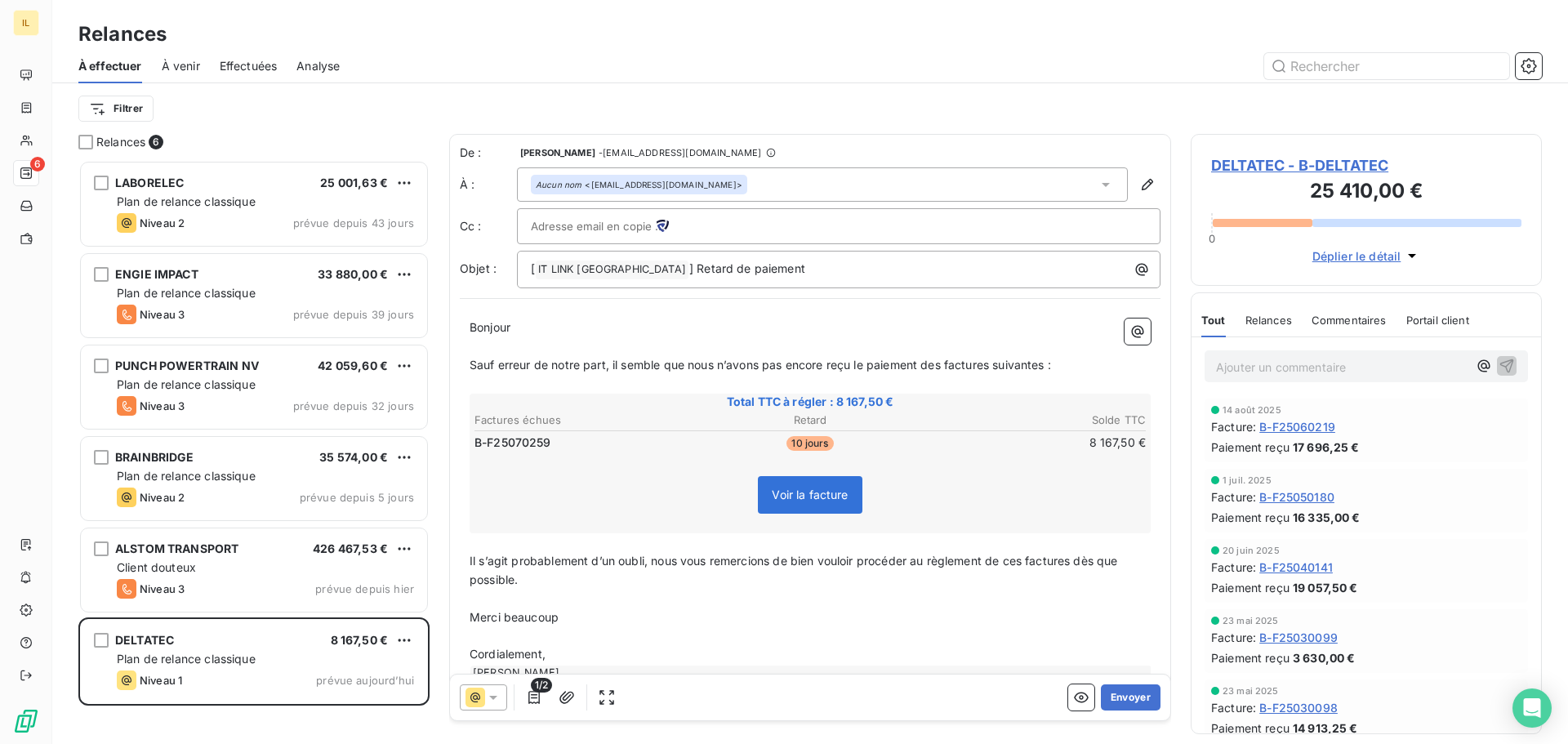
click at [575, 230] on input "text" at bounding box center [618, 226] width 176 height 24
paste input "blorne@itlink.fr"
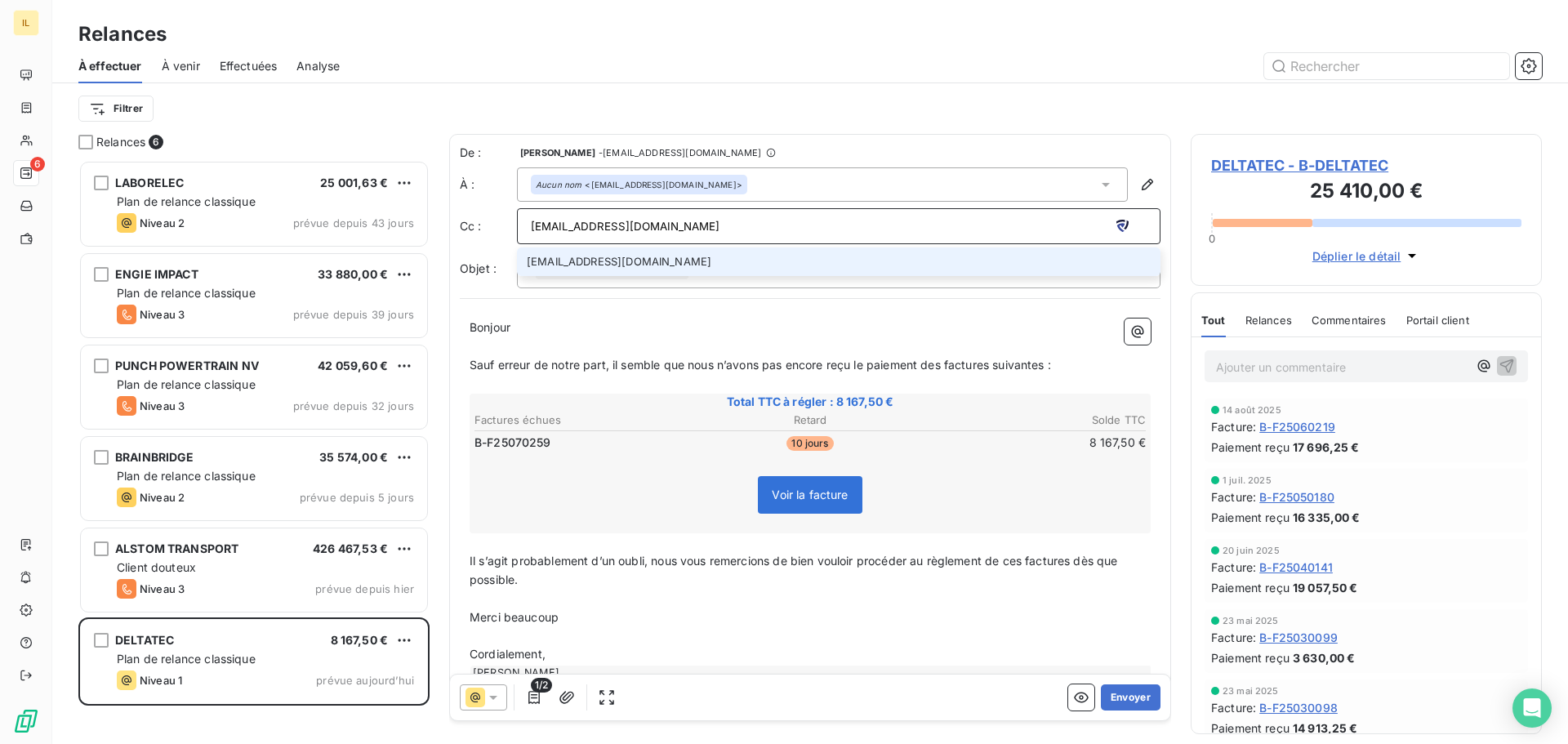
type input "blorne@itlink.fr"
click at [613, 255] on li "blorne@itlink.fr" at bounding box center [839, 261] width 644 height 29
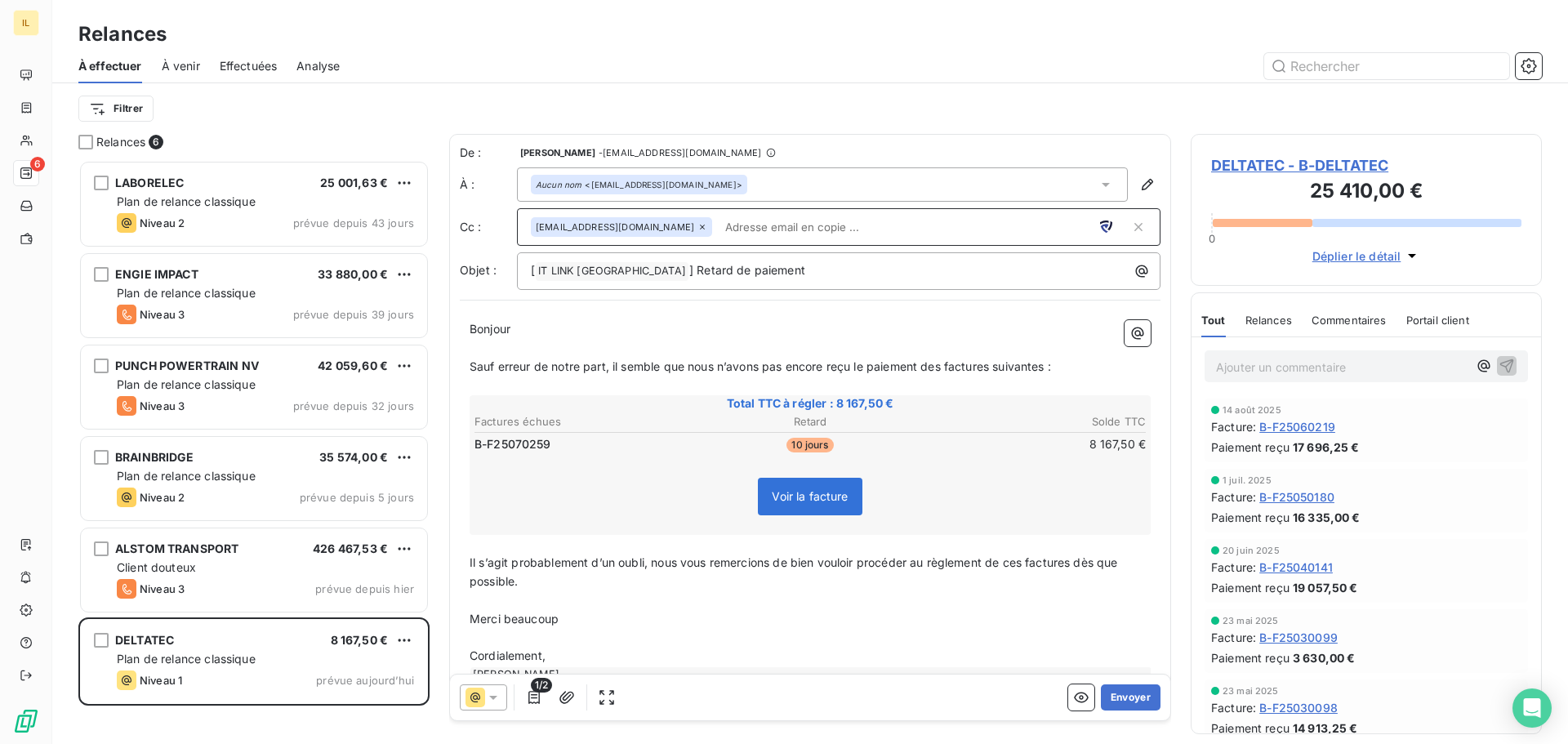
click at [814, 94] on div "Filtrer" at bounding box center [810, 109] width 1463 height 31
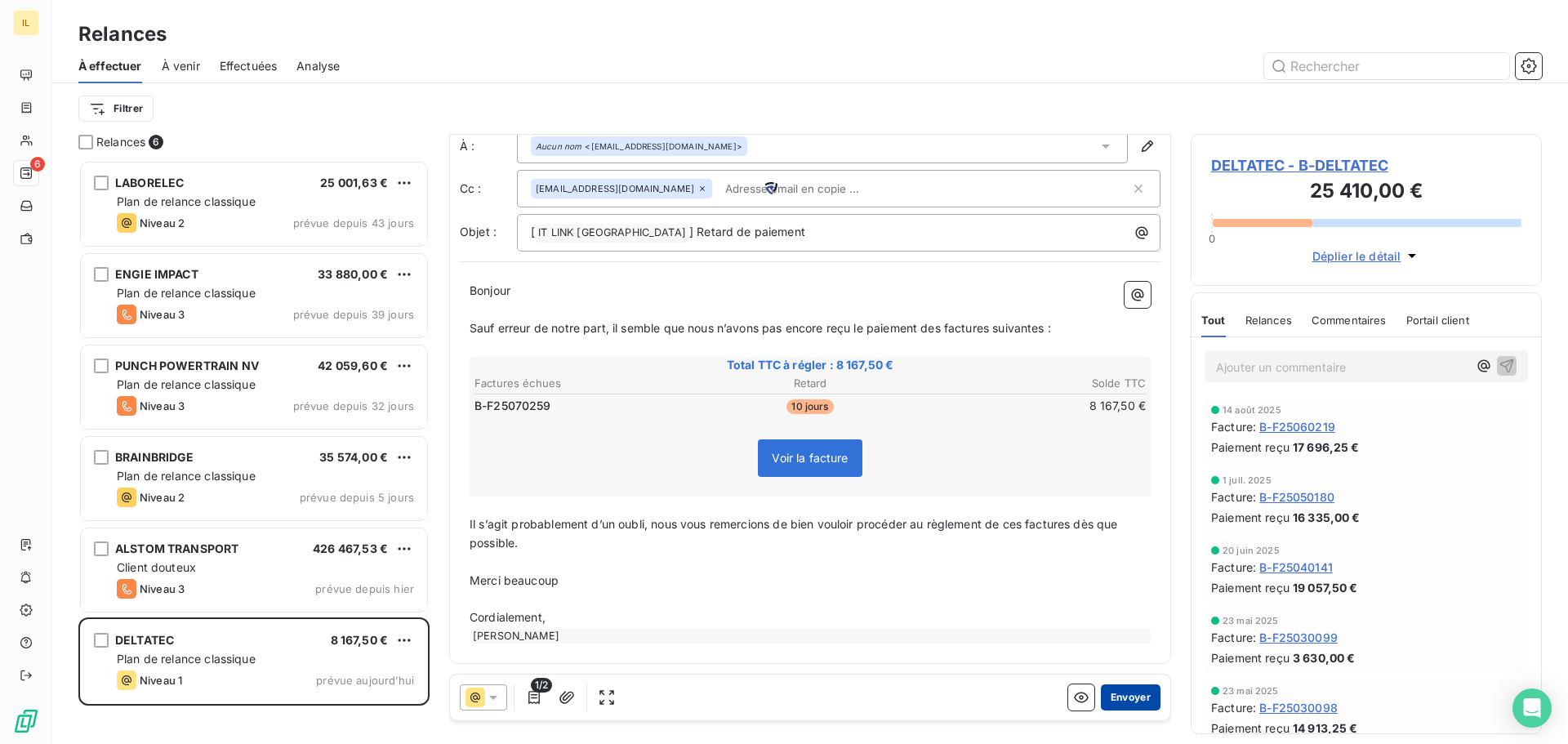
click at [1128, 695] on button "Envoyer" at bounding box center [1130, 697] width 60 height 26
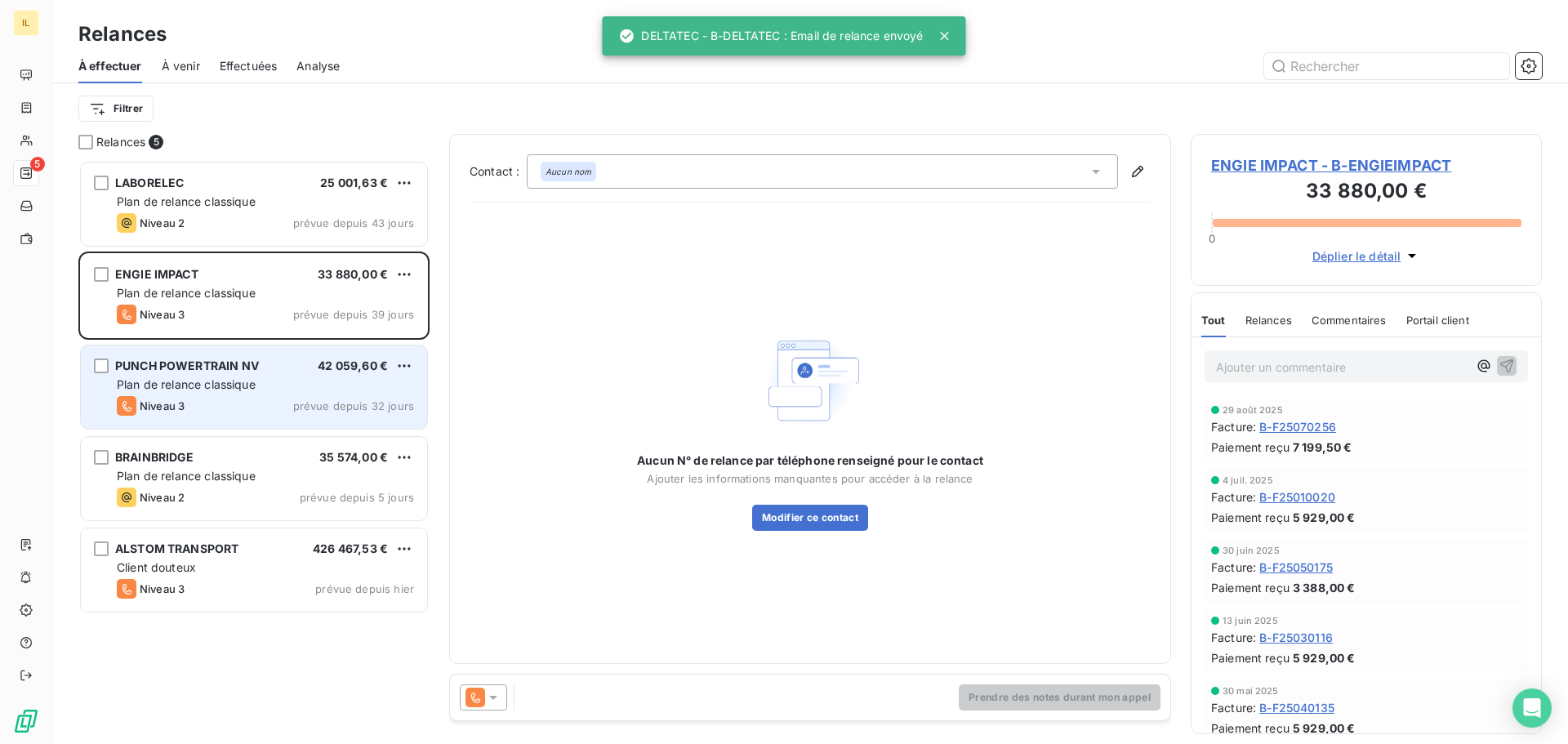
click at [208, 379] on span "Plan de relance classique" at bounding box center [186, 384] width 138 height 13
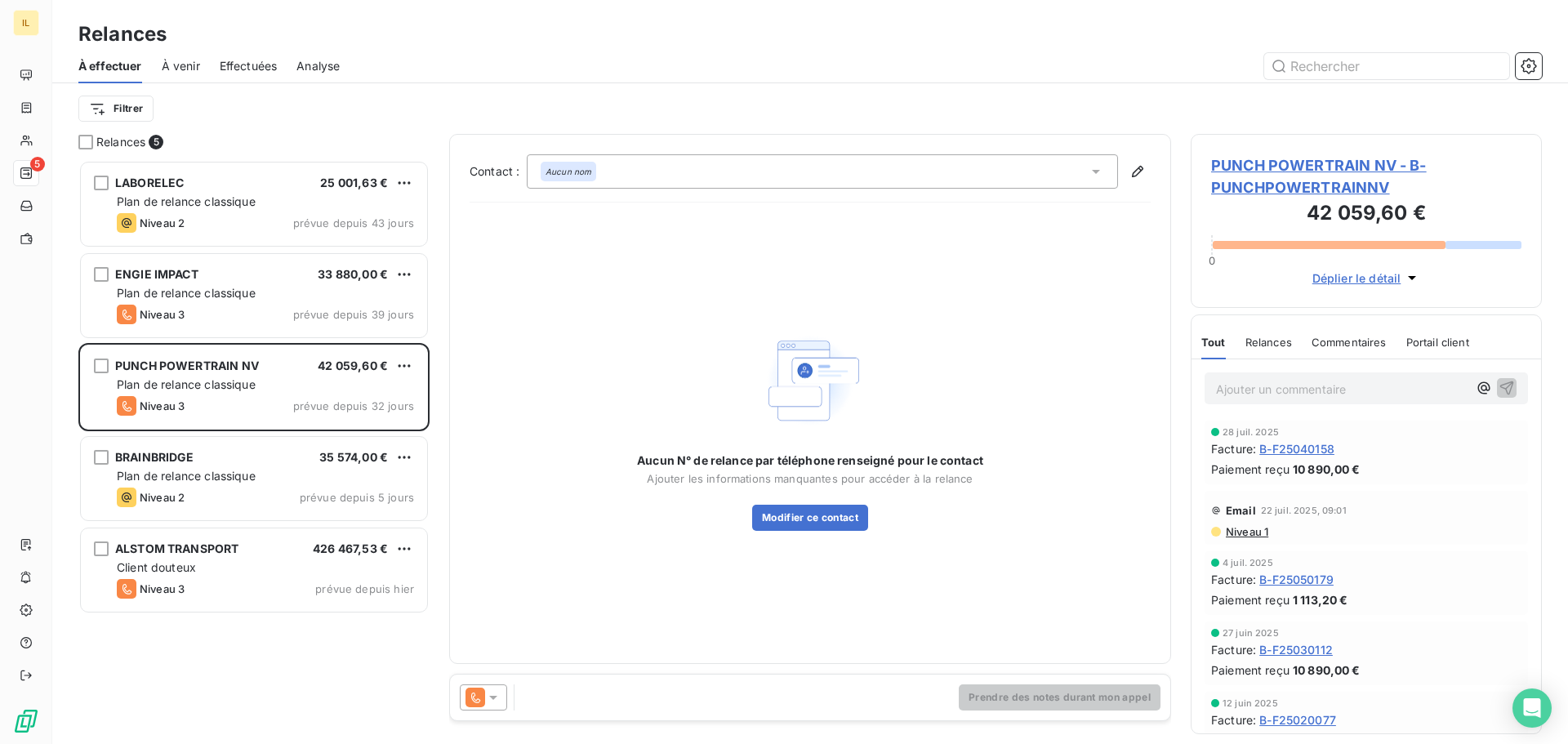
click at [495, 696] on icon at bounding box center [493, 698] width 8 height 4
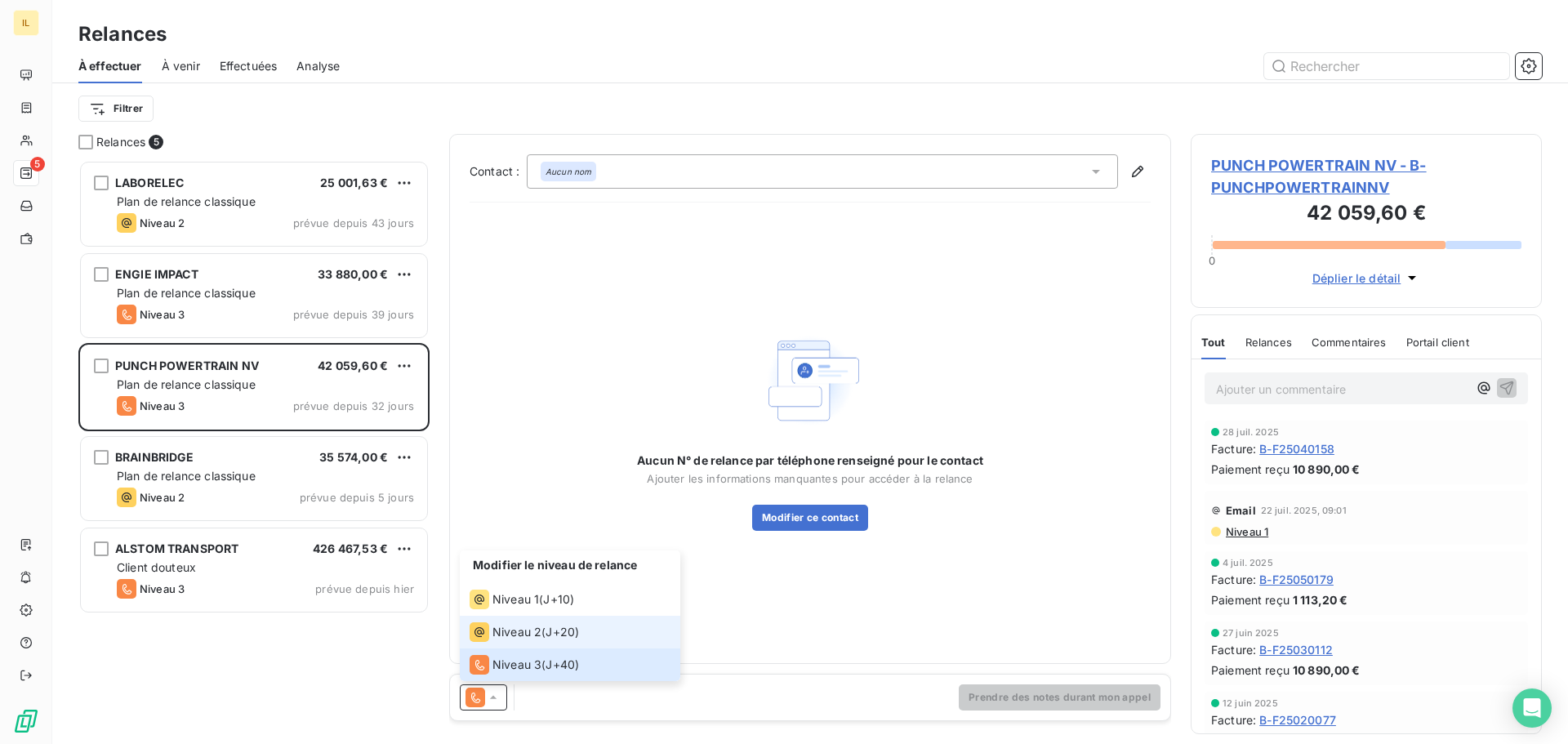
click at [524, 637] on span "Niveau 2" at bounding box center [516, 632] width 49 height 16
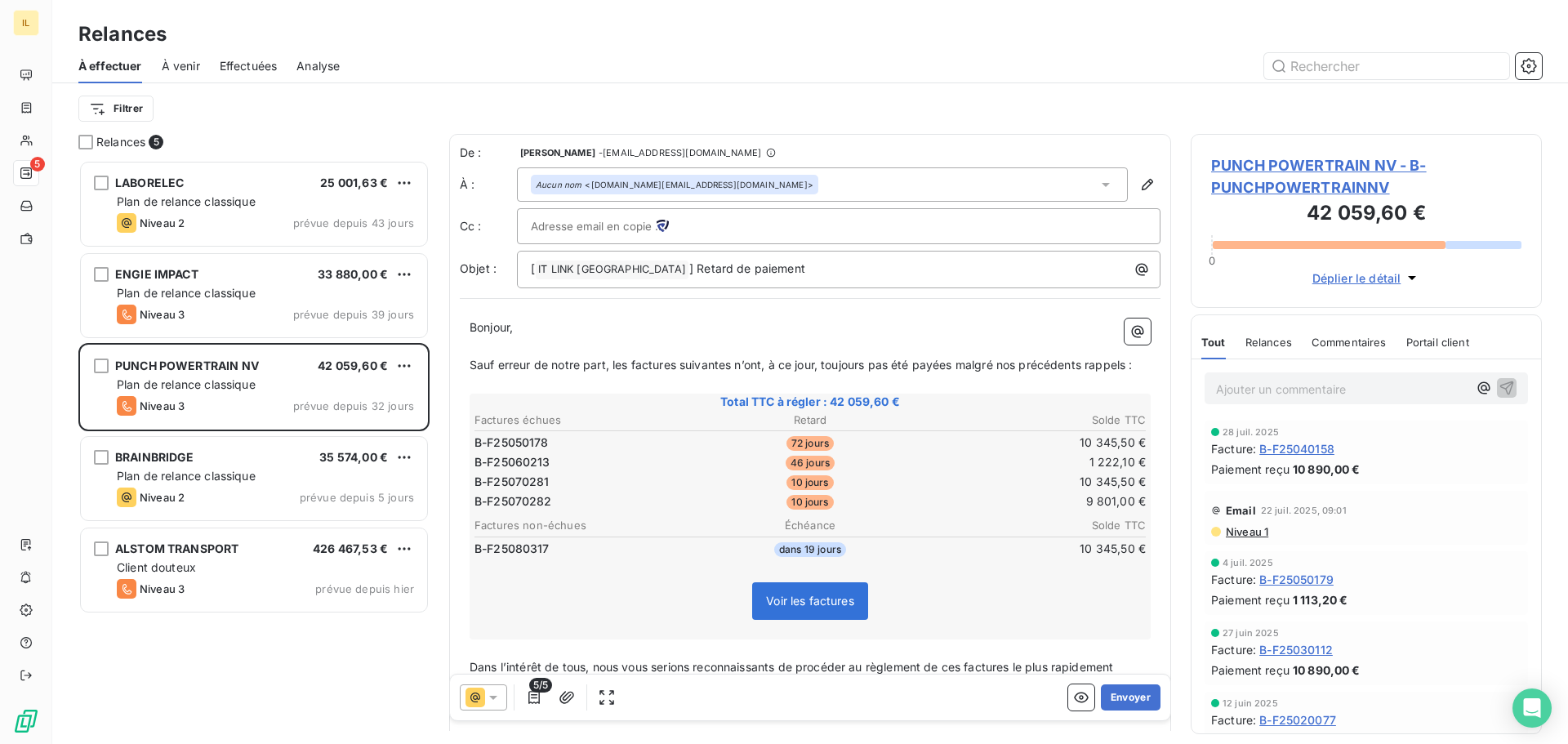
click at [600, 226] on input "text" at bounding box center [618, 226] width 176 height 24
paste input "blorne@itlink.fr"
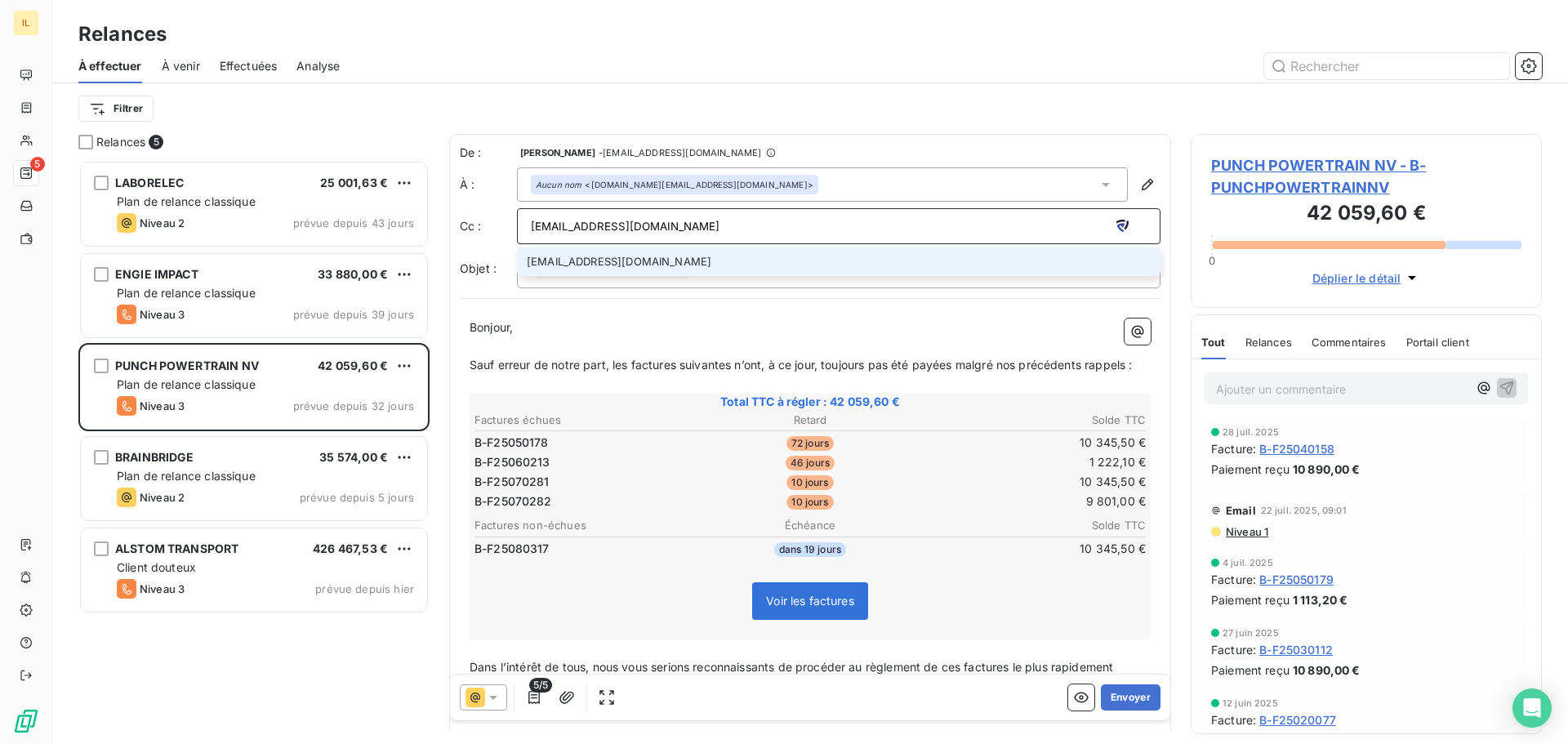
type input "blorne@itlink.fr"
click at [632, 265] on li "blorne@itlink.fr" at bounding box center [839, 261] width 644 height 29
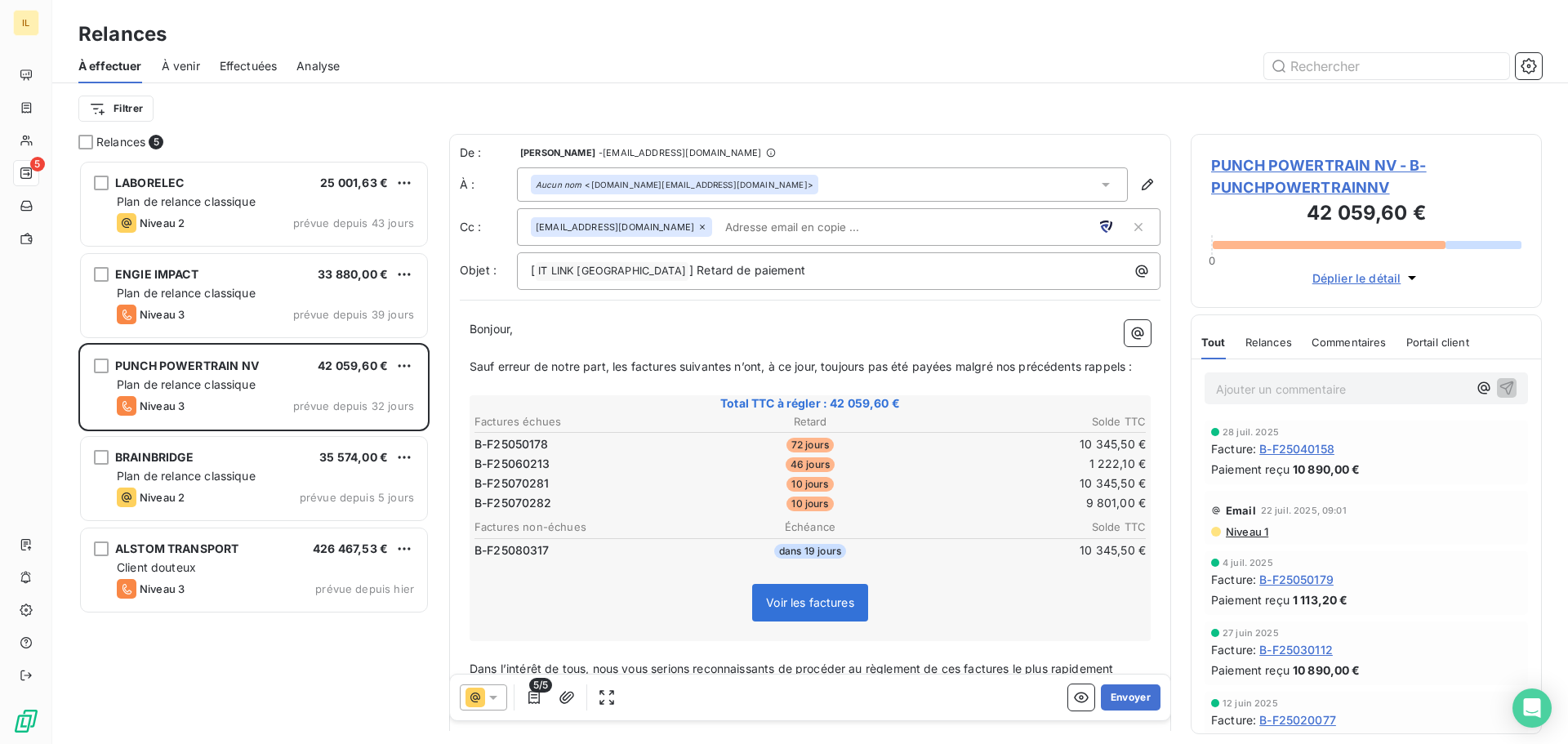
paste input "Erik.Thues@punchpowertrain.com"
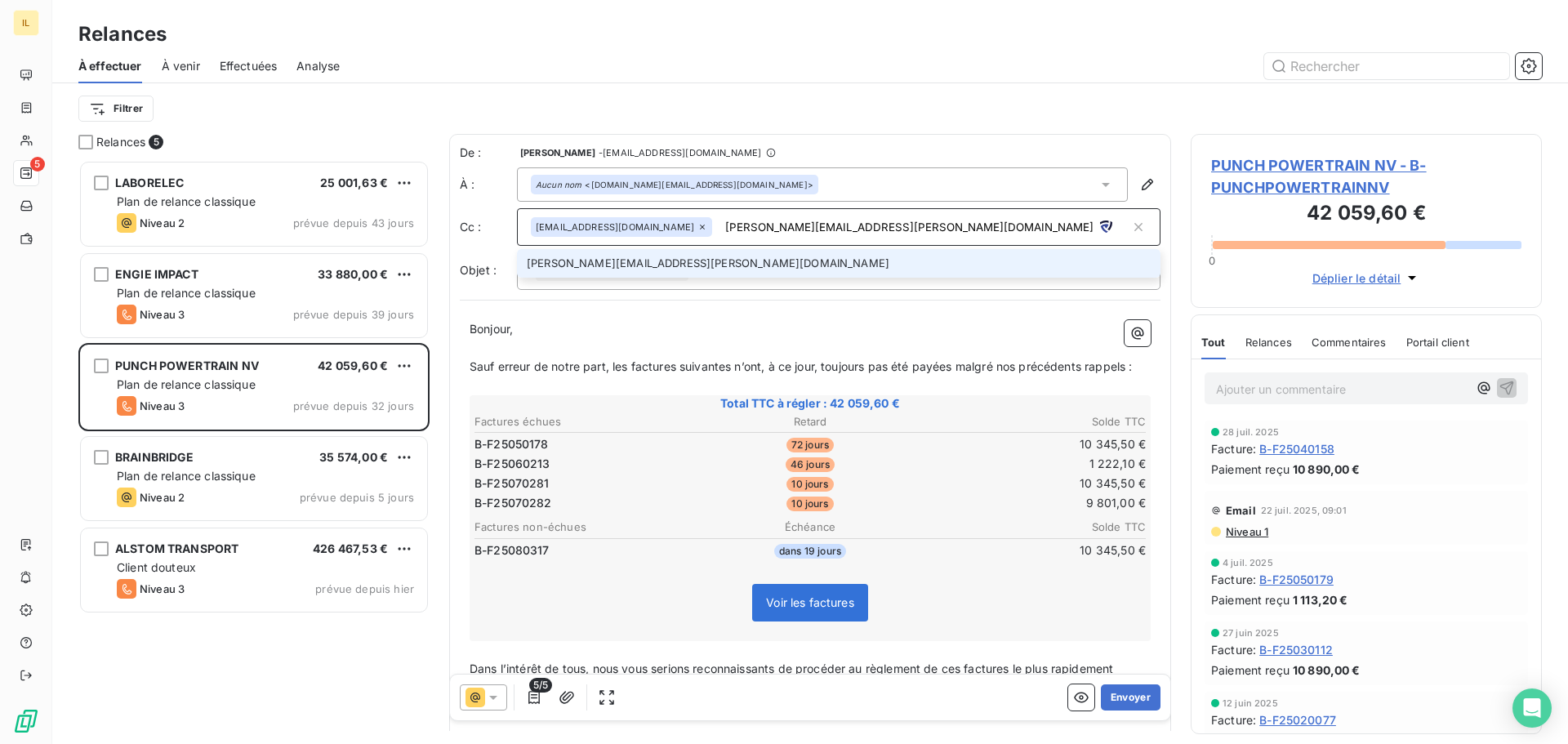
type input "Erik.Thues@punchpowertrain.com"
click at [674, 260] on li "Erik.Thues@punchpowertrain.com" at bounding box center [839, 263] width 644 height 29
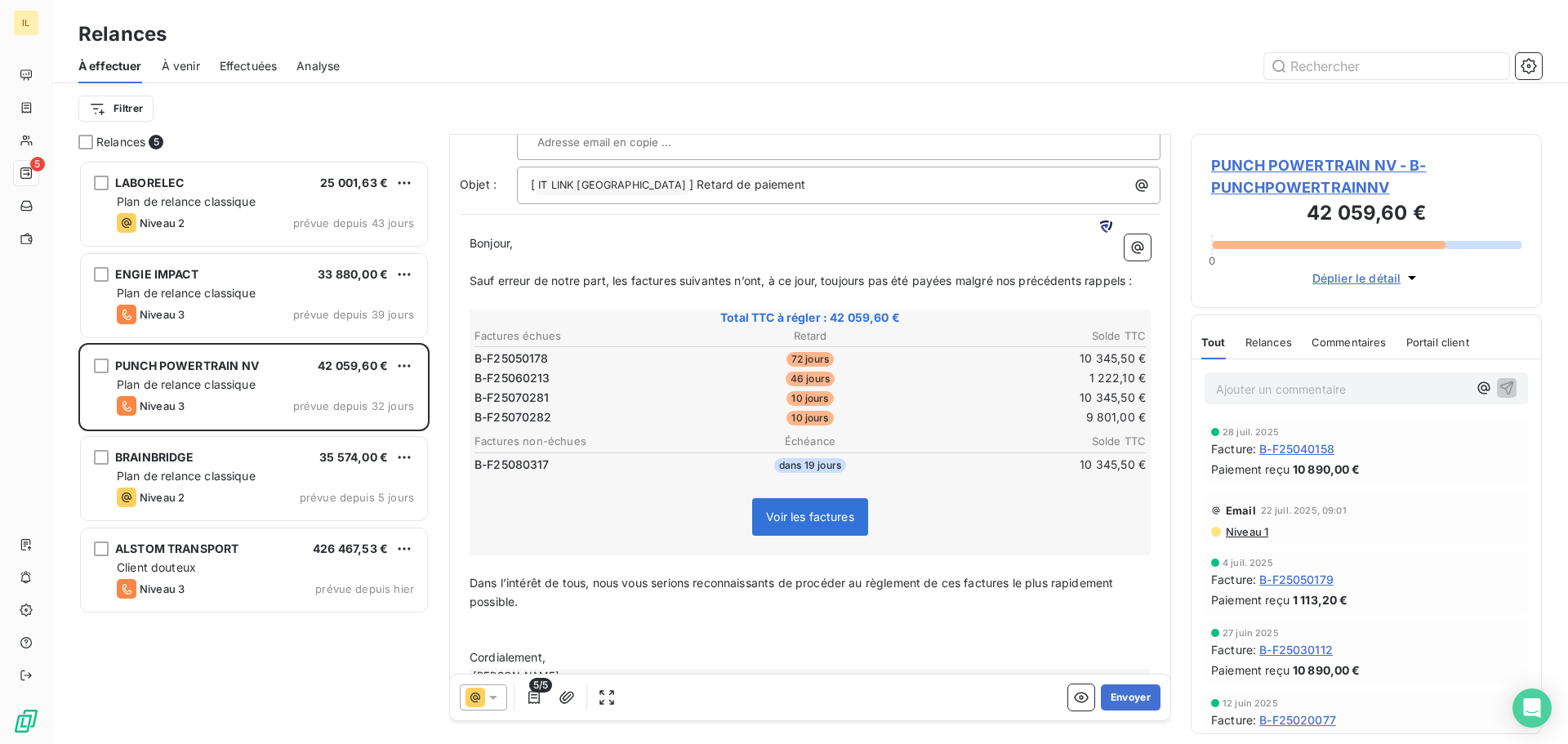
scroll to position [127, 0]
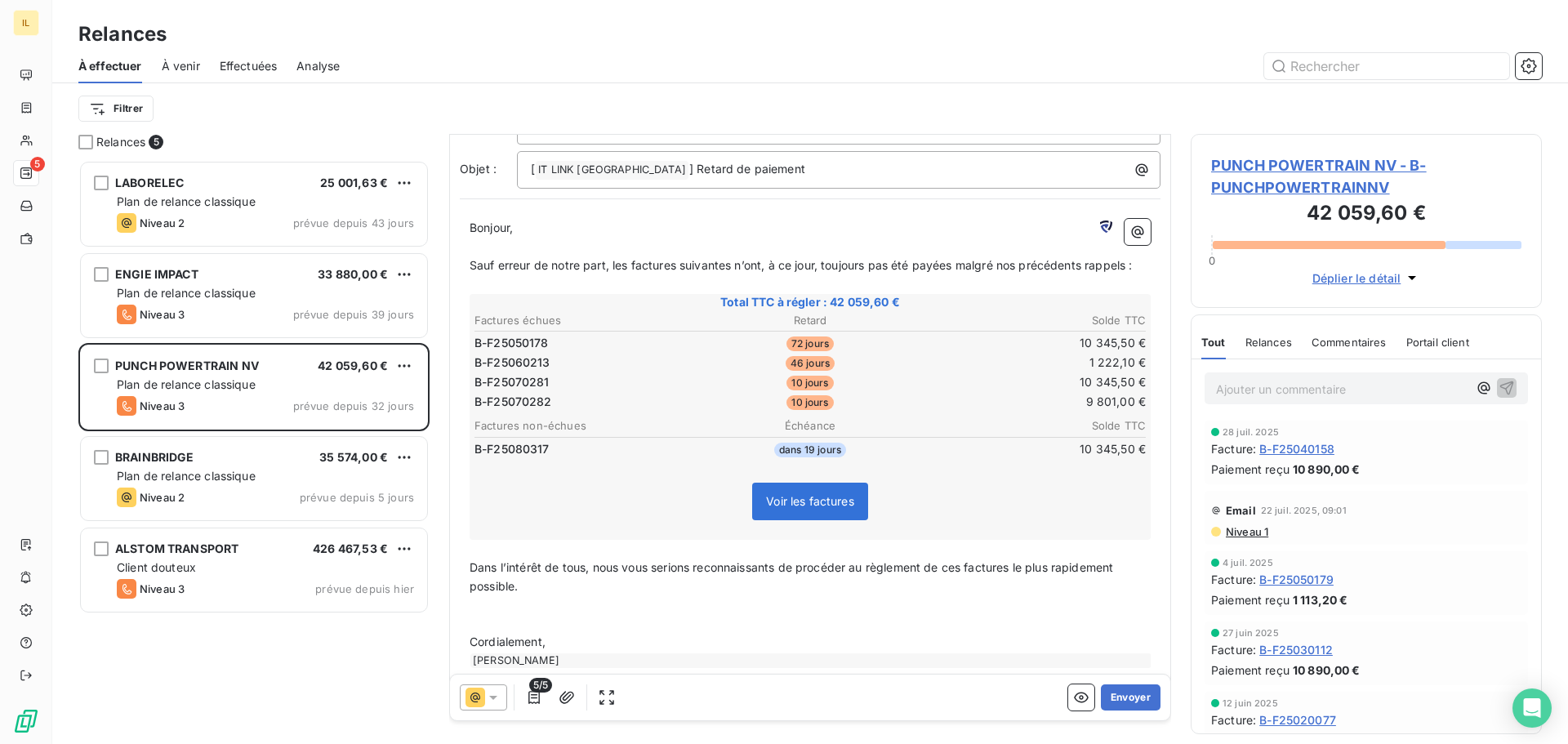
click at [478, 699] on icon at bounding box center [475, 698] width 10 height 10
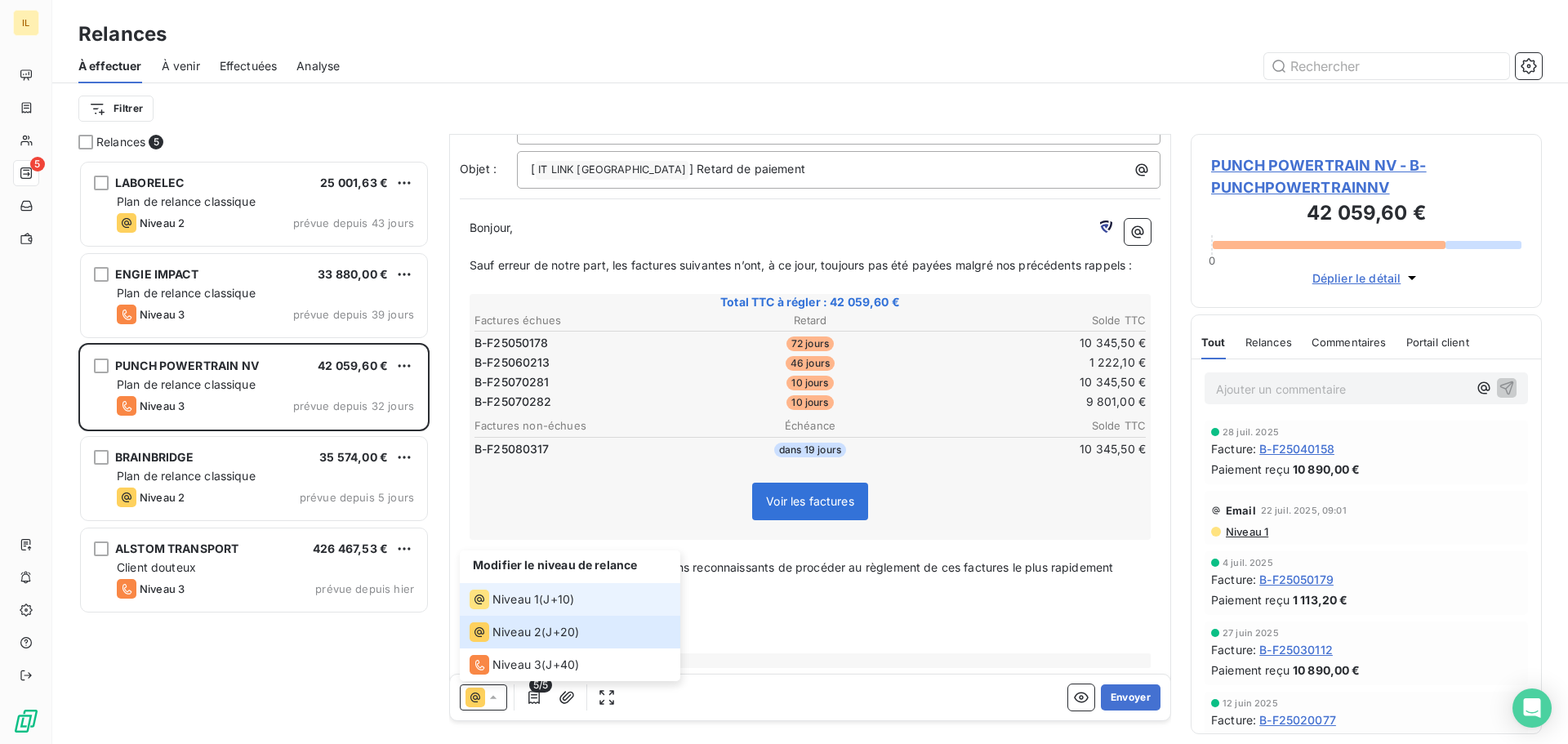
click at [524, 601] on span "Niveau 1" at bounding box center [515, 599] width 46 height 16
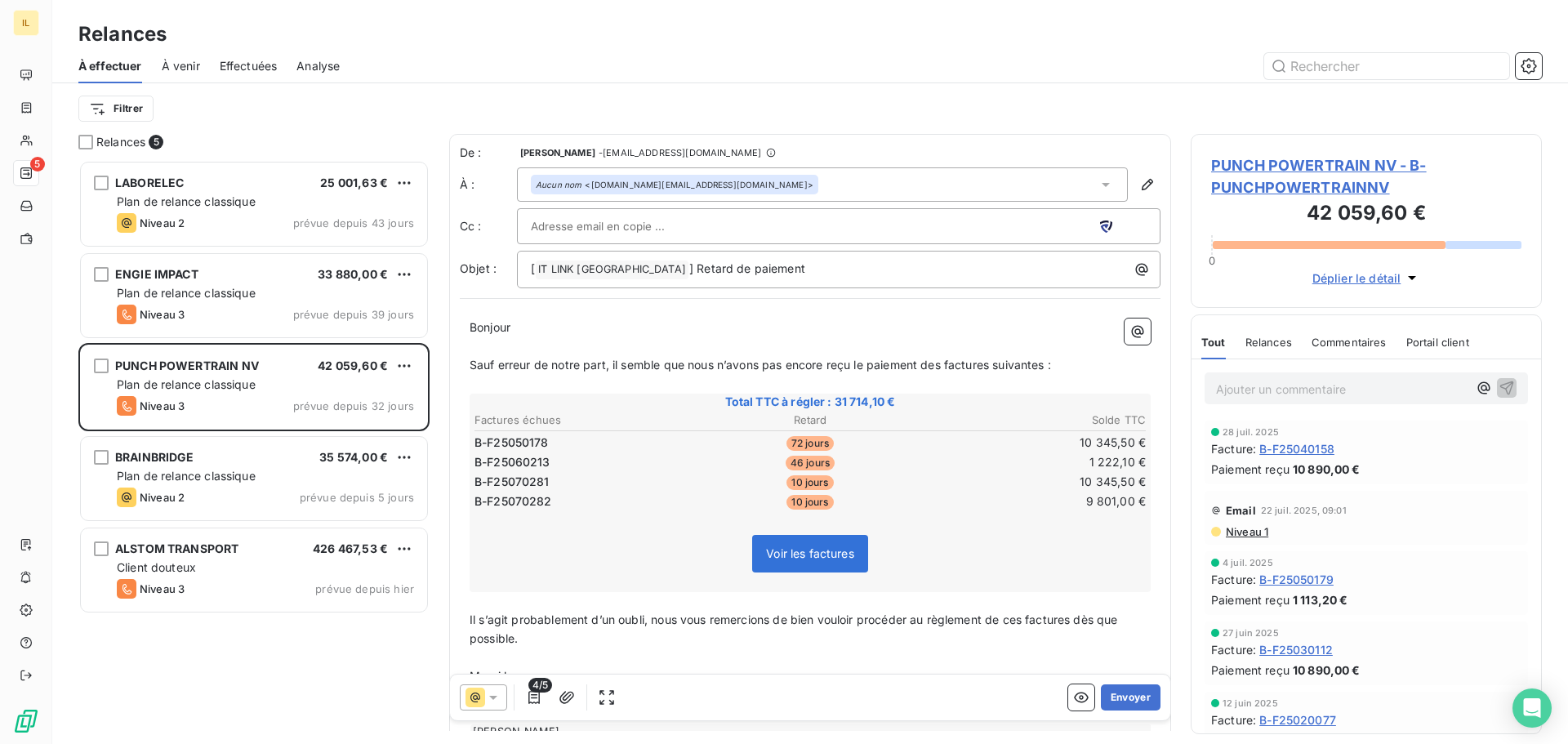
click at [495, 699] on icon at bounding box center [493, 697] width 16 height 16
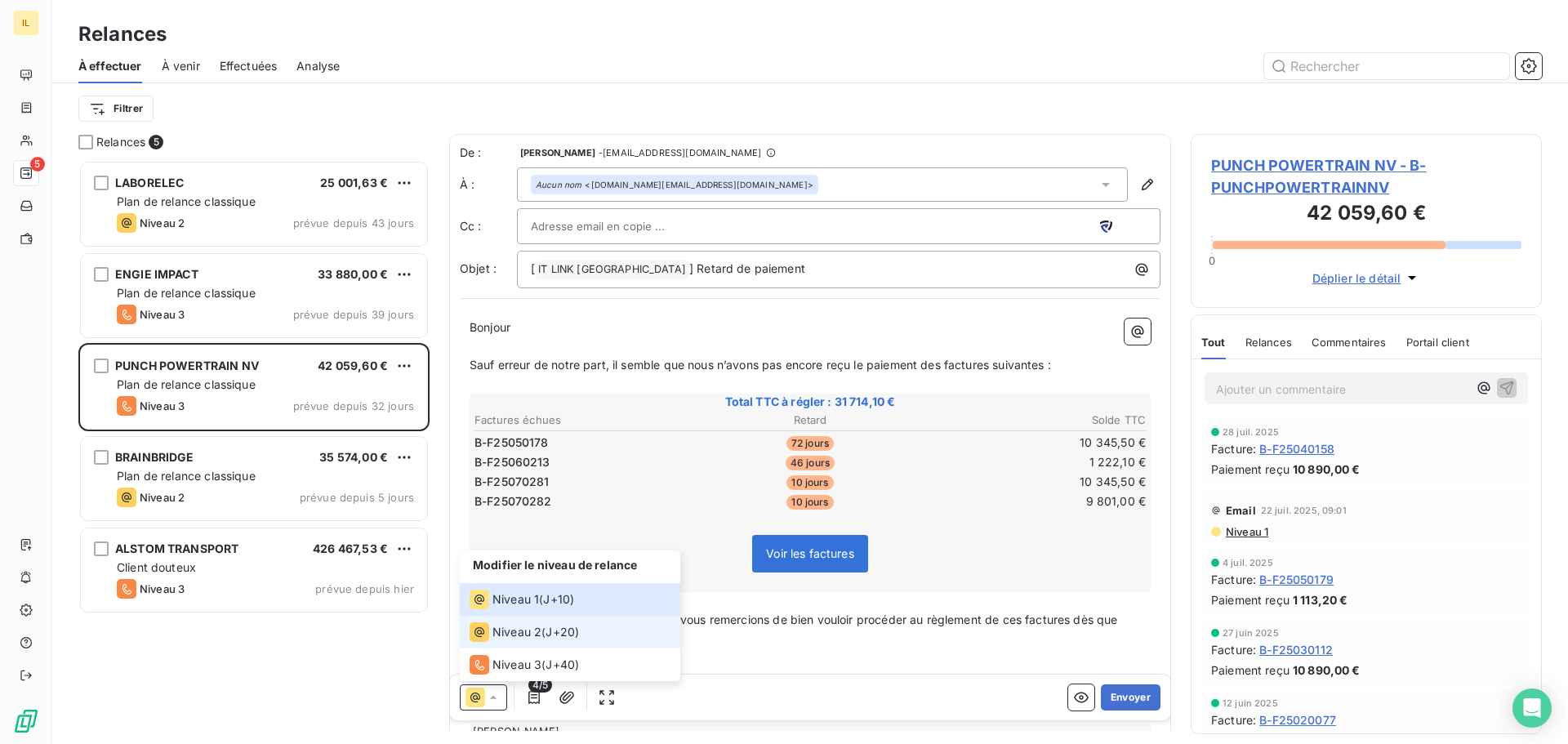
click at [522, 641] on div "Niveau 2" at bounding box center [505, 632] width 72 height 19
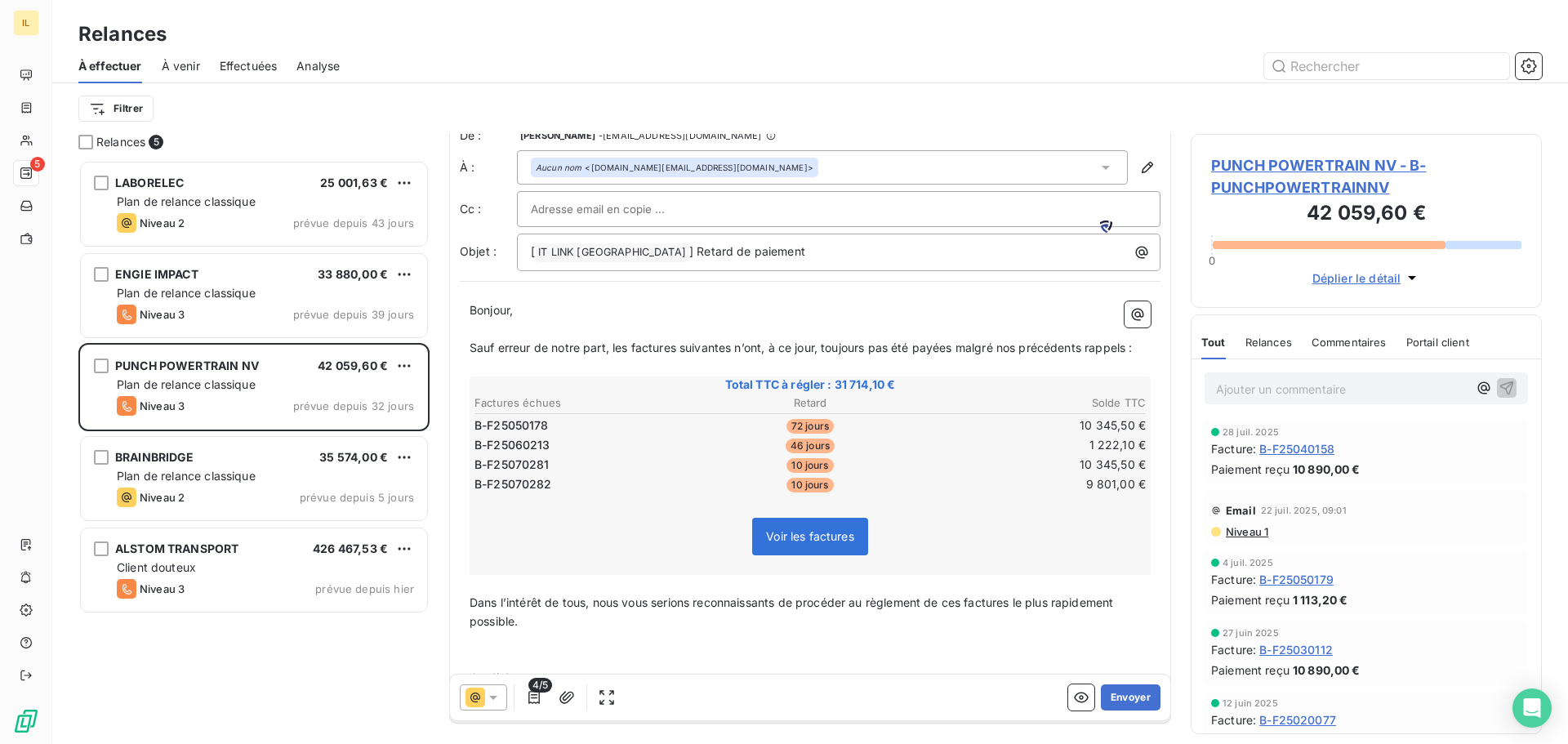
scroll to position [0, 0]
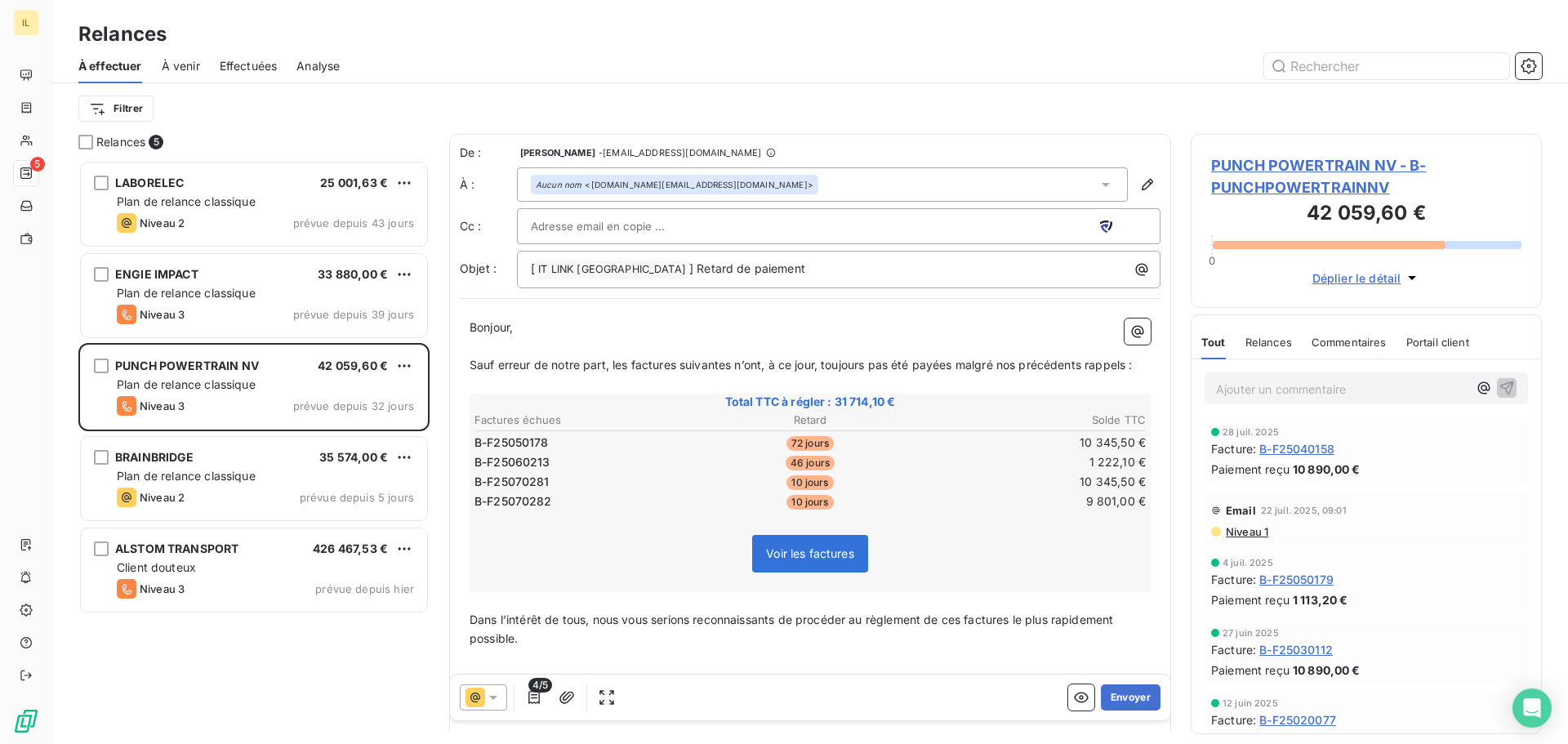
click at [568, 222] on input "text" at bounding box center [618, 226] width 176 height 24
paste input "Erik.Thues@punchpowertrain.com"
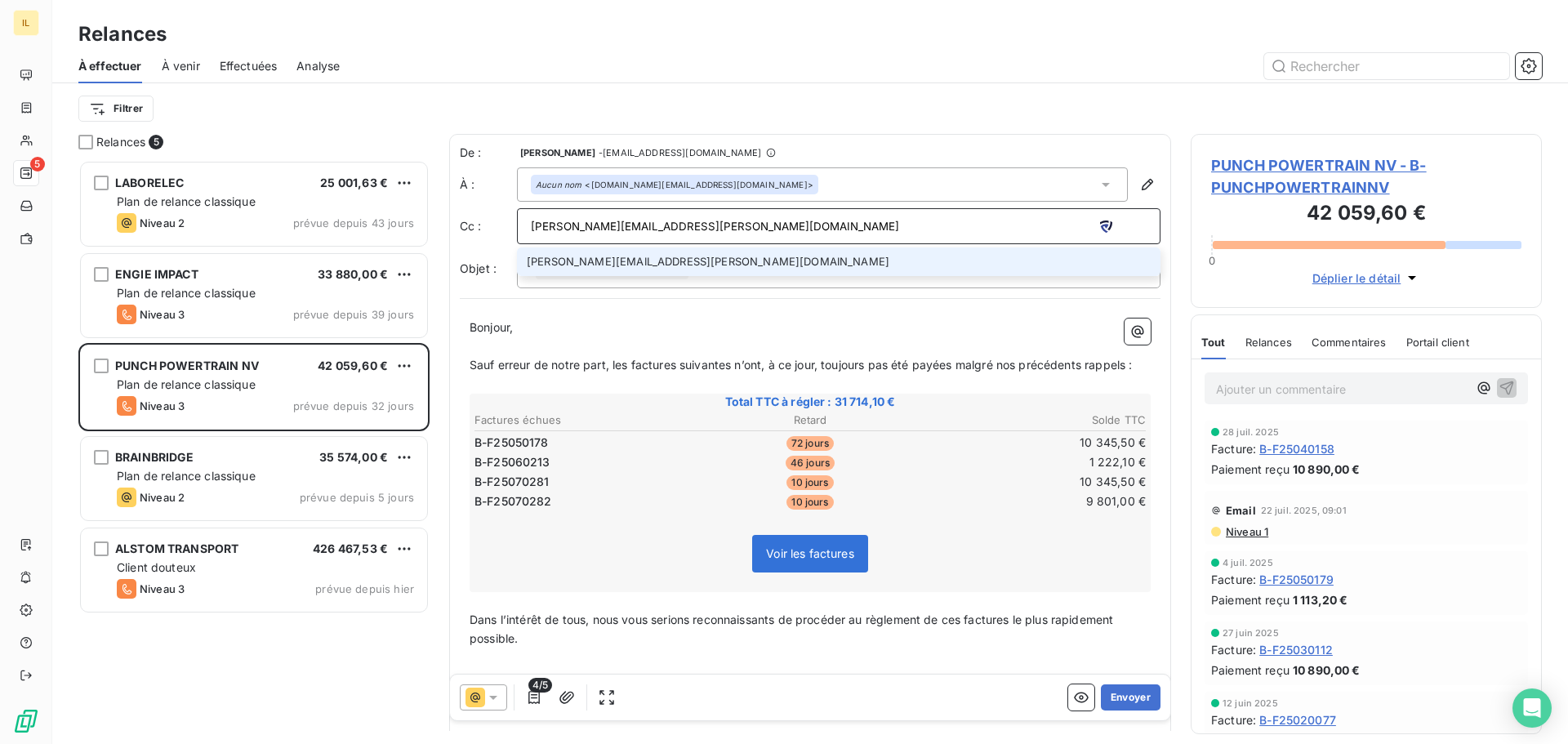
type input "Erik.Thues@punchpowertrain.com"
click at [825, 257] on li "Erik.Thues@punchpowertrain.com" at bounding box center [839, 261] width 644 height 29
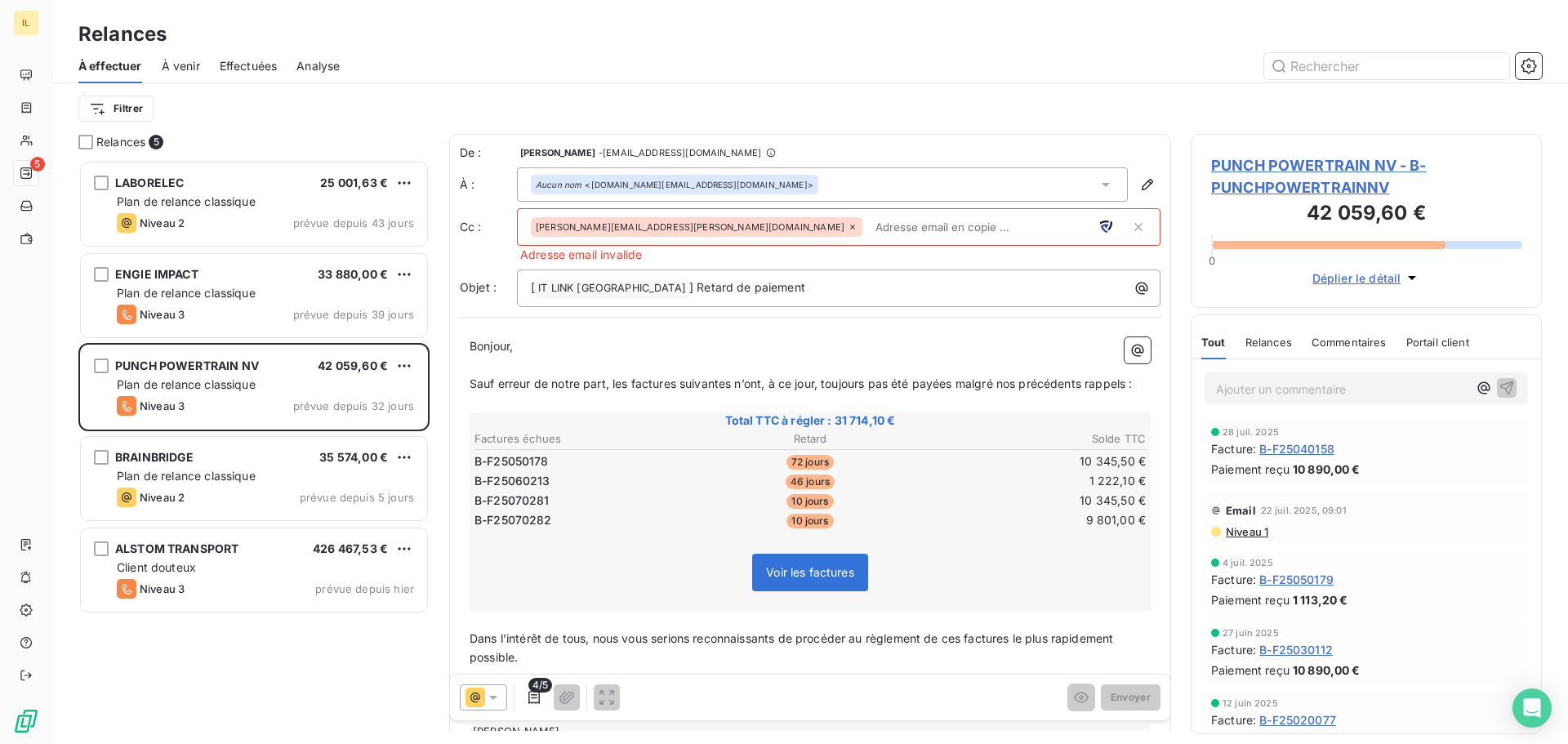
click at [847, 225] on icon at bounding box center [852, 227] width 10 height 10
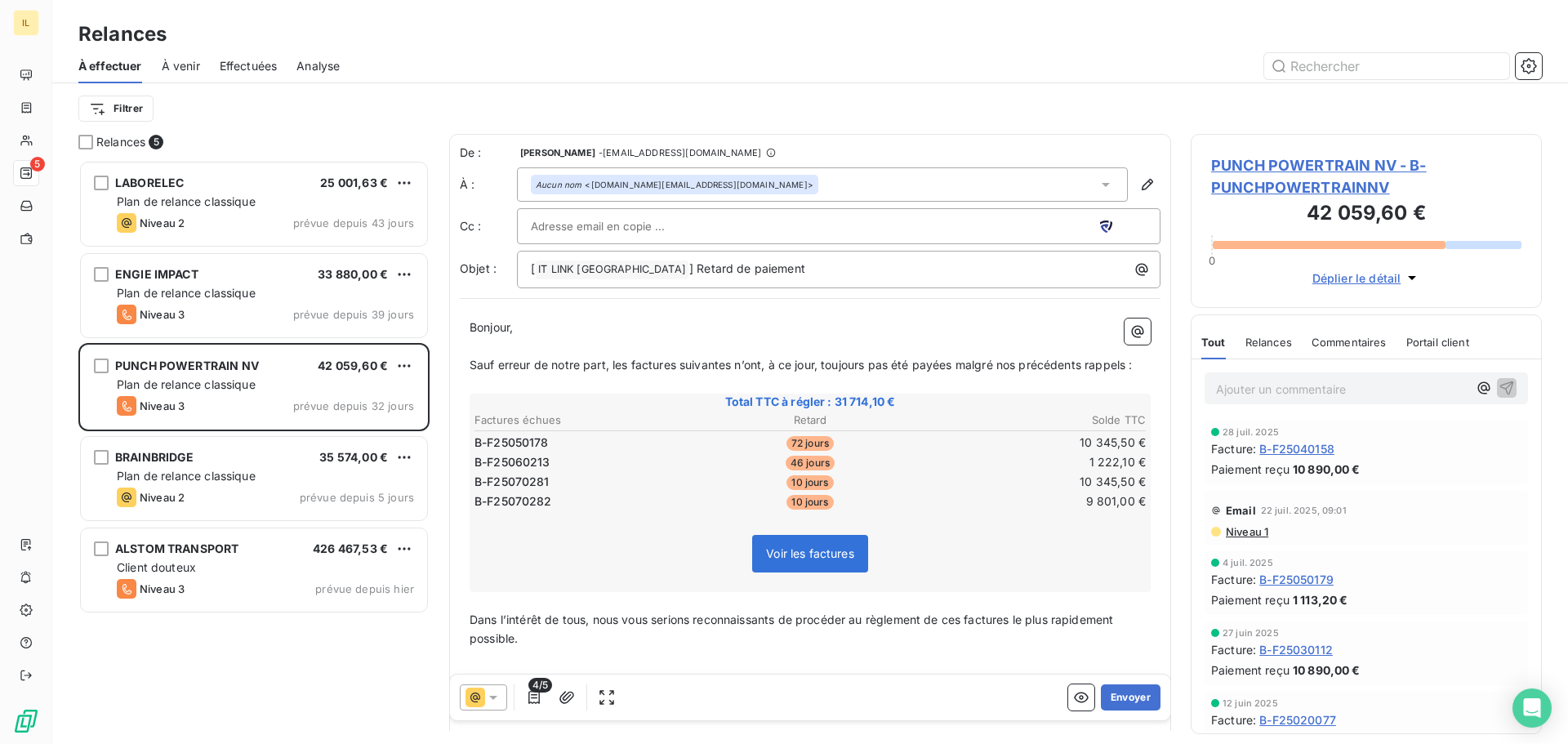
paste input "Erik.Thues@punchpowertrain.com"
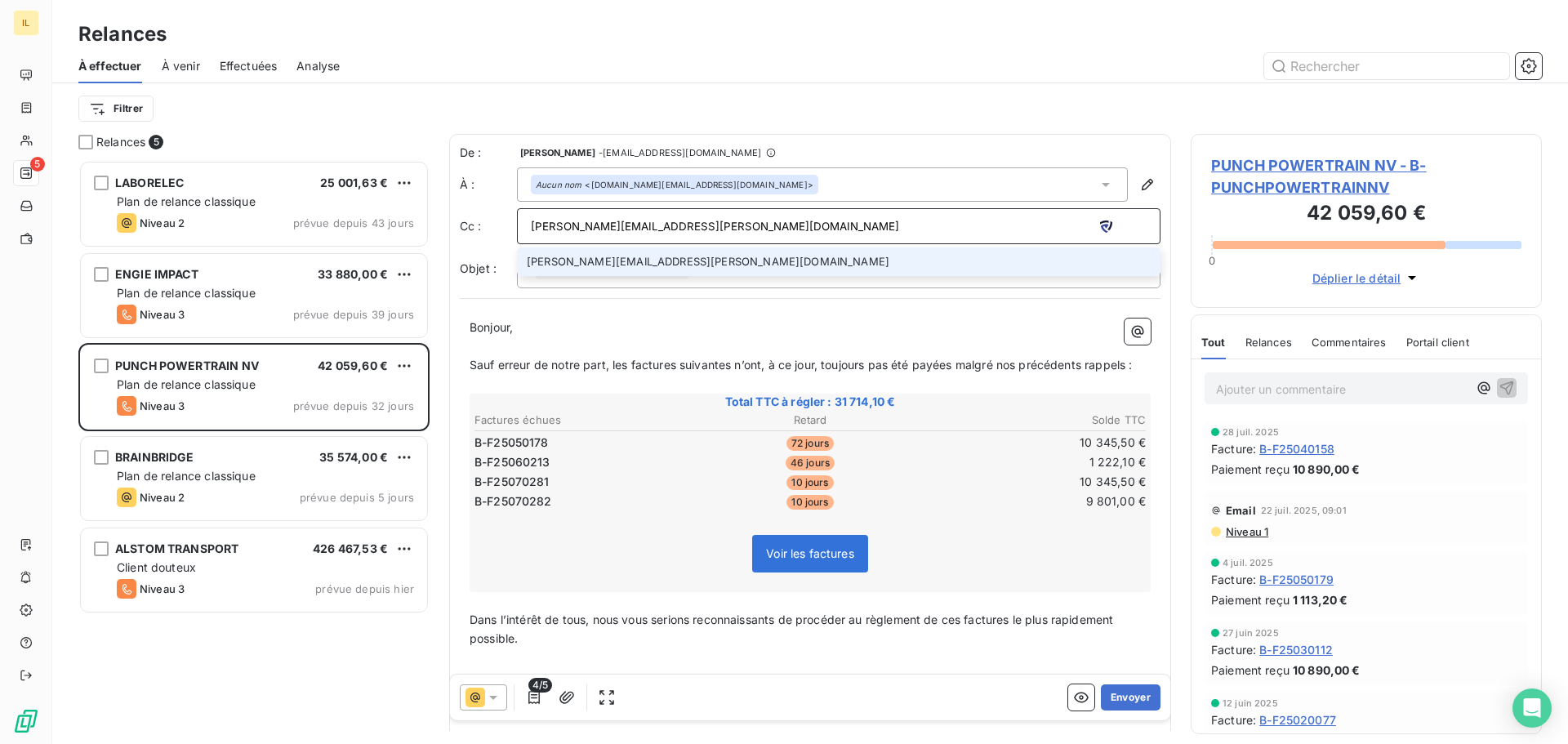
type input "Erik.Thues@punchpowertrain.com"
click at [775, 258] on li "Erik.Thues@punchpowertrain.com" at bounding box center [839, 261] width 644 height 29
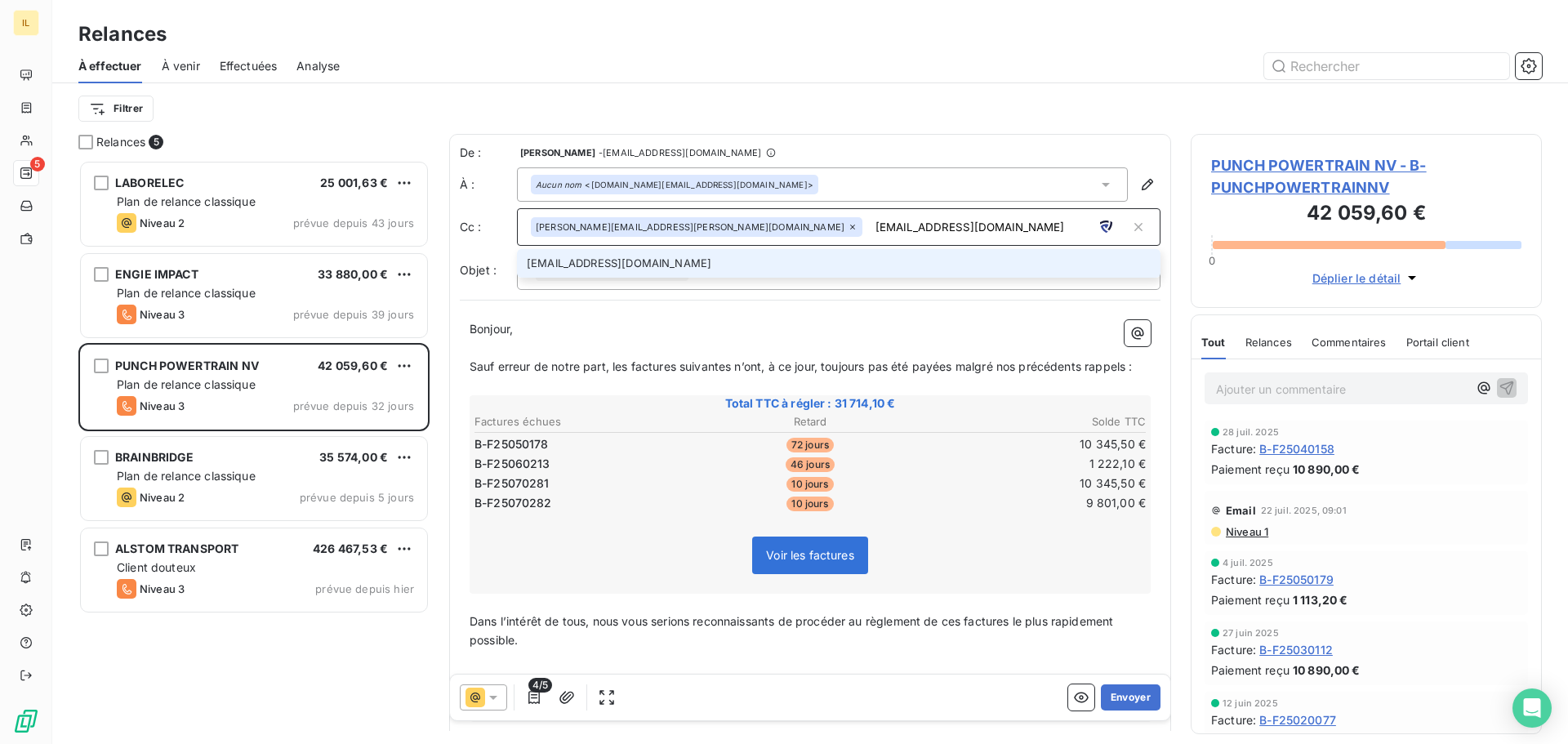
drag, startPoint x: 797, startPoint y: 233, endPoint x: 716, endPoint y: 242, distance: 81.5
click at [716, 242] on div "Erik.Thues@punchpowertrain.com blorne@itlink.fr" at bounding box center [839, 227] width 644 height 37
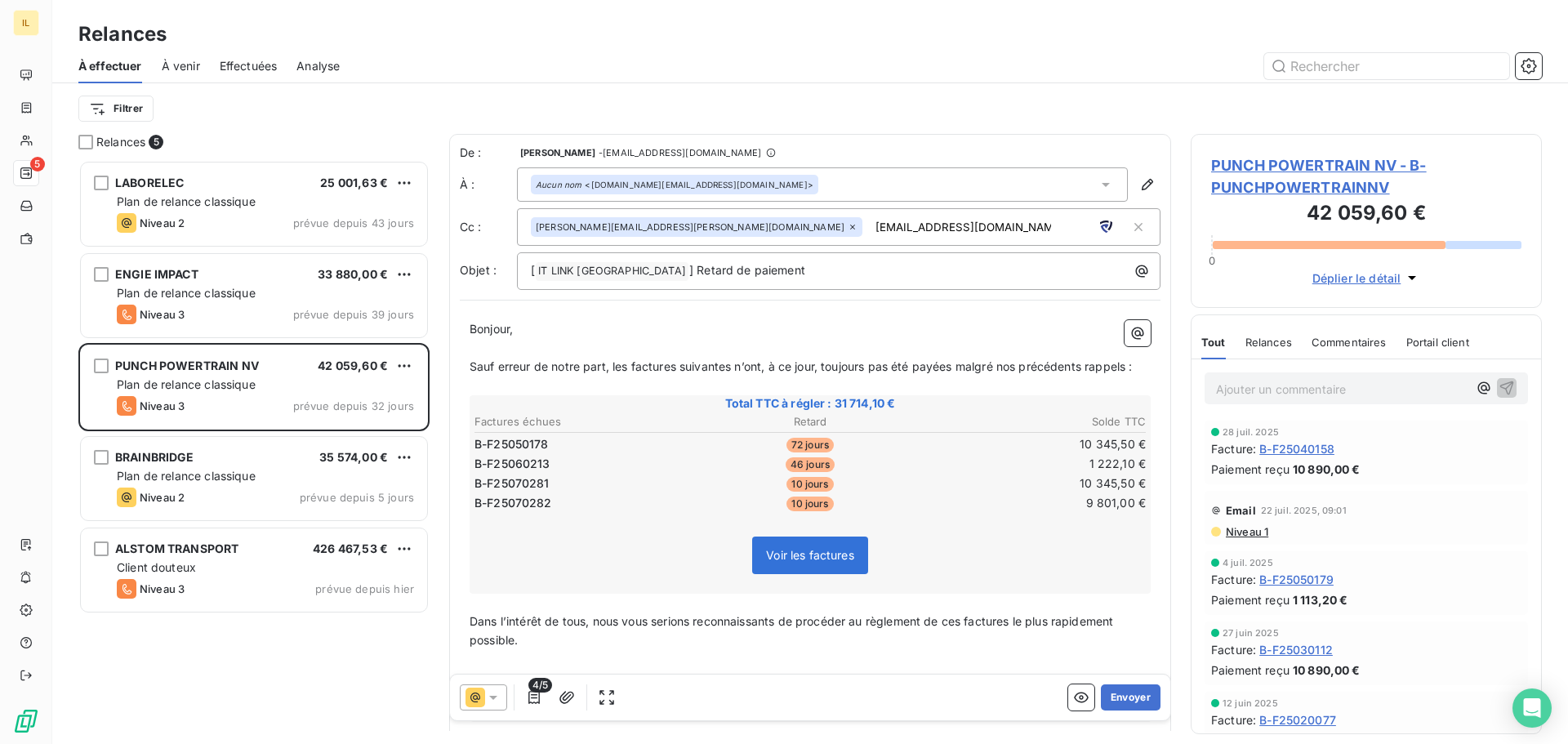
click at [859, 114] on div "Filtrer" at bounding box center [810, 109] width 1463 height 31
click at [869, 228] on input "blorne@itlink.fr" at bounding box center [963, 226] width 188 height 24
type input "blorne@itlink.fr"
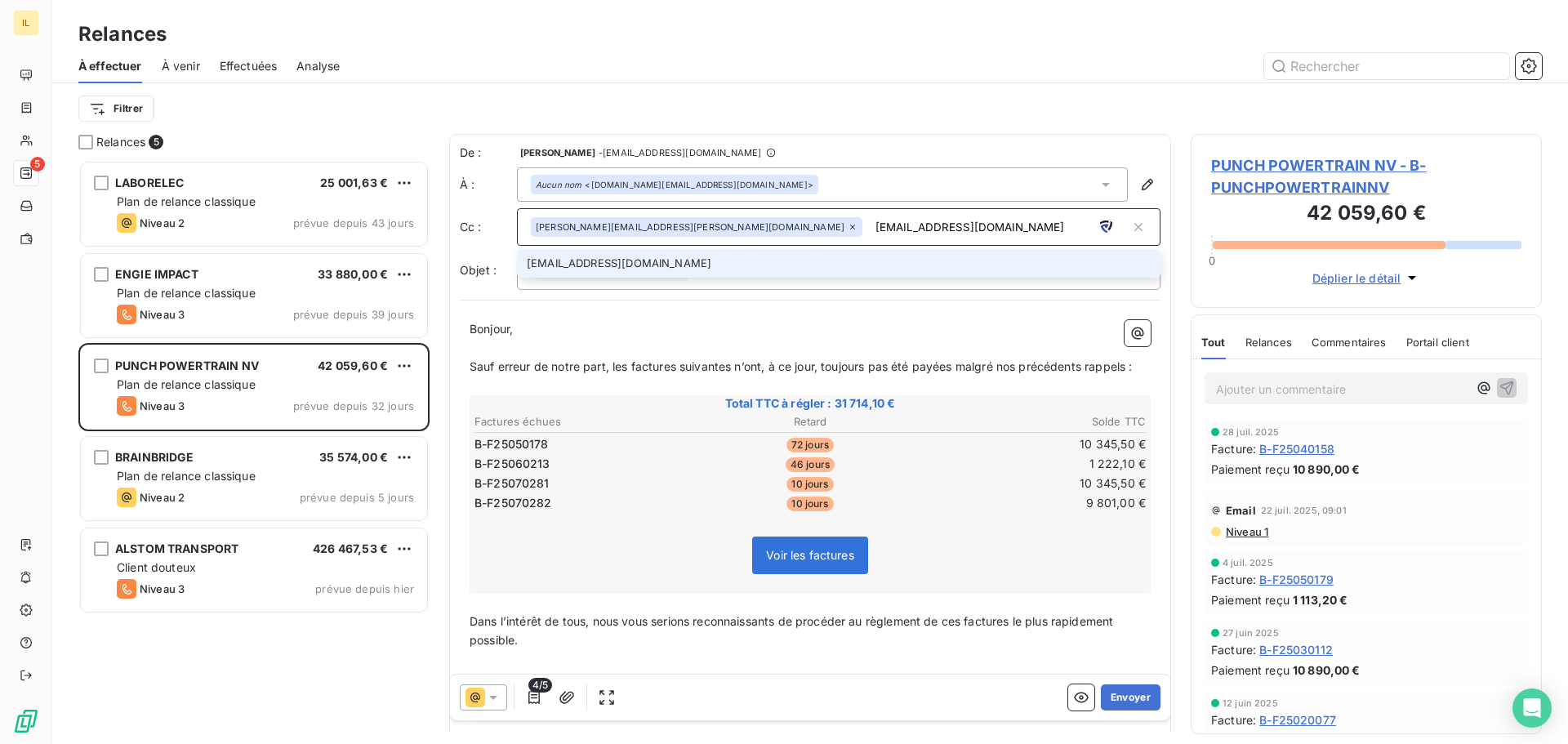
click at [675, 272] on li "blorne@itlink.fr" at bounding box center [839, 263] width 644 height 29
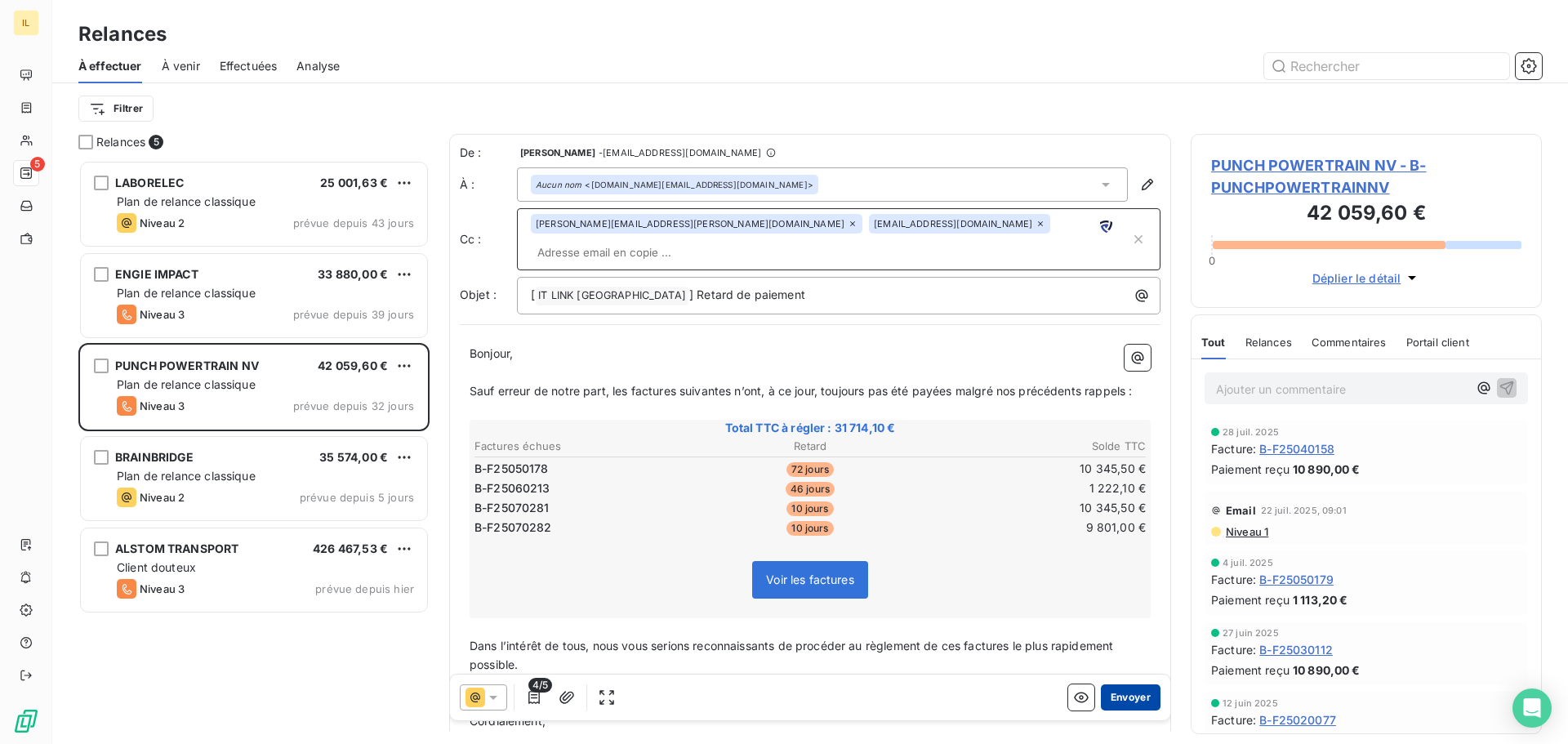
click at [1119, 696] on button "Envoyer" at bounding box center [1130, 697] width 60 height 26
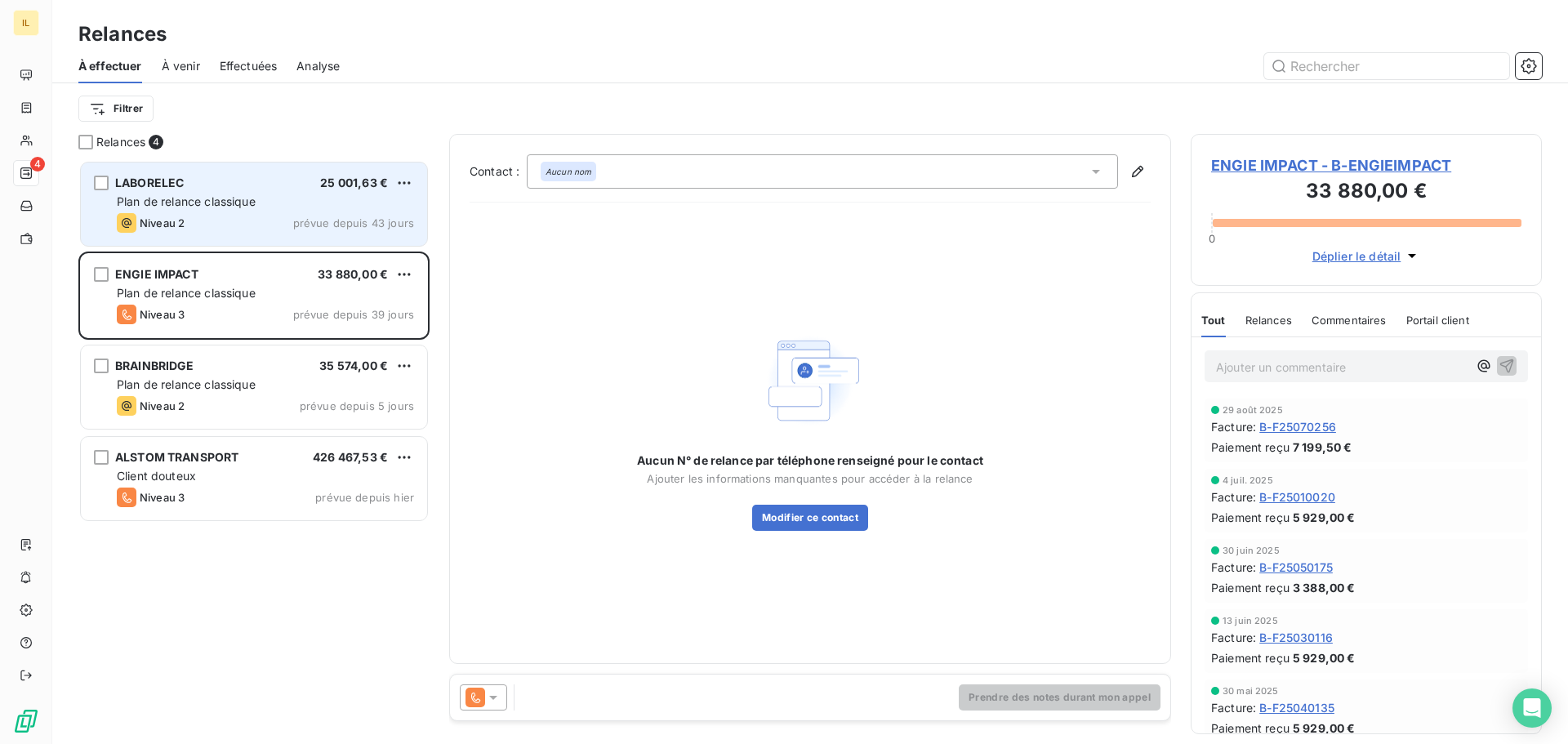
click at [246, 198] on span "Plan de relance classique" at bounding box center [186, 201] width 138 height 13
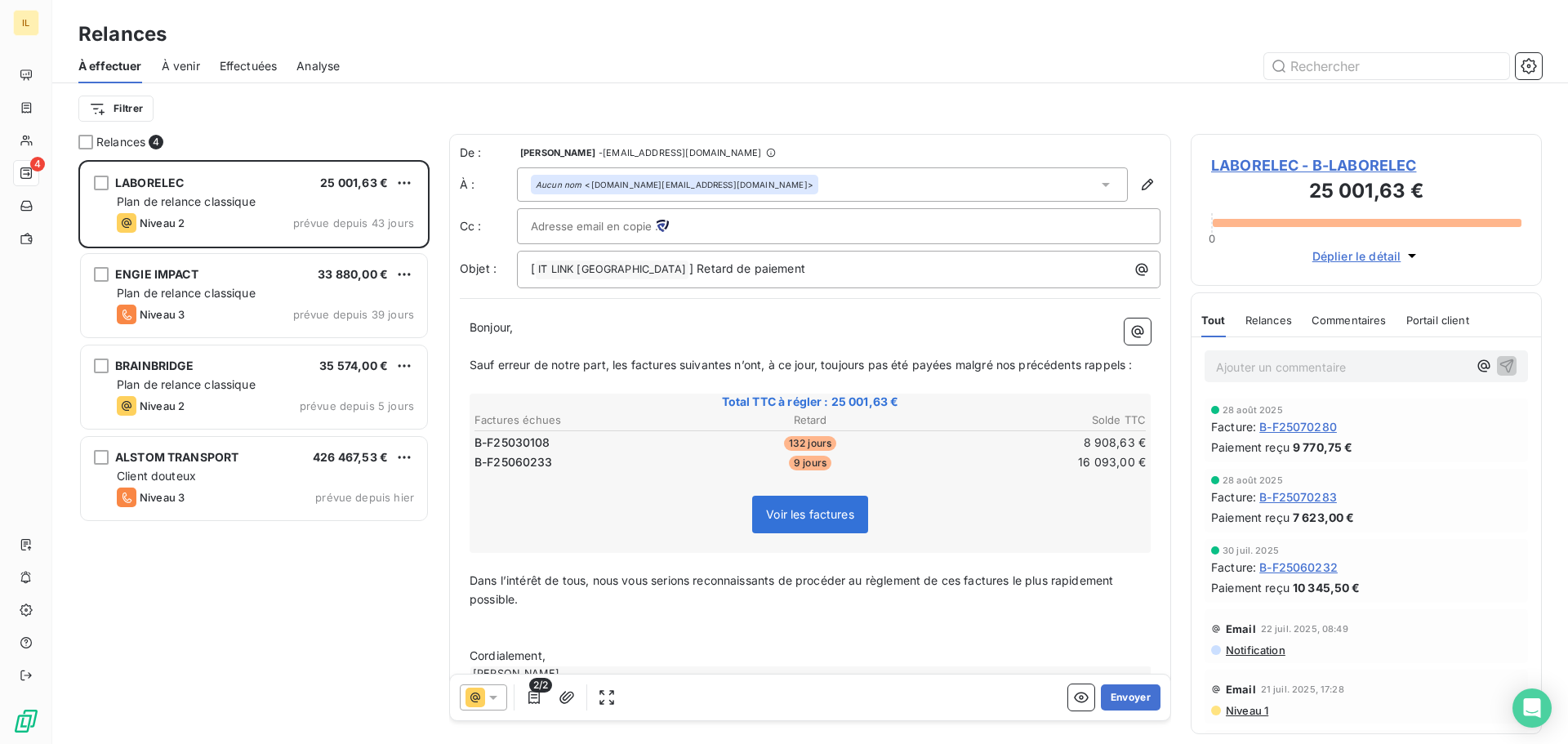
click at [606, 231] on input "text" at bounding box center [618, 226] width 176 height 24
paste input "blorne@itlink.fr"
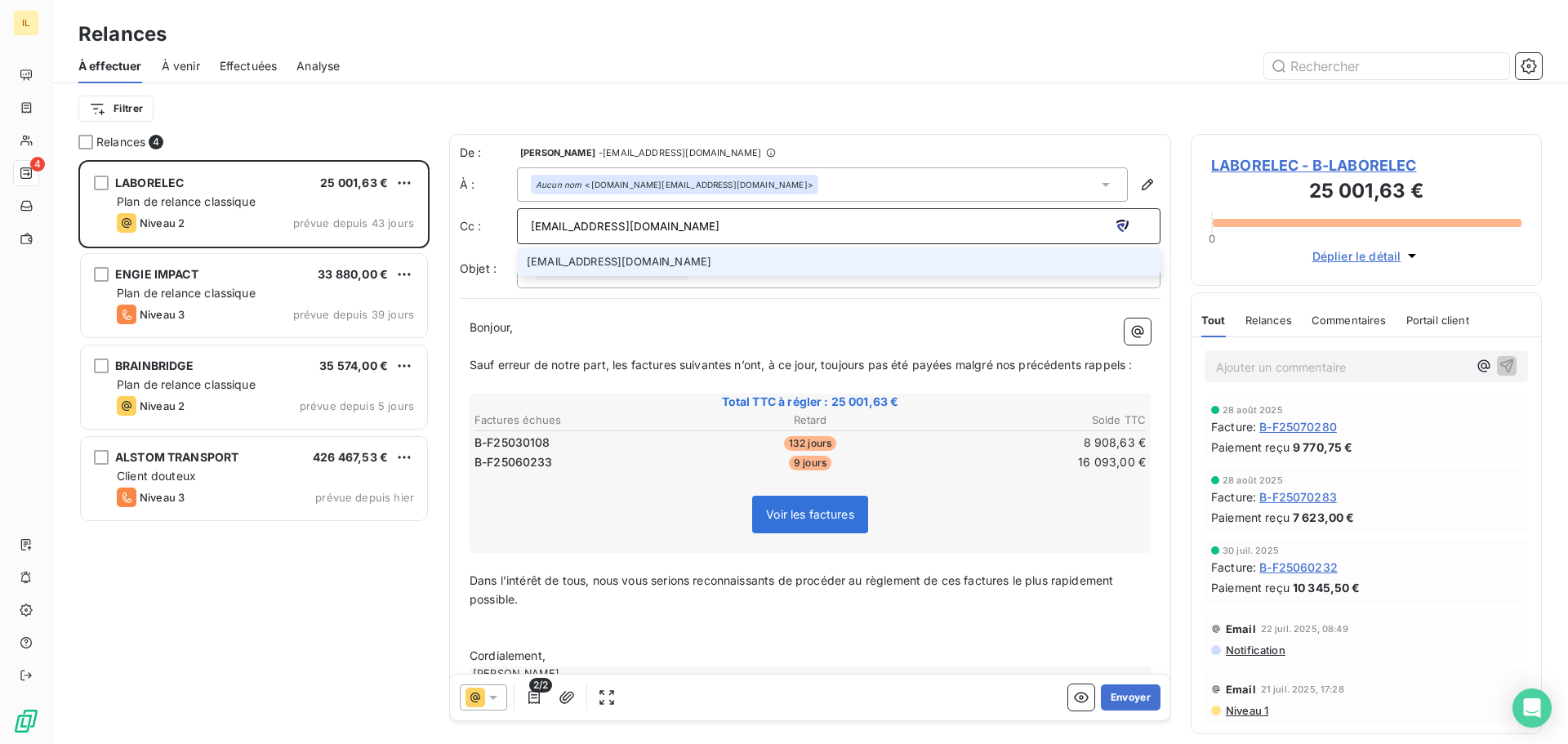
click at [918, 68] on div at bounding box center [950, 65] width 1182 height 26
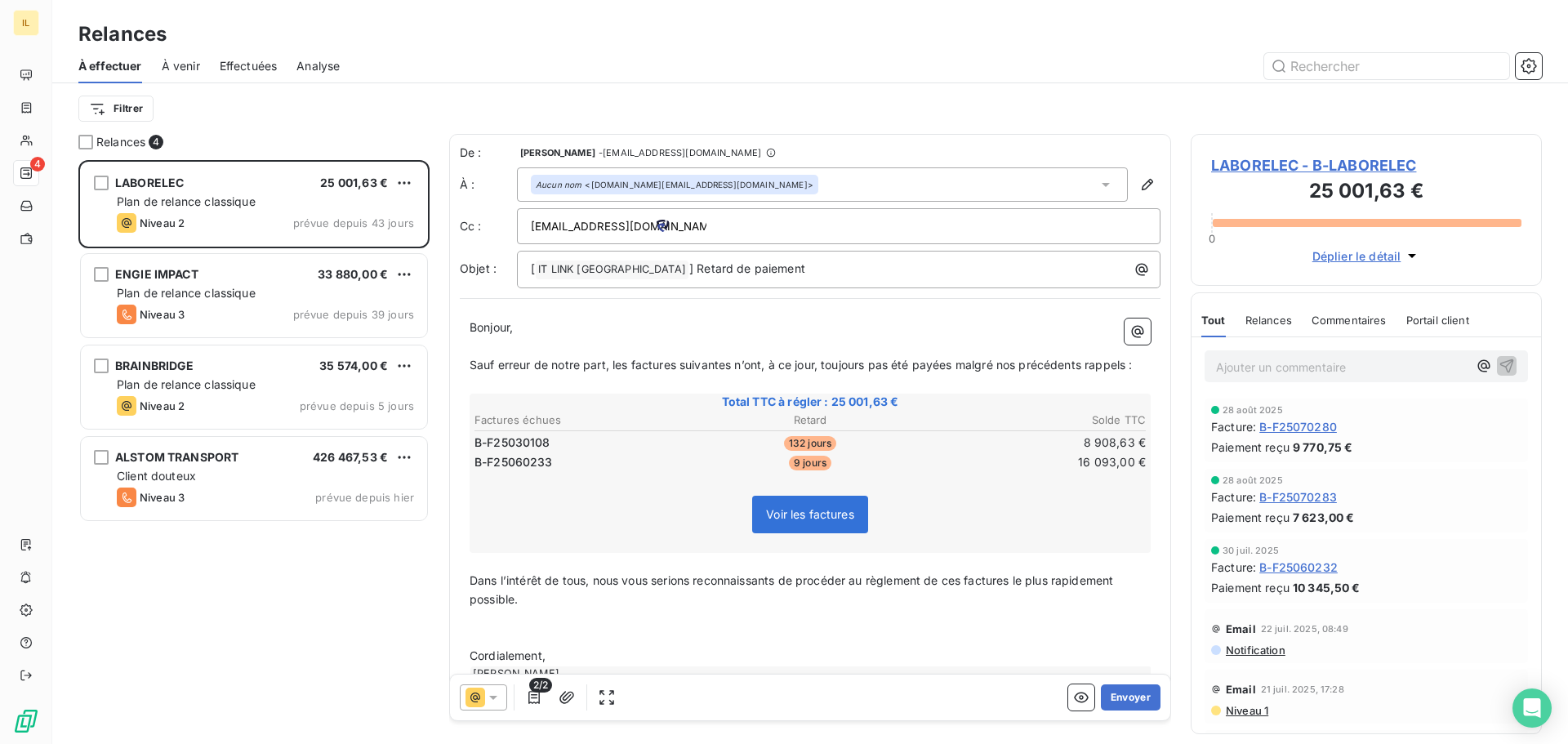
click at [604, 234] on input "blorne@itlink.fr" at bounding box center [618, 226] width 176 height 24
type input "blorne@itlink.fr"
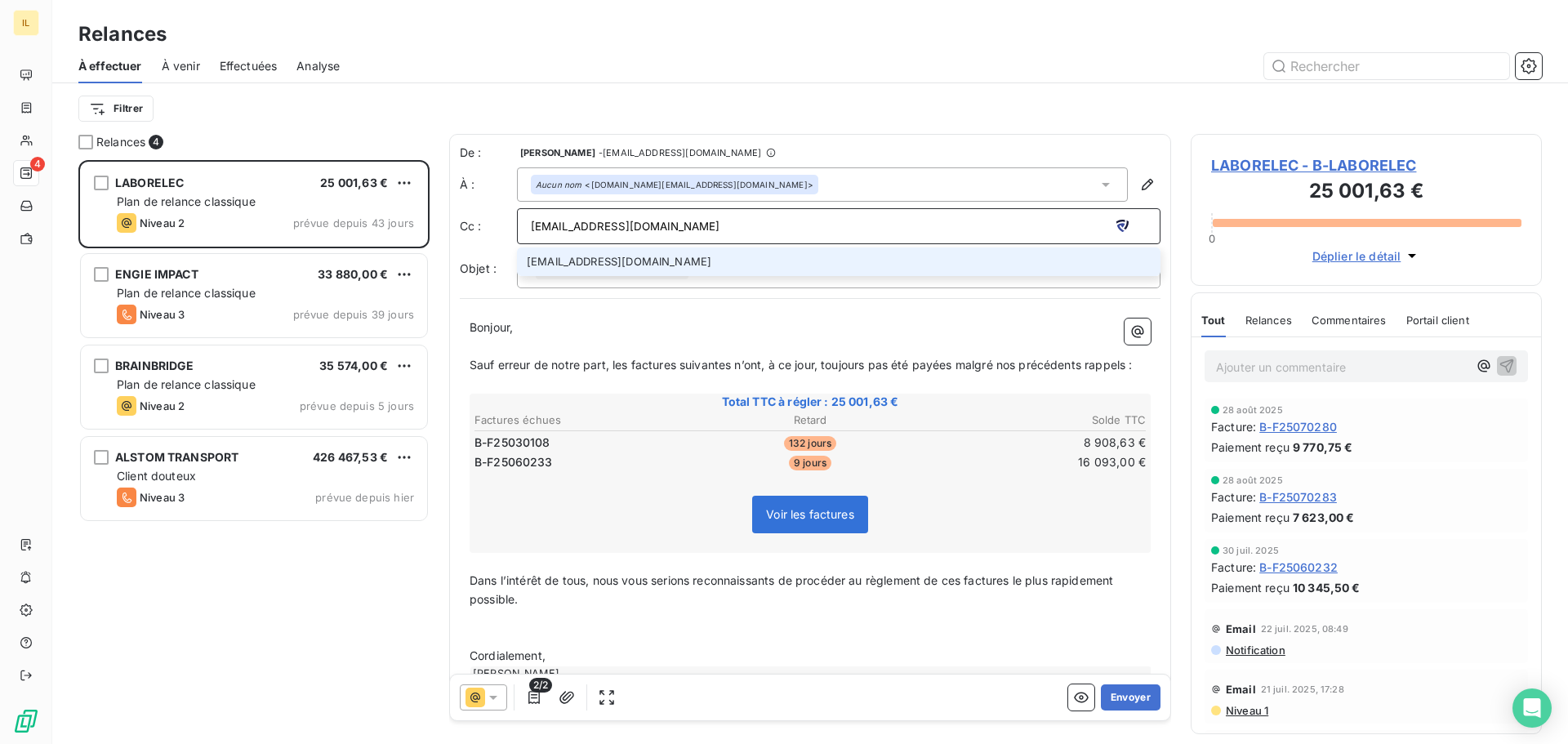
click at [626, 261] on li "blorne@itlink.fr" at bounding box center [839, 261] width 644 height 29
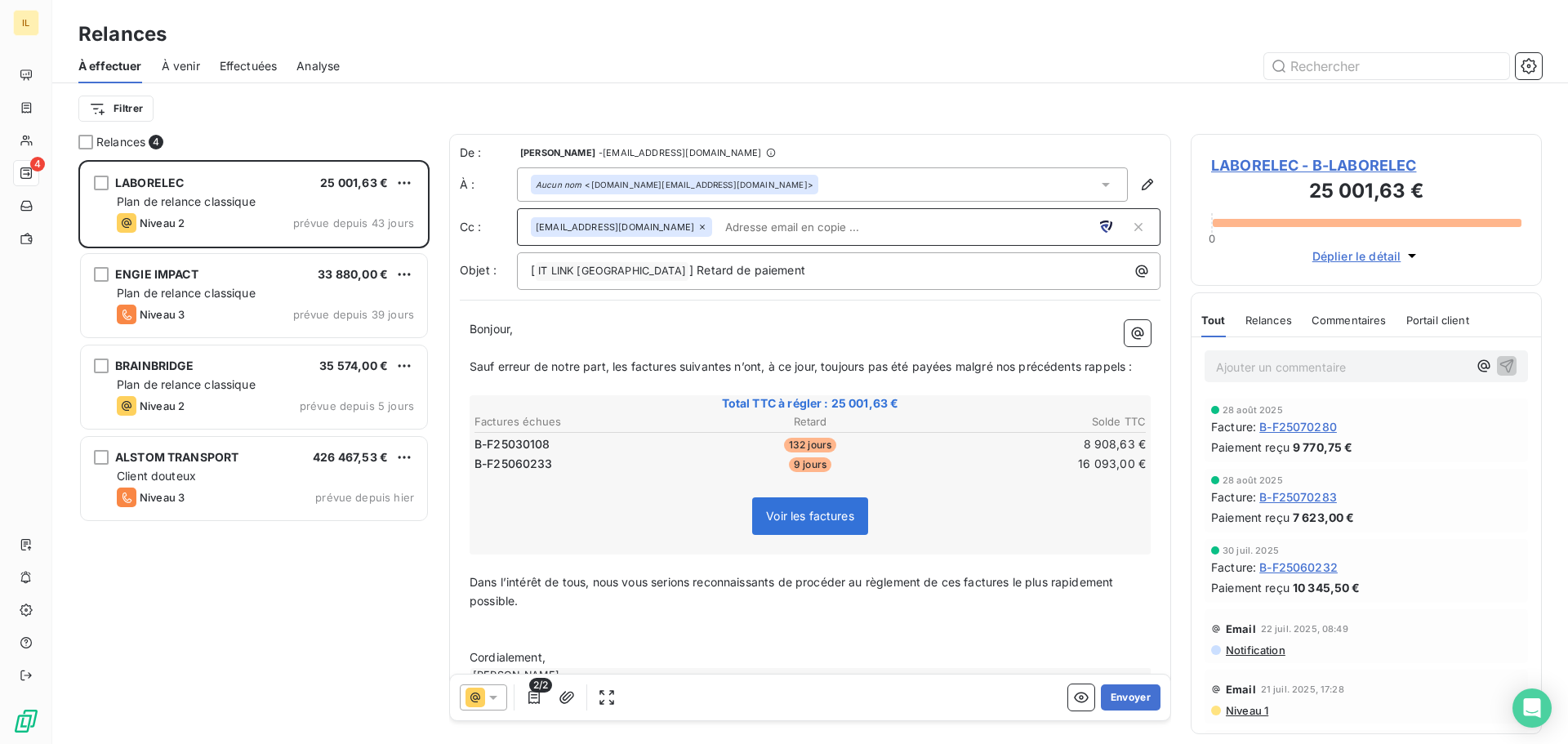
click at [721, 97] on div "Filtrer" at bounding box center [810, 109] width 1463 height 31
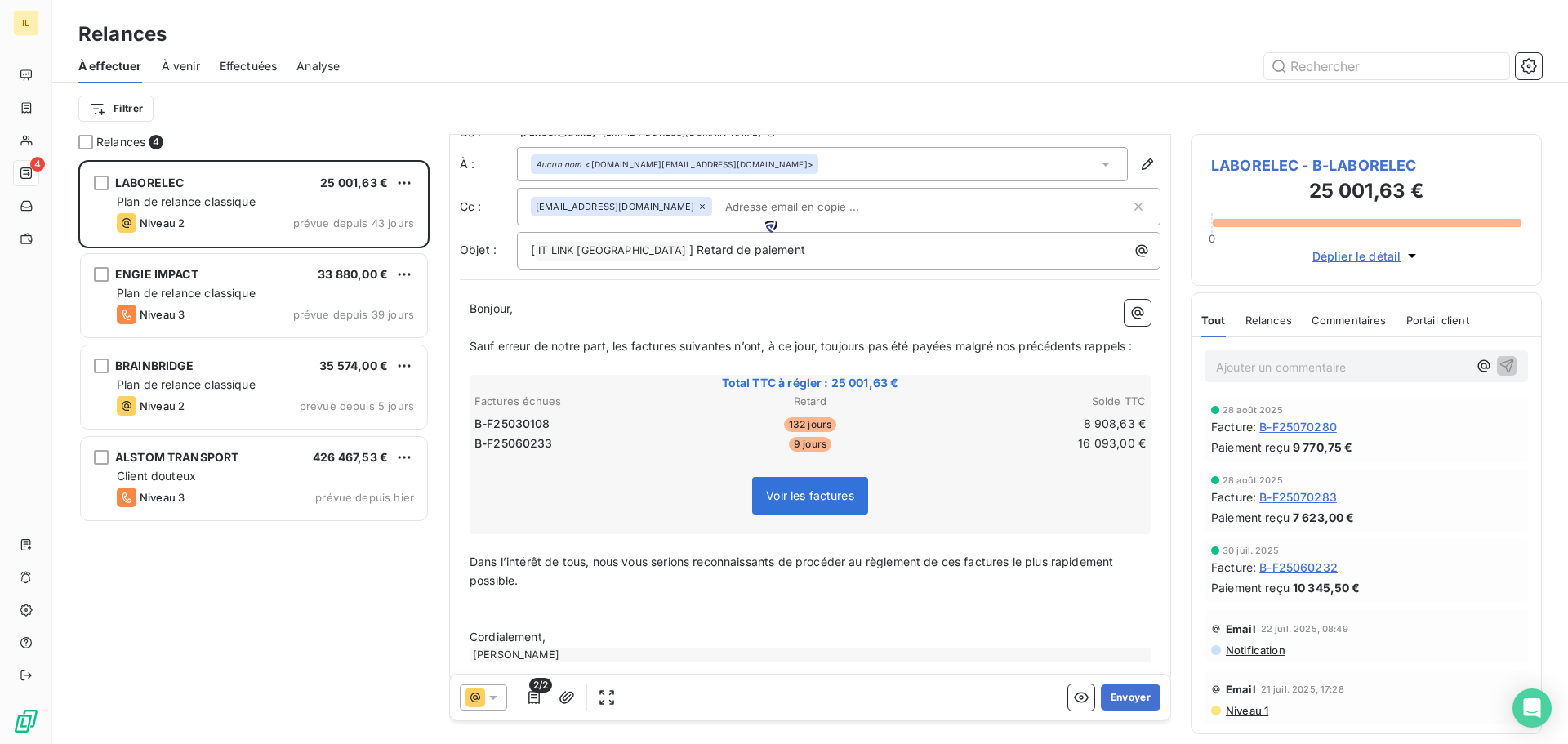
scroll to position [40, 0]
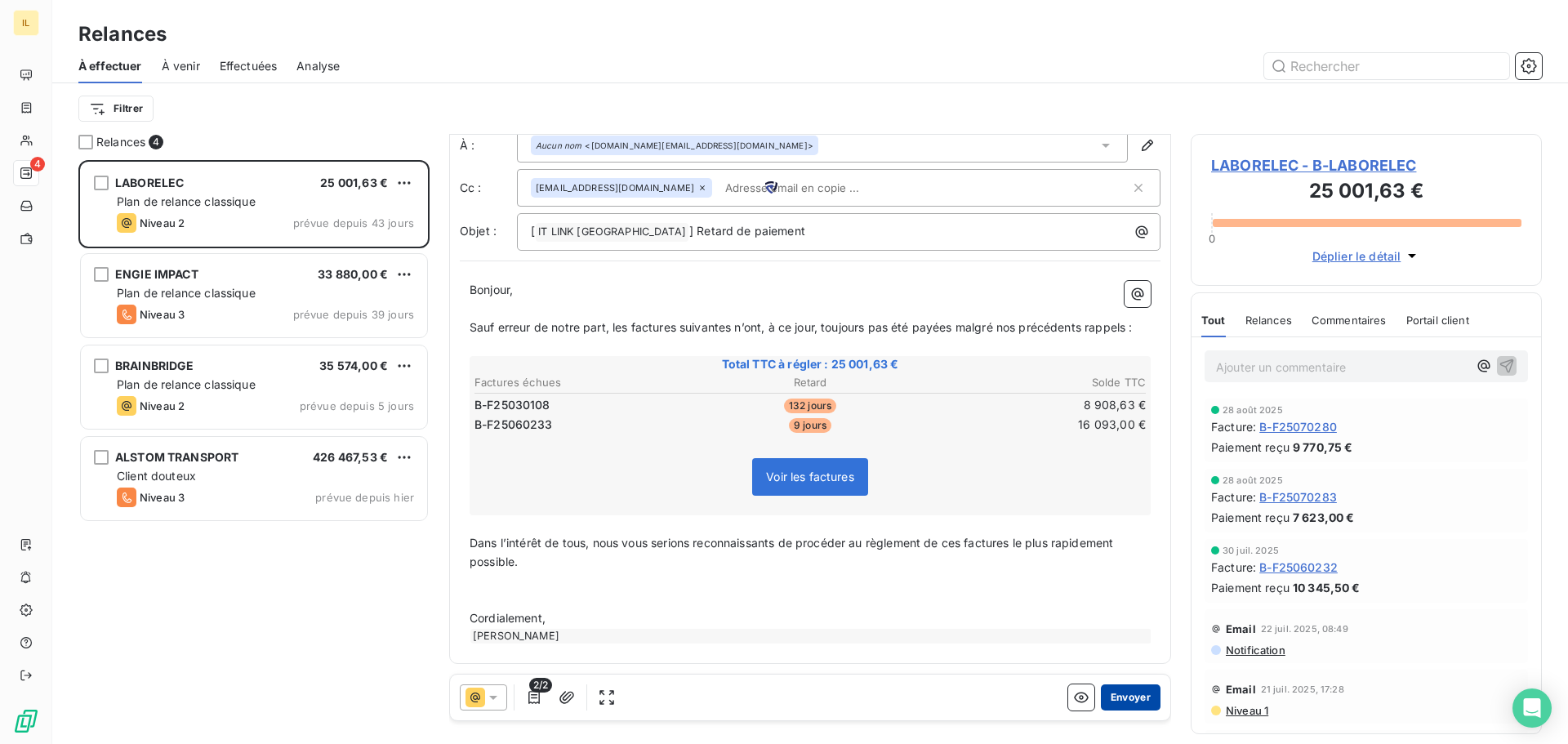
click at [1119, 693] on button "Envoyer" at bounding box center [1130, 697] width 60 height 26
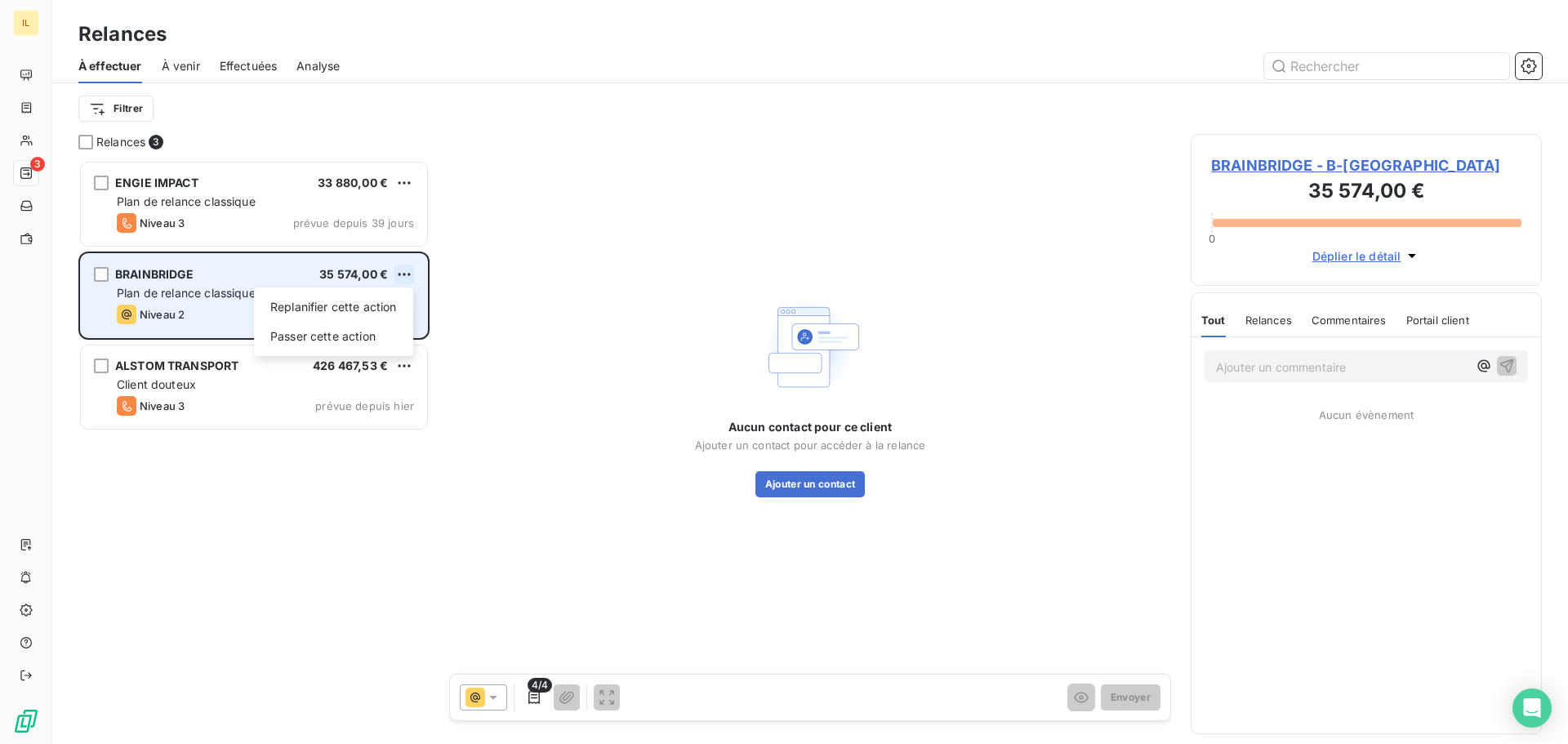
click at [407, 277] on html "IL 3 Relances À effectuer À venir Effectuées Analyse Filtrer Relances 3 ENGIE I…" at bounding box center [784, 372] width 1568 height 744
click at [365, 335] on div "Passer cette action" at bounding box center [333, 336] width 146 height 26
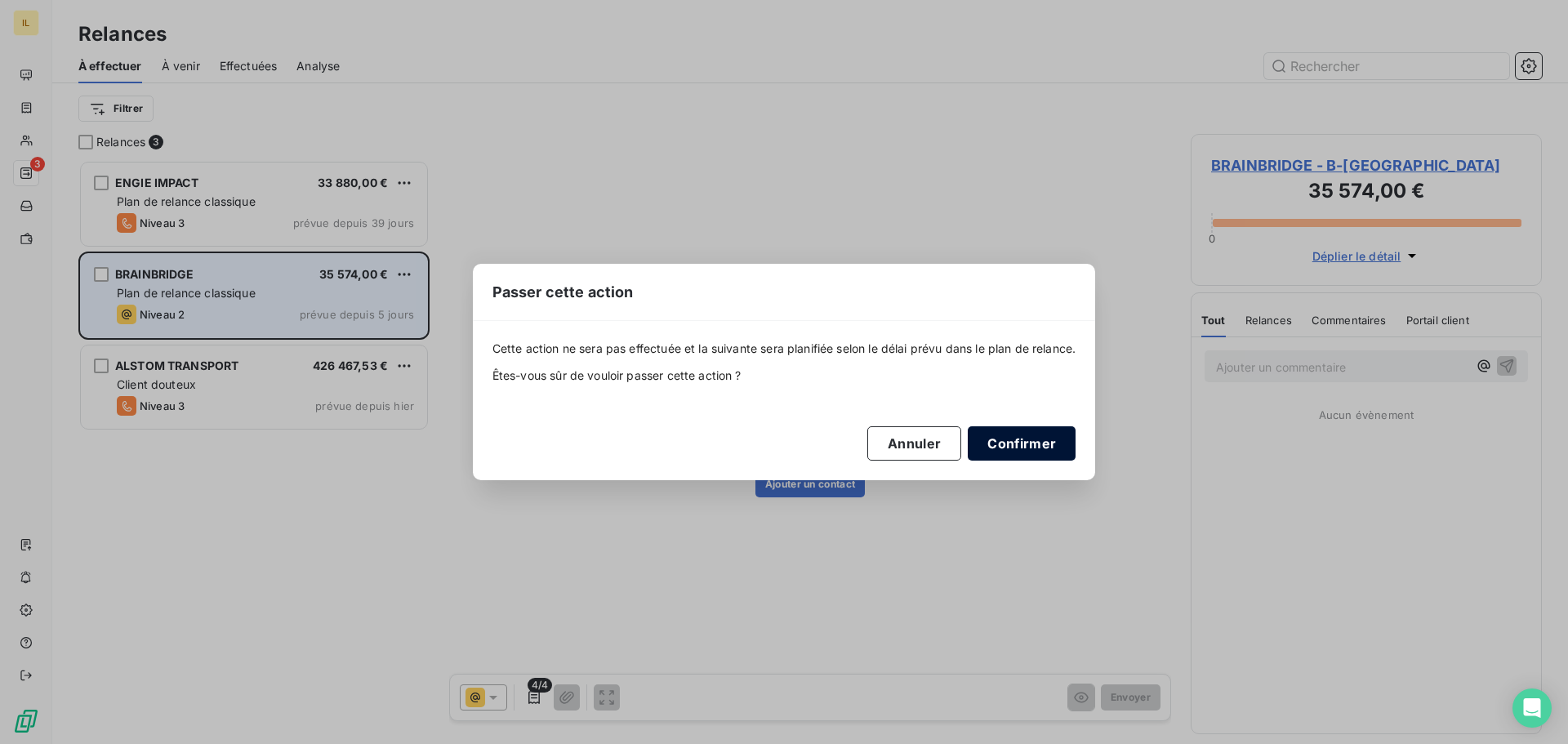
click at [1041, 443] on button "Confirmer" at bounding box center [1021, 444] width 108 height 35
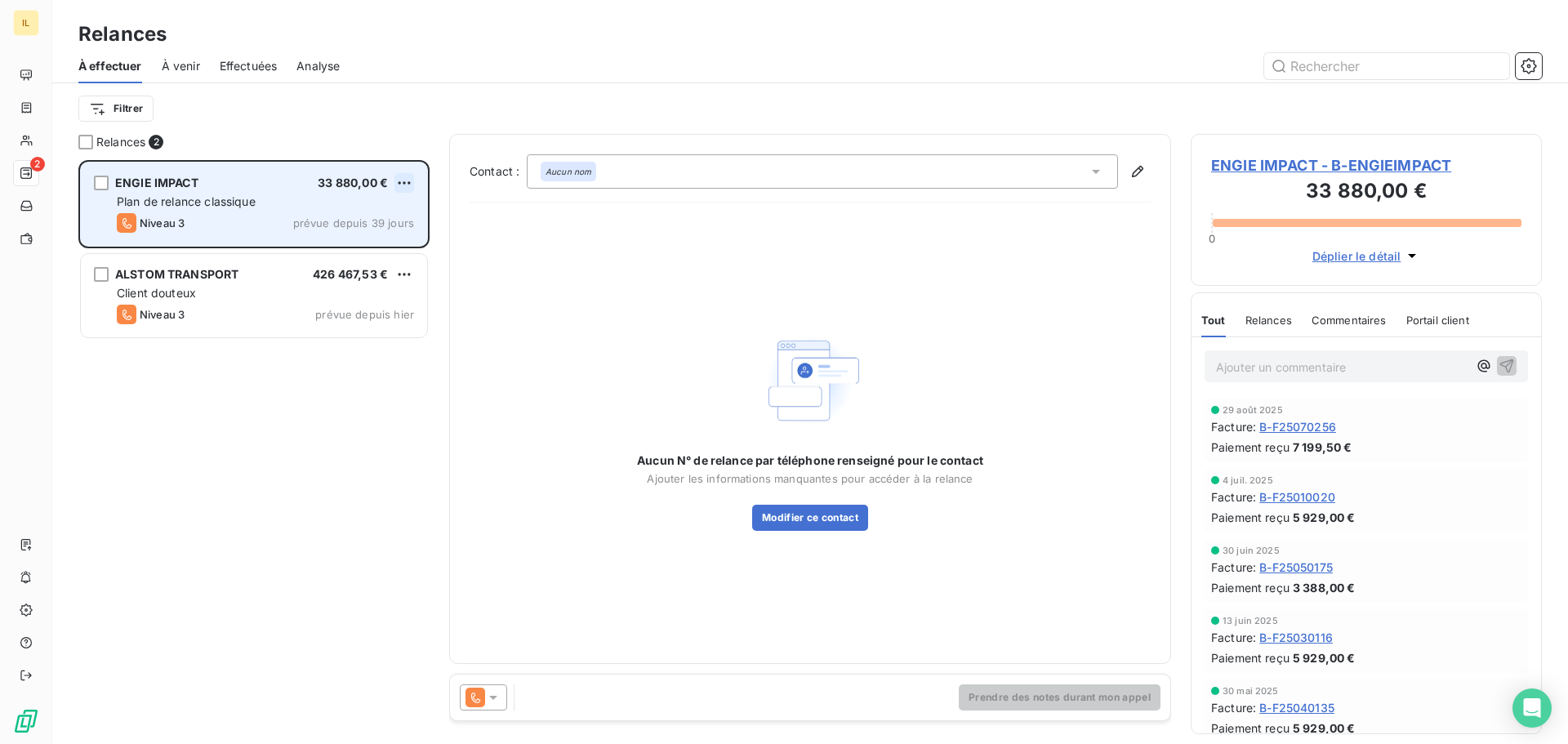
click at [406, 183] on html "IL 2 Relances À effectuer À venir Effectuées Analyse Filtrer Relances 2 ENGIE I…" at bounding box center [784, 372] width 1568 height 744
click at [288, 249] on div "Passer cette action" at bounding box center [333, 244] width 146 height 26
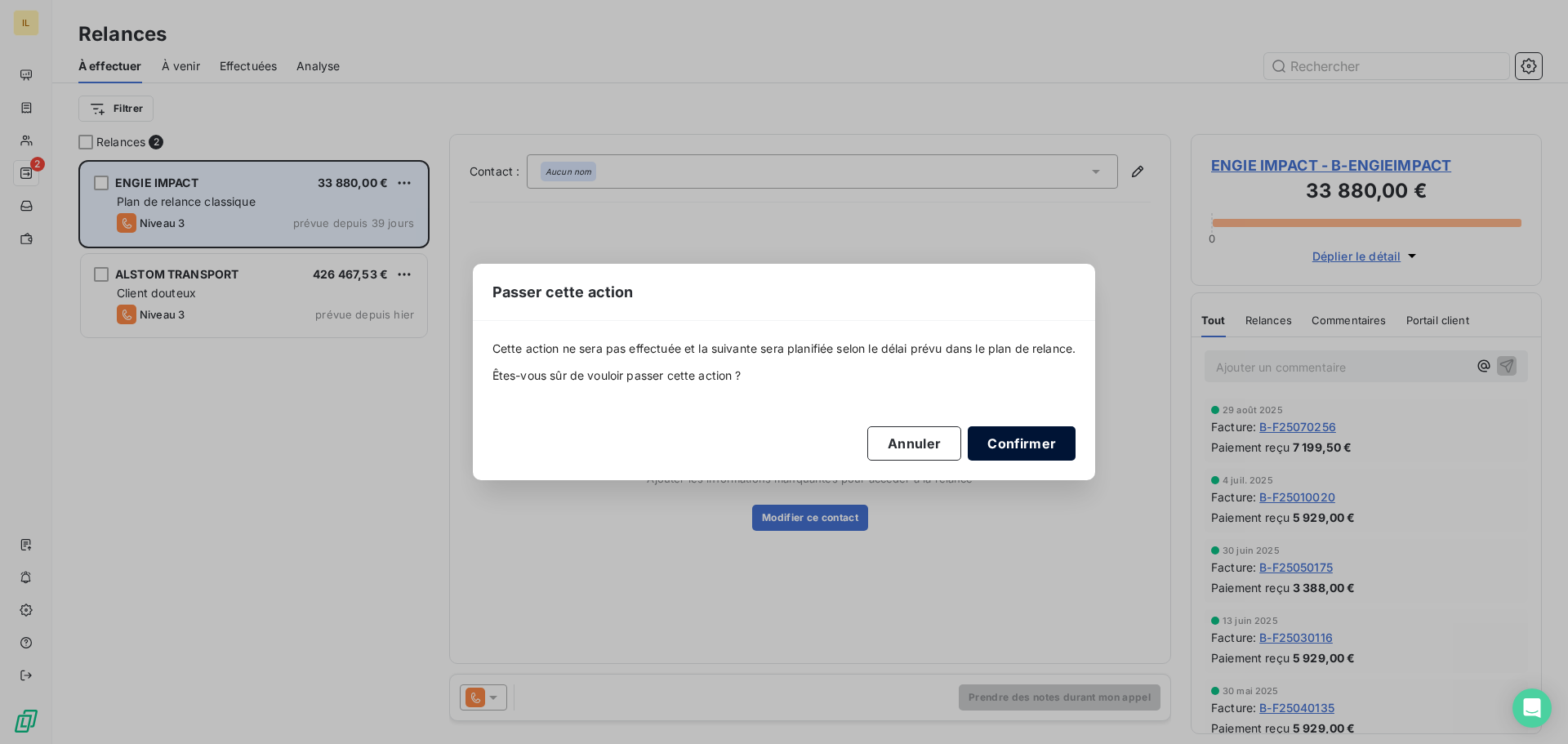
drag, startPoint x: 1024, startPoint y: 447, endPoint x: 1013, endPoint y: 443, distance: 11.7
click at [1024, 444] on button "Confirmer" at bounding box center [1021, 444] width 108 height 35
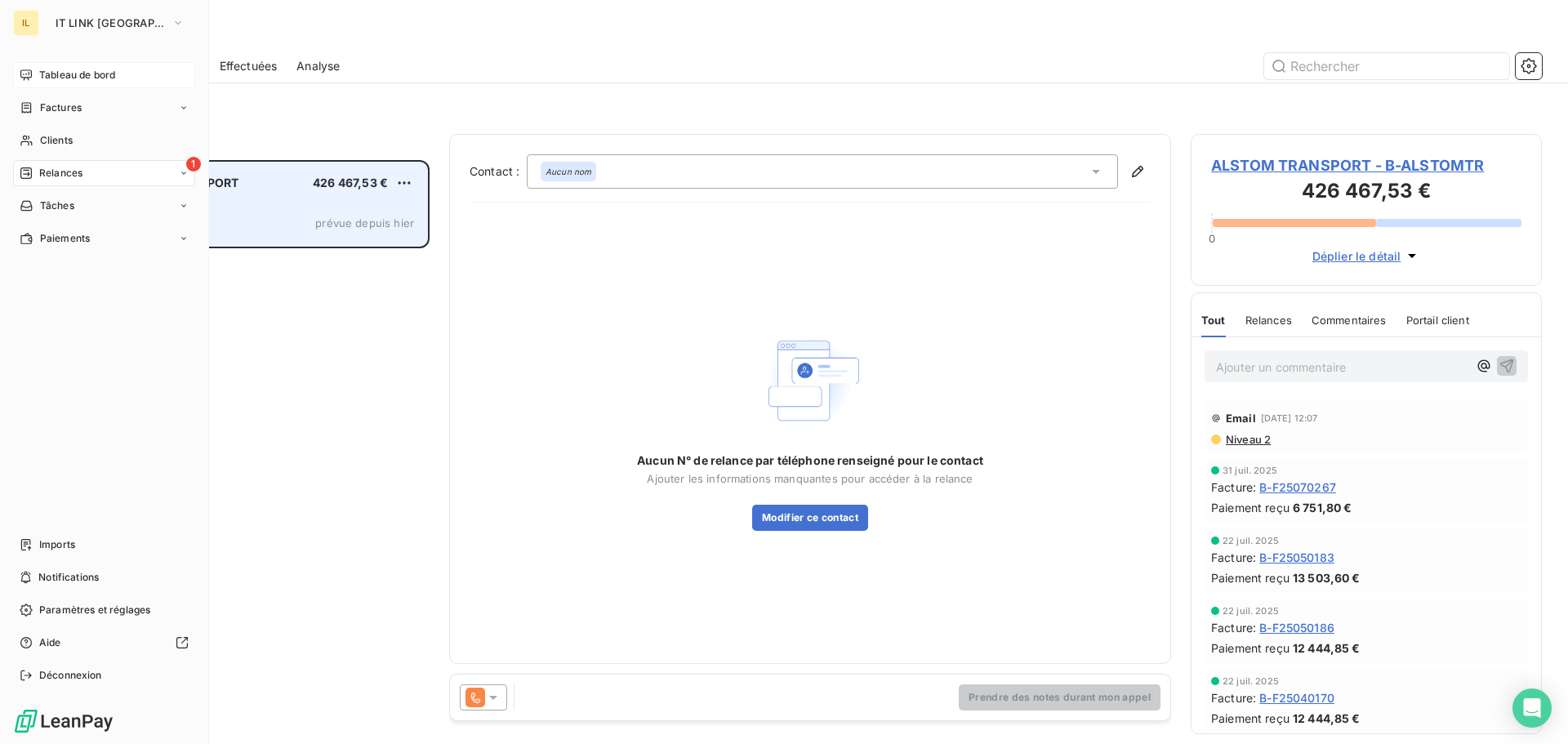
click at [24, 71] on icon at bounding box center [26, 75] width 13 height 13
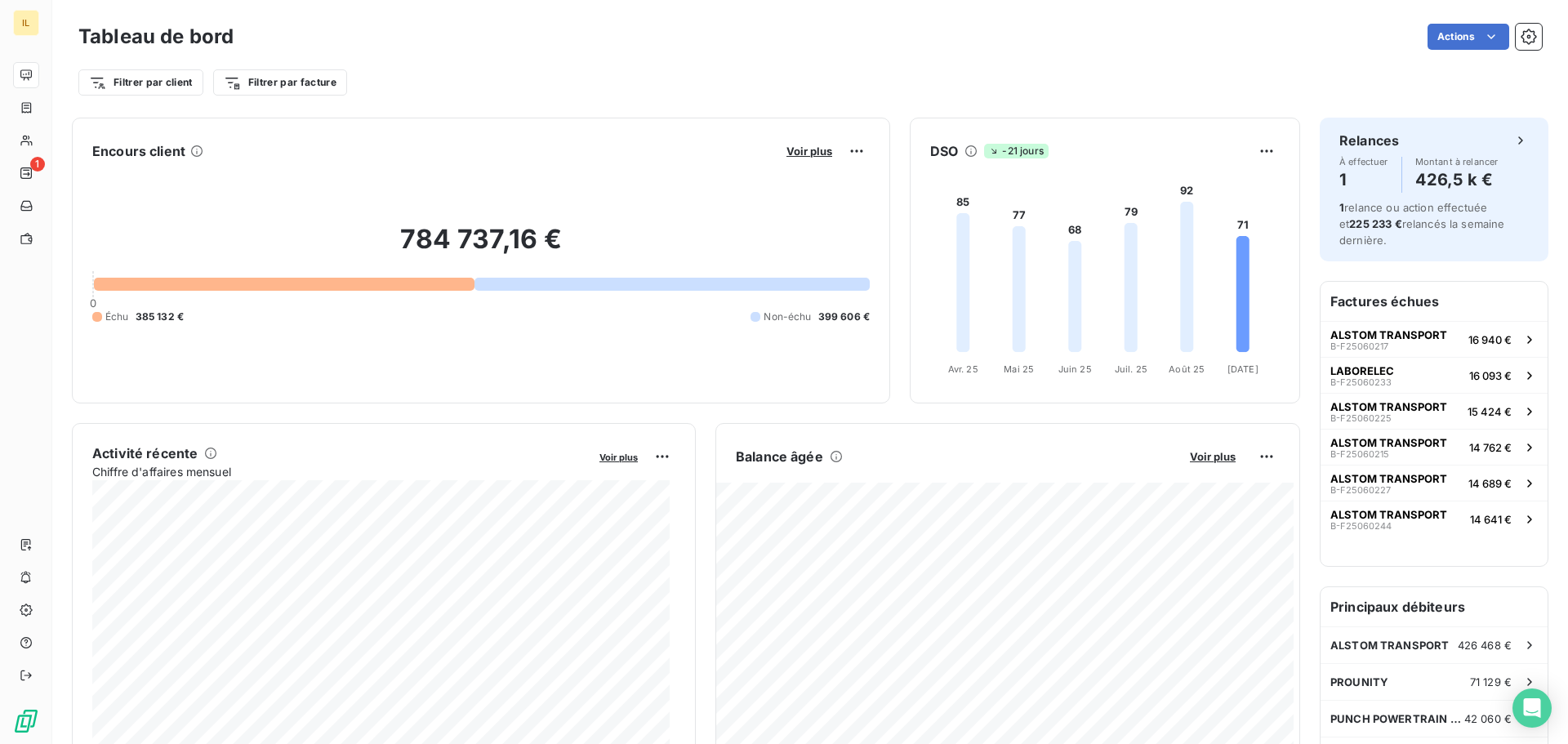
click at [529, 41] on div "Actions" at bounding box center [896, 37] width 1288 height 26
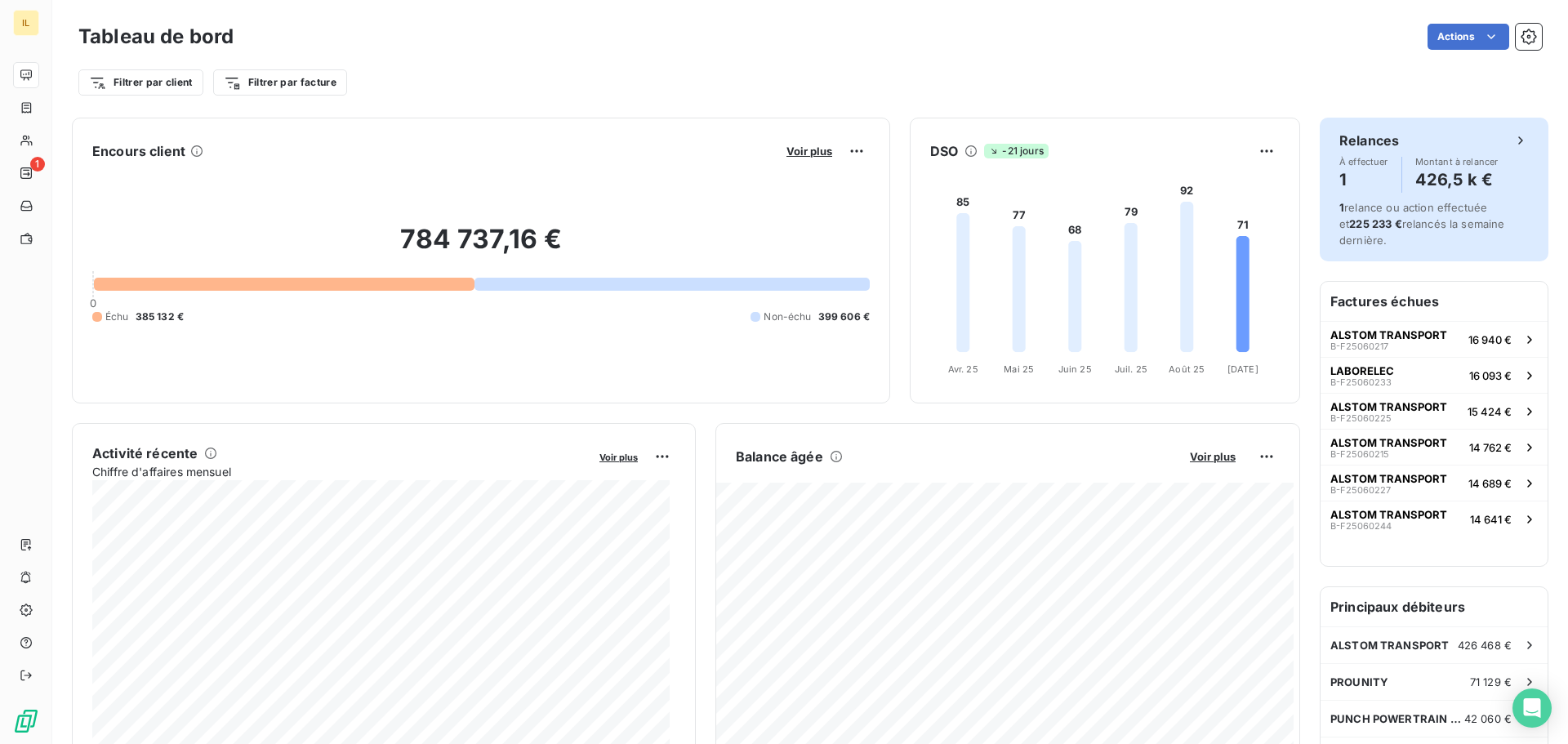
click at [1455, 150] on div "Relances À effectuer 1 Montant à relancer 426,5 k €" at bounding box center [1433, 161] width 189 height 62
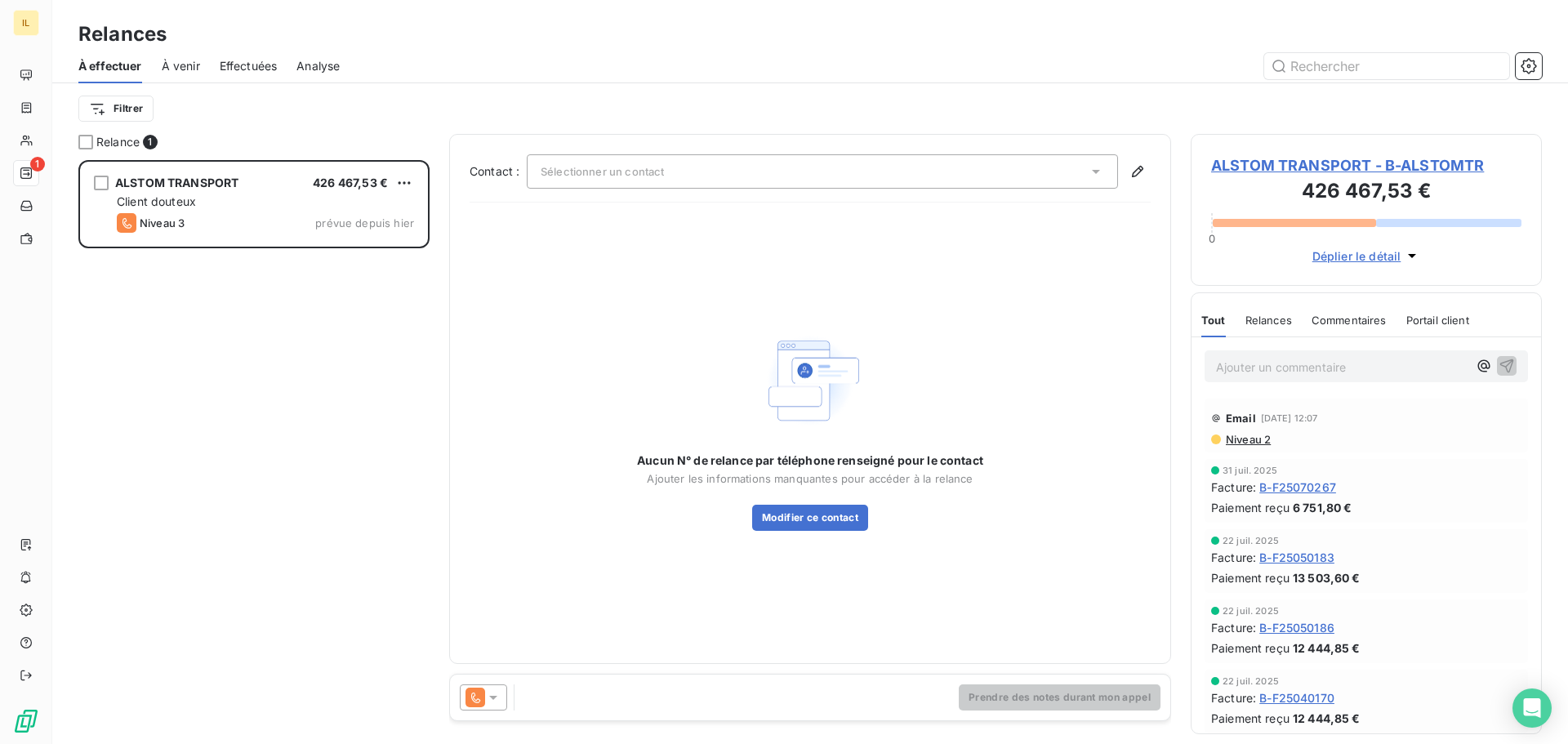
scroll to position [572, 339]
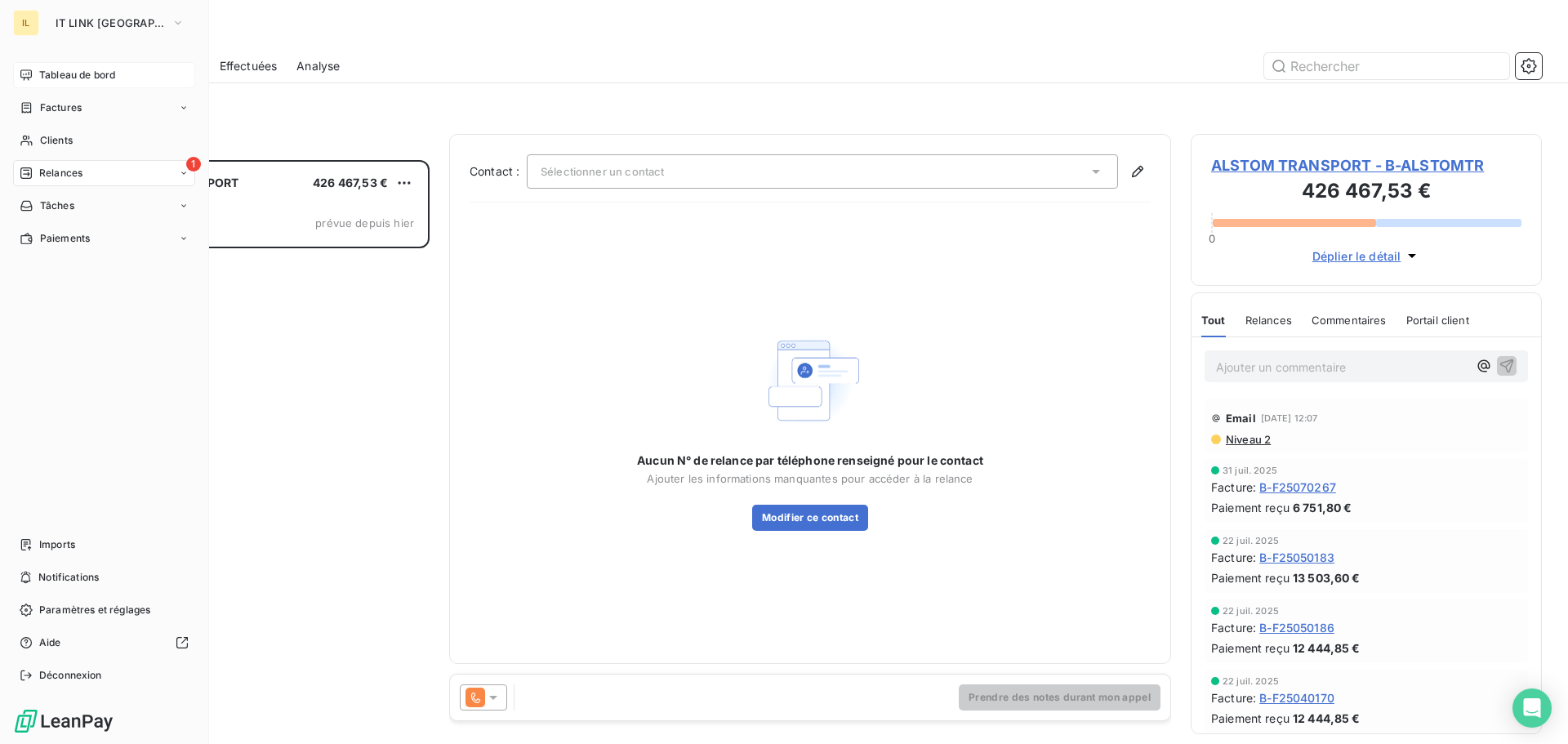
click at [37, 63] on div "Tableau de bord" at bounding box center [105, 75] width 183 height 26
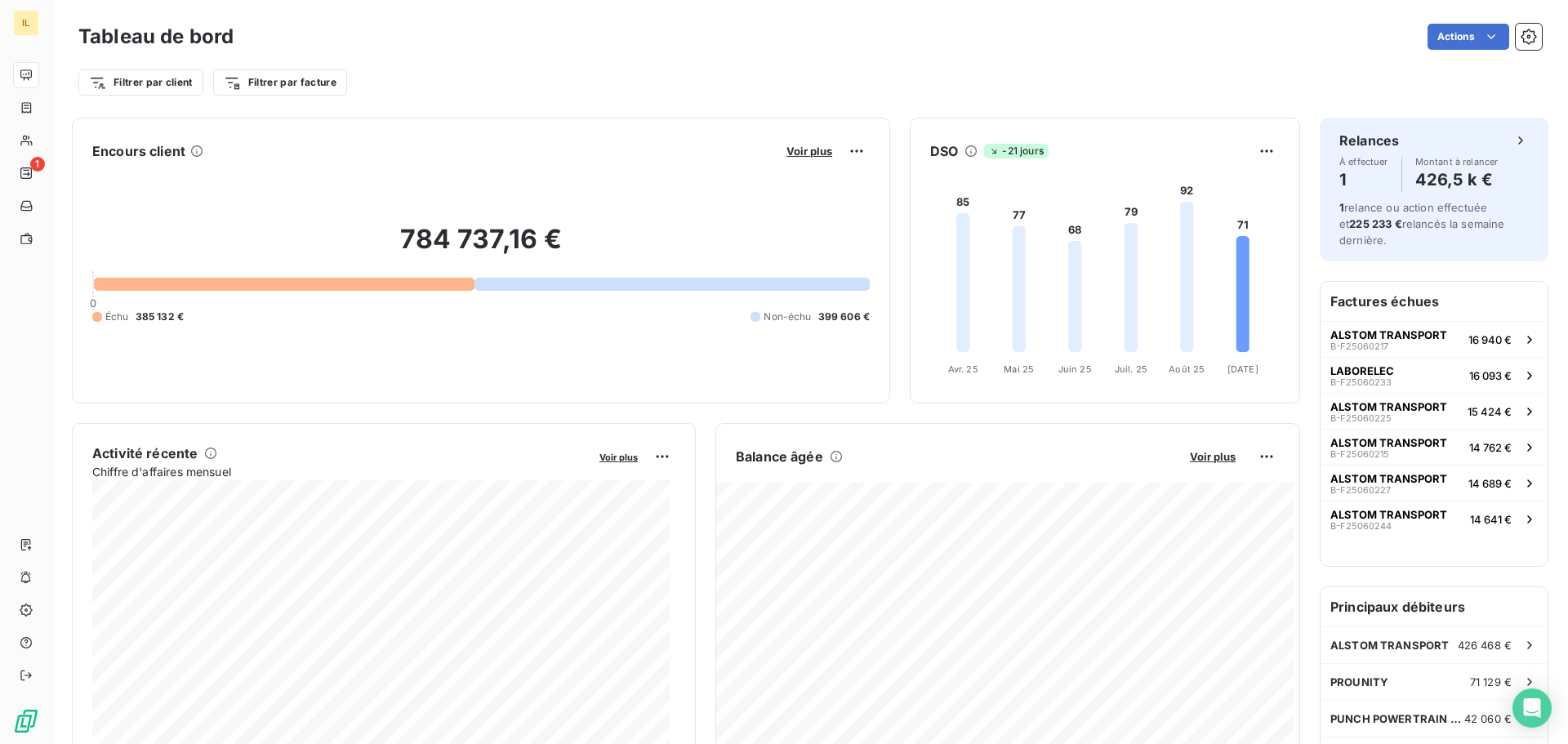
drag, startPoint x: 754, startPoint y: 61, endPoint x: 844, endPoint y: 57, distance: 90.1
click at [754, 62] on div "Filtrer par client Filtrer par facture" at bounding box center [810, 76] width 1463 height 44
